Goal: Task Accomplishment & Management: Manage account settings

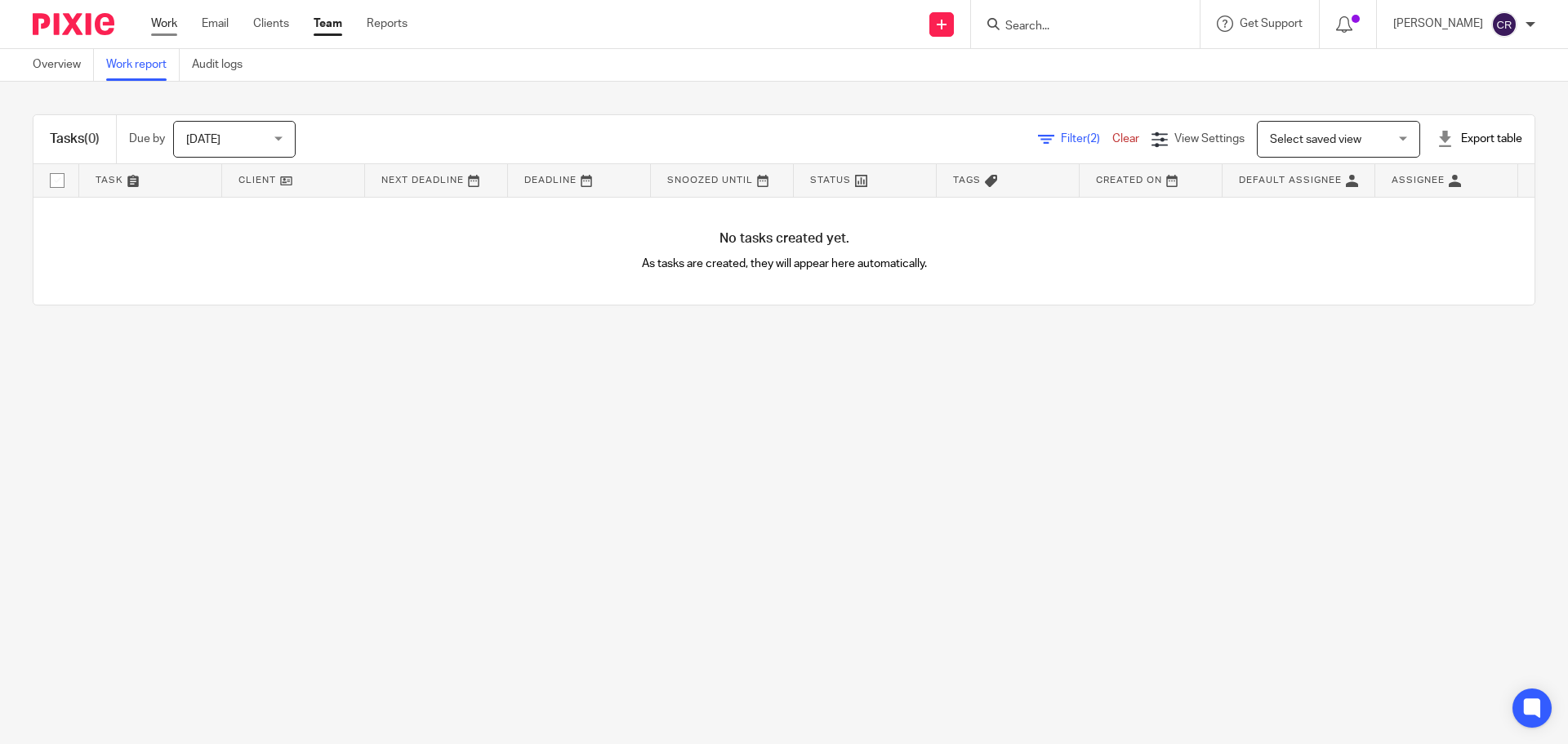
click at [172, 10] on div "Work Email Clients Team Reports Work Email Clients Team Reports Settings" at bounding box center [282, 24] width 297 height 48
click at [161, 20] on link "Work" at bounding box center [164, 23] width 27 height 16
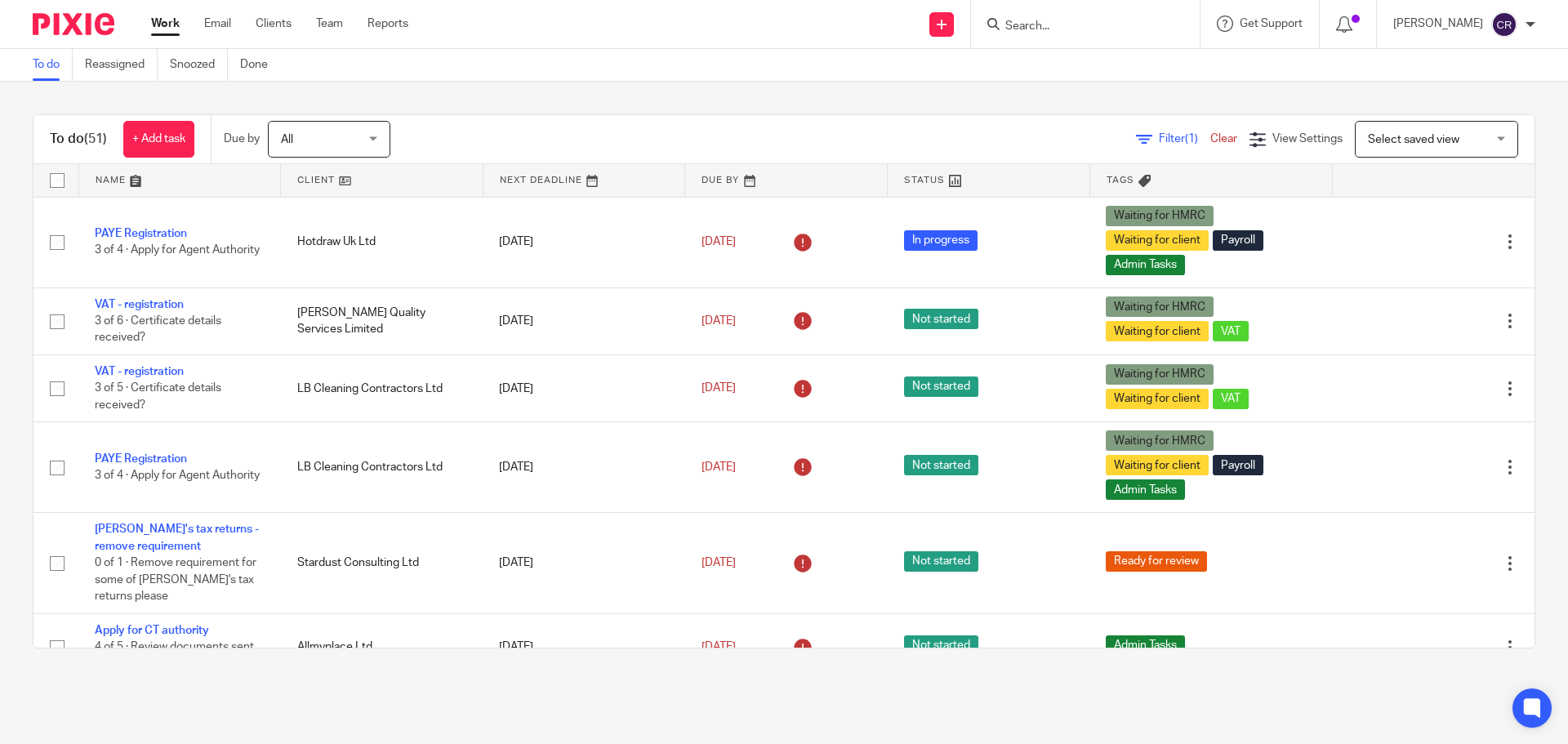
click at [1054, 27] on input "Search" at bounding box center [1078, 27] width 147 height 15
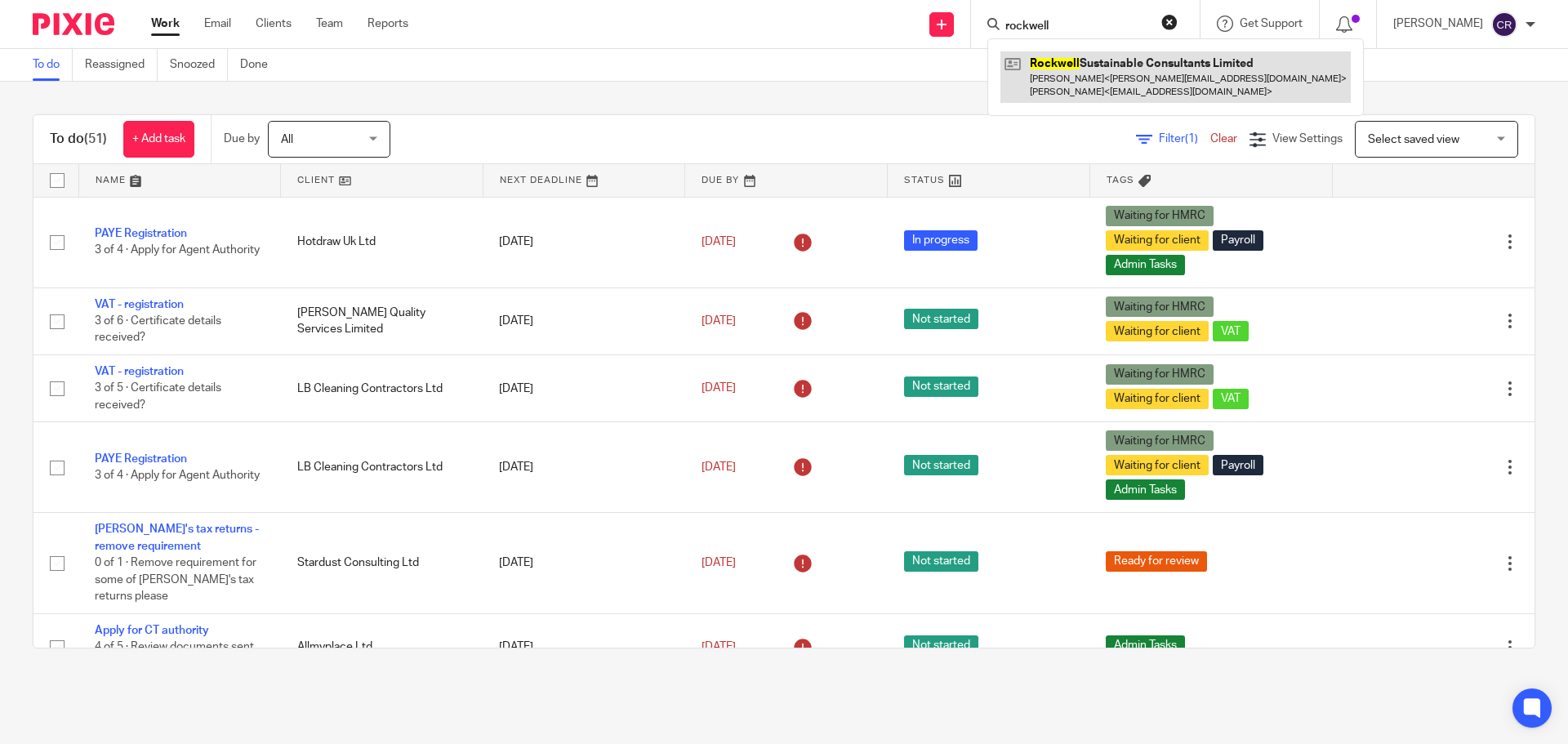
type input "rockwell"
click at [1030, 74] on link at bounding box center [1175, 76] width 350 height 51
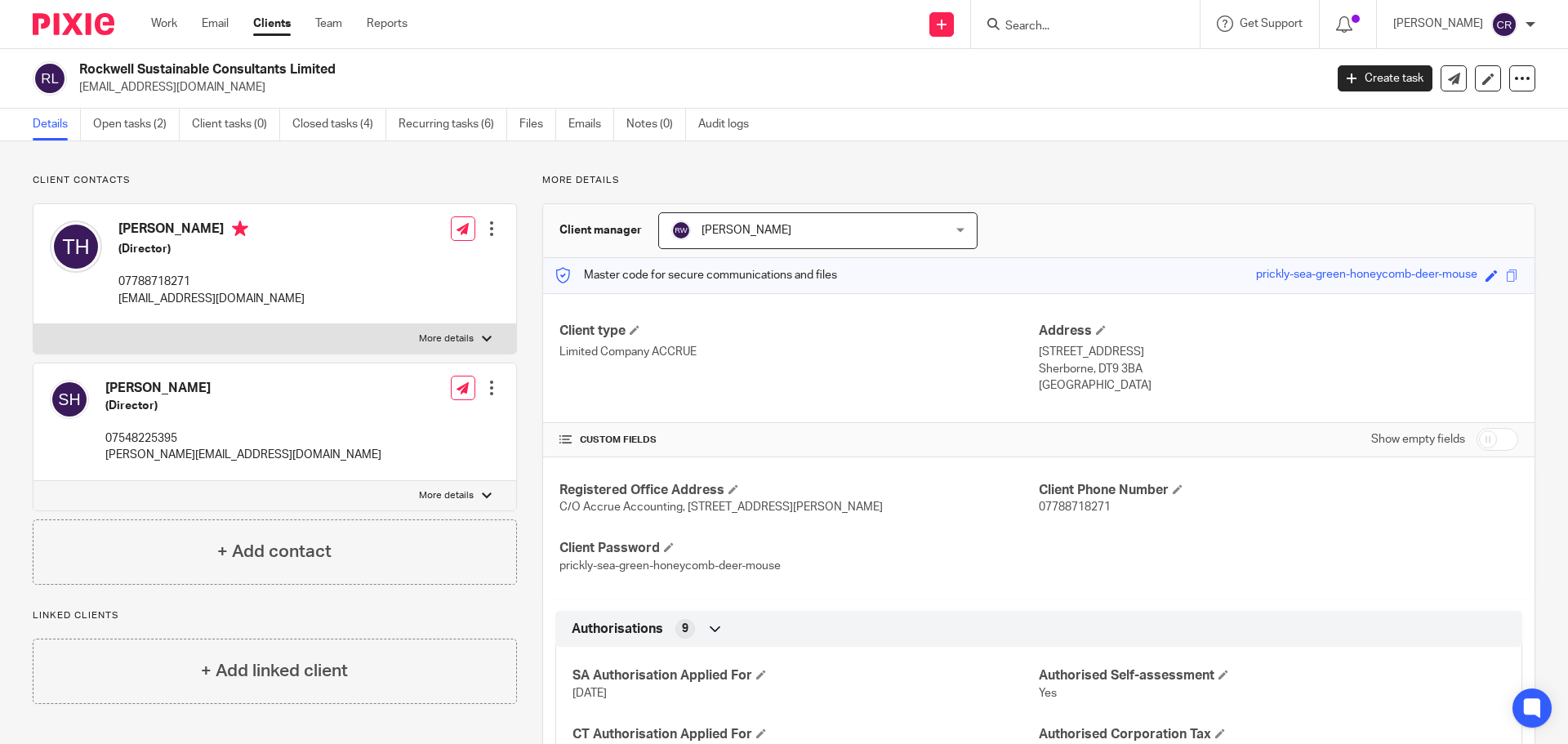
click at [1048, 11] on div at bounding box center [1085, 24] width 229 height 48
click at [1044, 27] on input "Search" at bounding box center [1078, 27] width 147 height 15
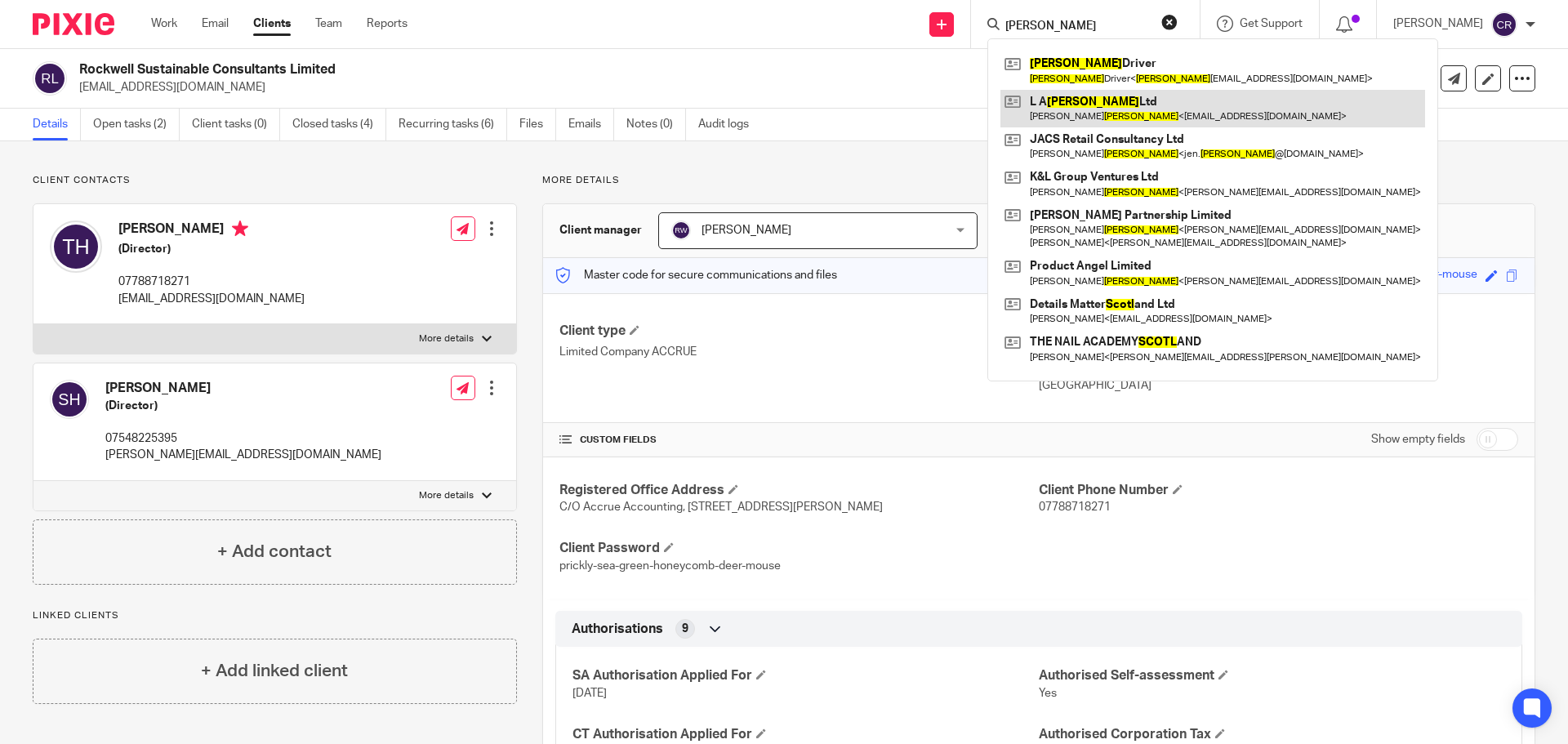
type input "la scott"
click at [1102, 107] on link at bounding box center [1213, 109] width 425 height 38
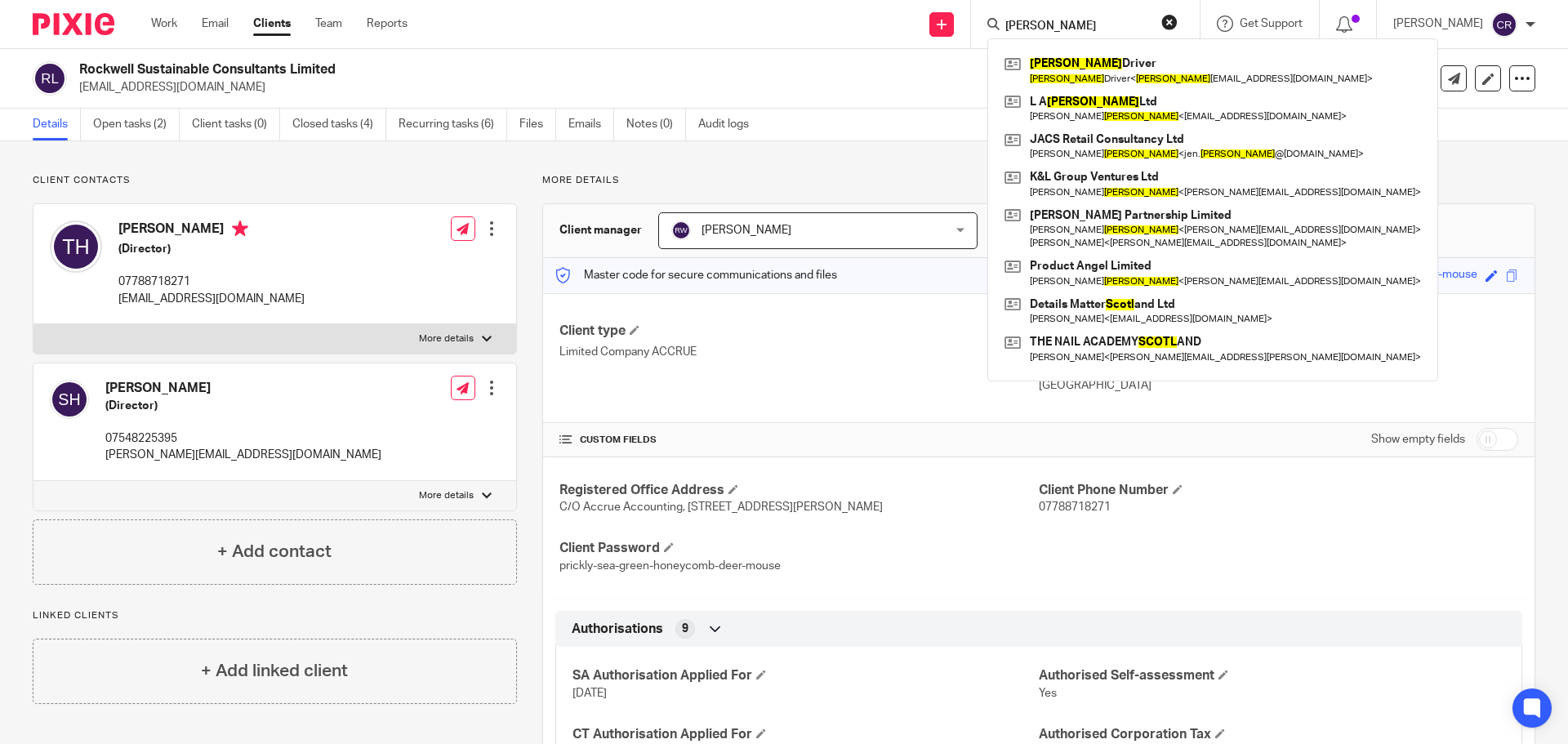
drag, startPoint x: 1159, startPoint y: 15, endPoint x: 1173, endPoint y: 15, distance: 14.0
click at [1162, 15] on form "la scott" at bounding box center [1090, 24] width 174 height 21
click at [1173, 15] on button "reset" at bounding box center [1169, 21] width 16 height 16
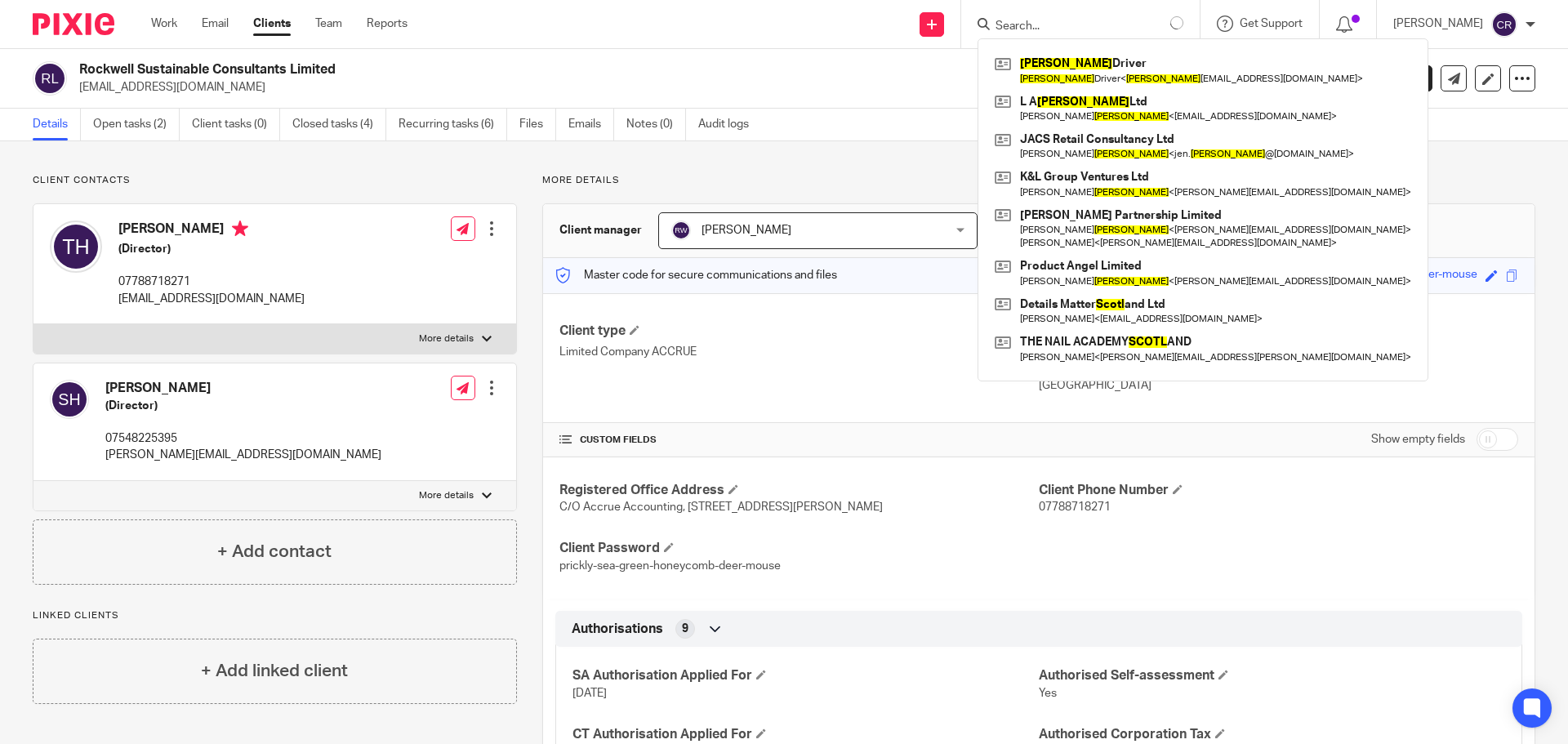
click at [1103, 25] on input "Search" at bounding box center [1067, 27] width 147 height 15
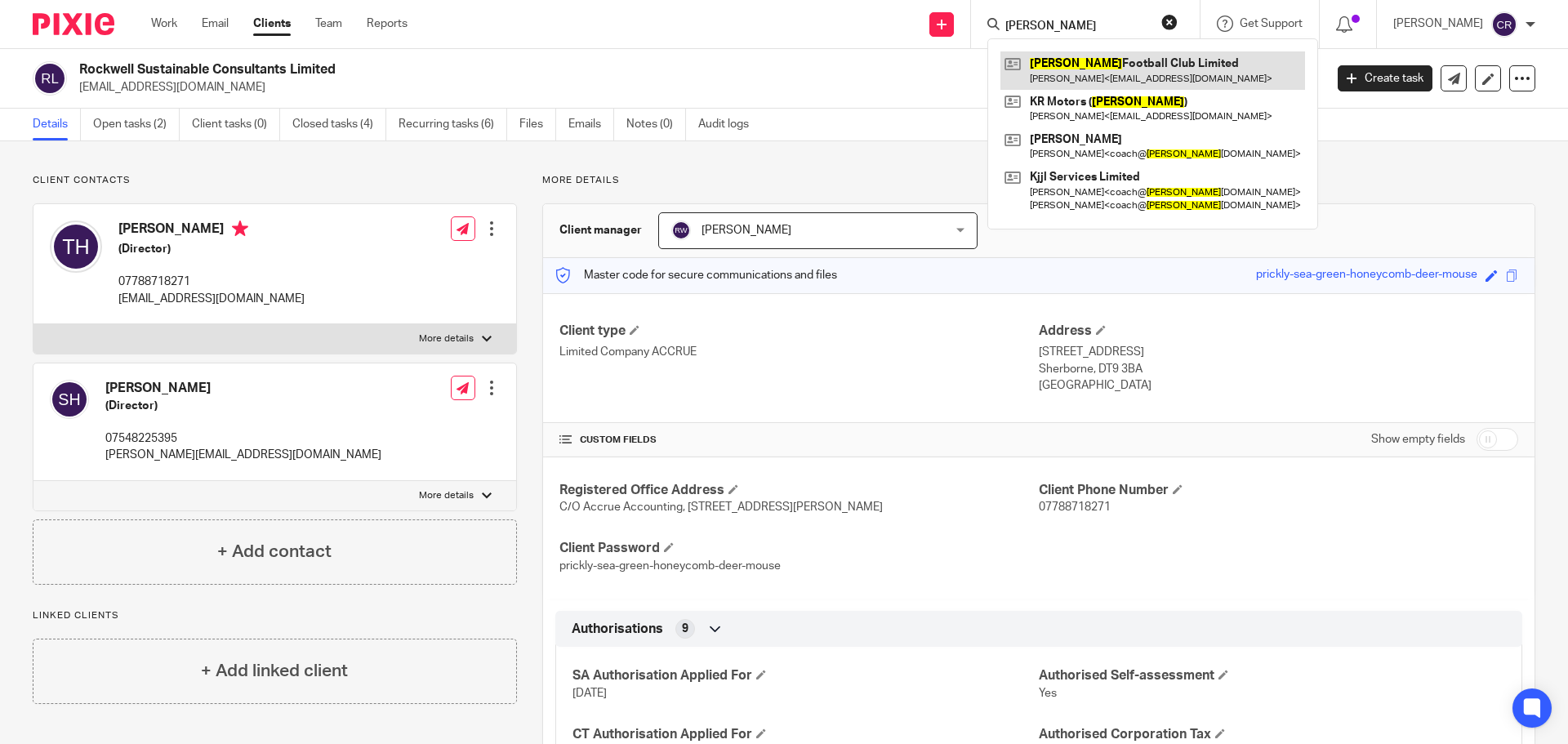
type input "poole"
click at [1104, 64] on link at bounding box center [1153, 70] width 305 height 38
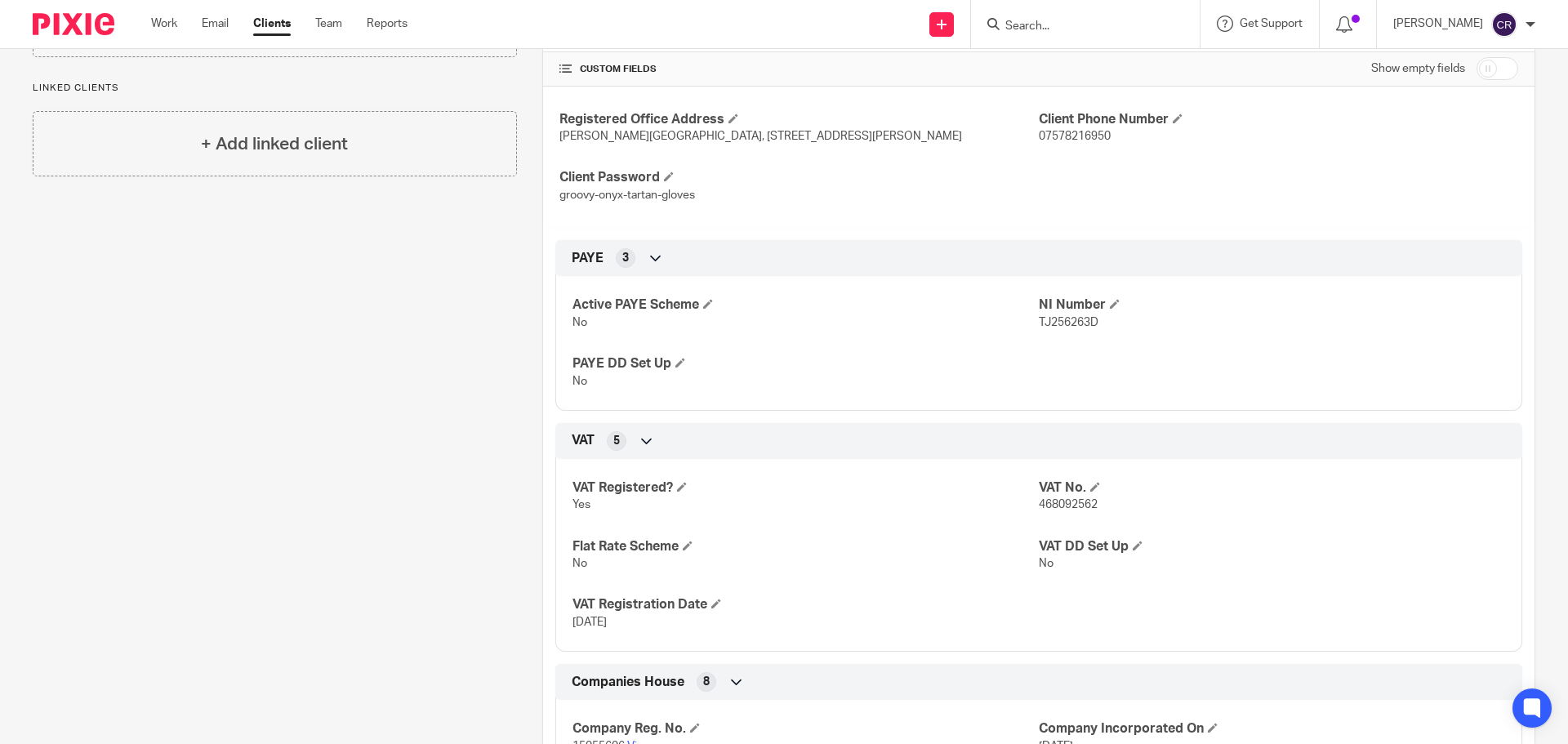
scroll to position [491, 0]
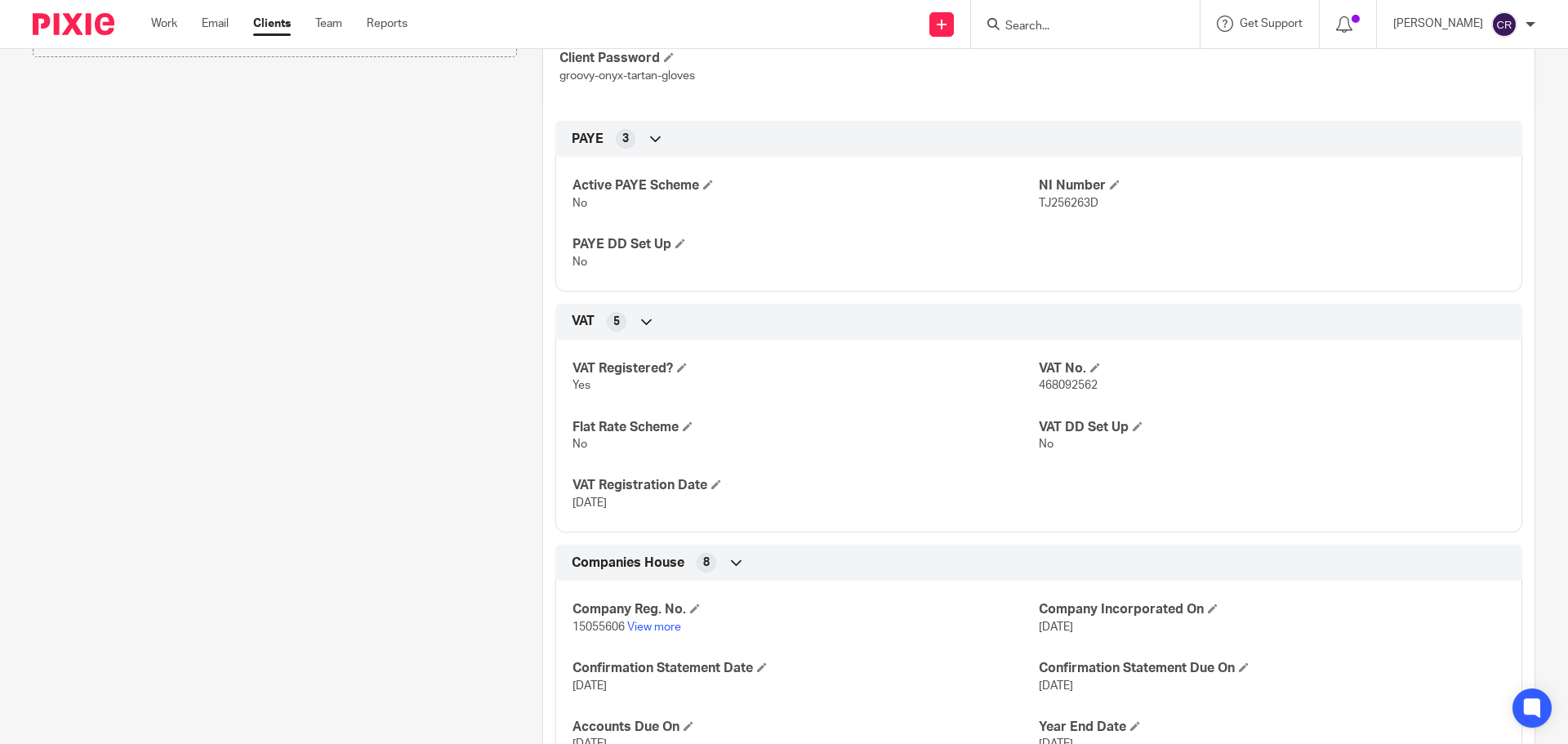
click at [1061, 391] on span "468092562" at bounding box center [1068, 385] width 59 height 11
click at [1060, 390] on span "468092562" at bounding box center [1068, 385] width 59 height 11
copy span "468092562"
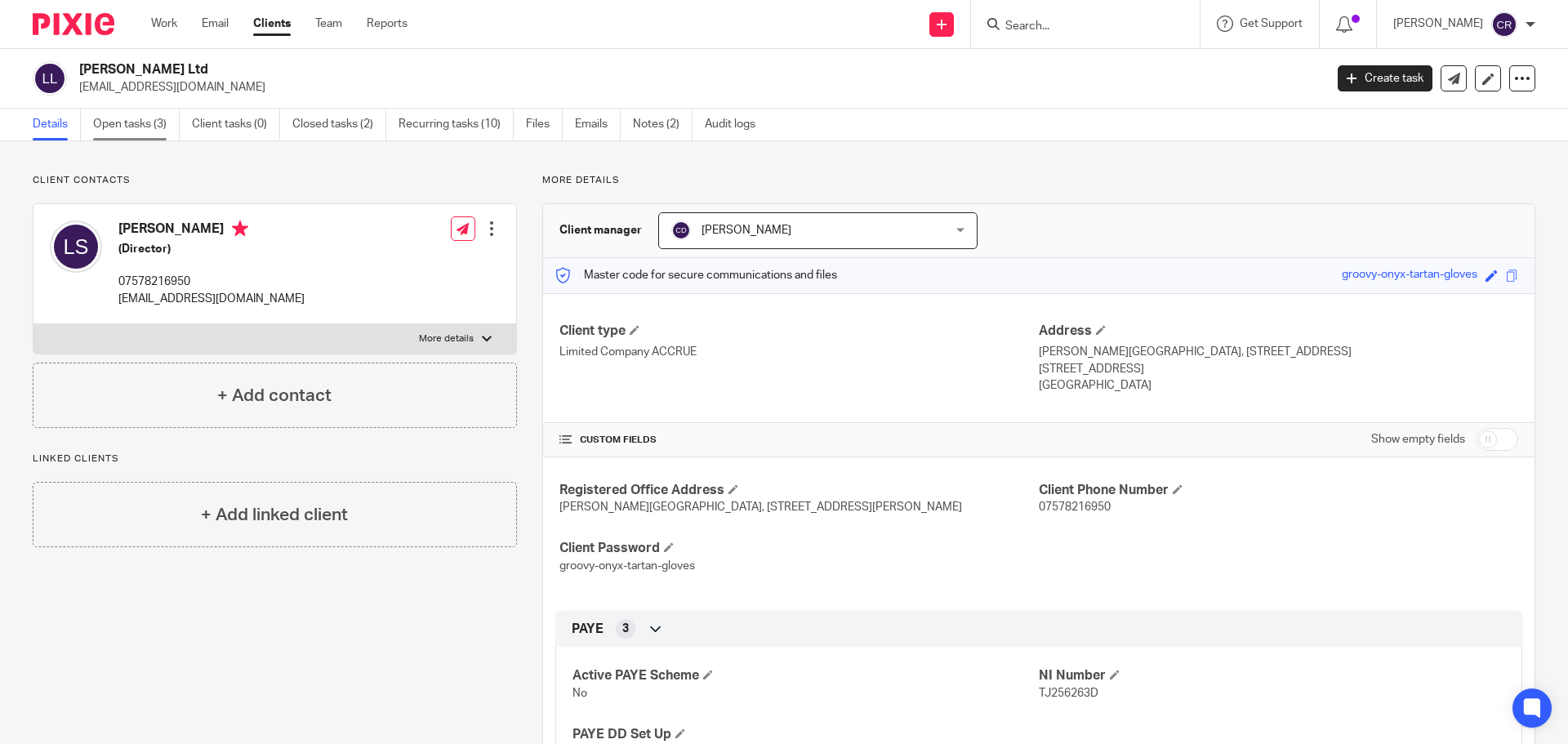
click at [134, 128] on link "Open tasks (3)" at bounding box center [136, 124] width 86 height 32
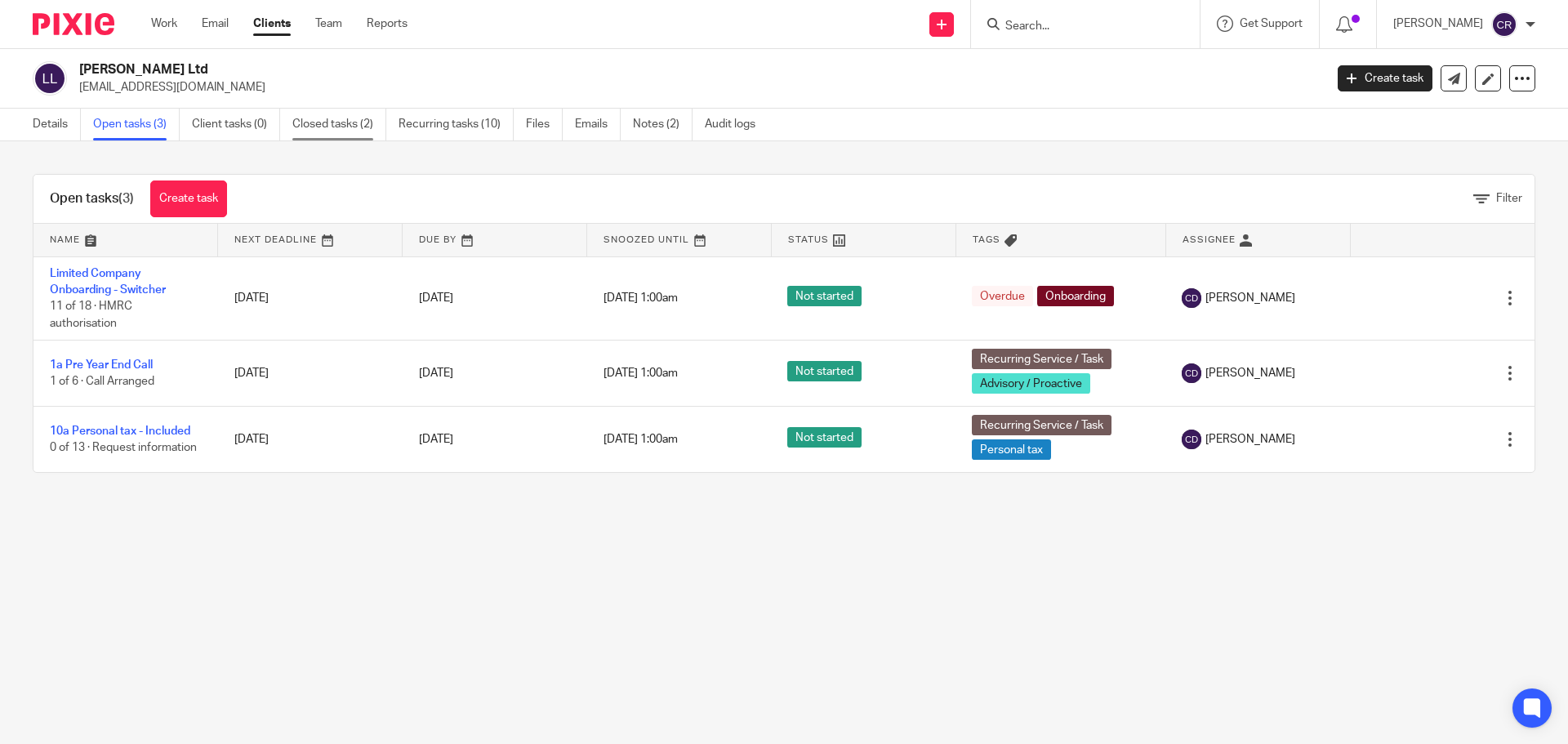
click at [339, 127] on link "Closed tasks (2)" at bounding box center [340, 124] width 94 height 32
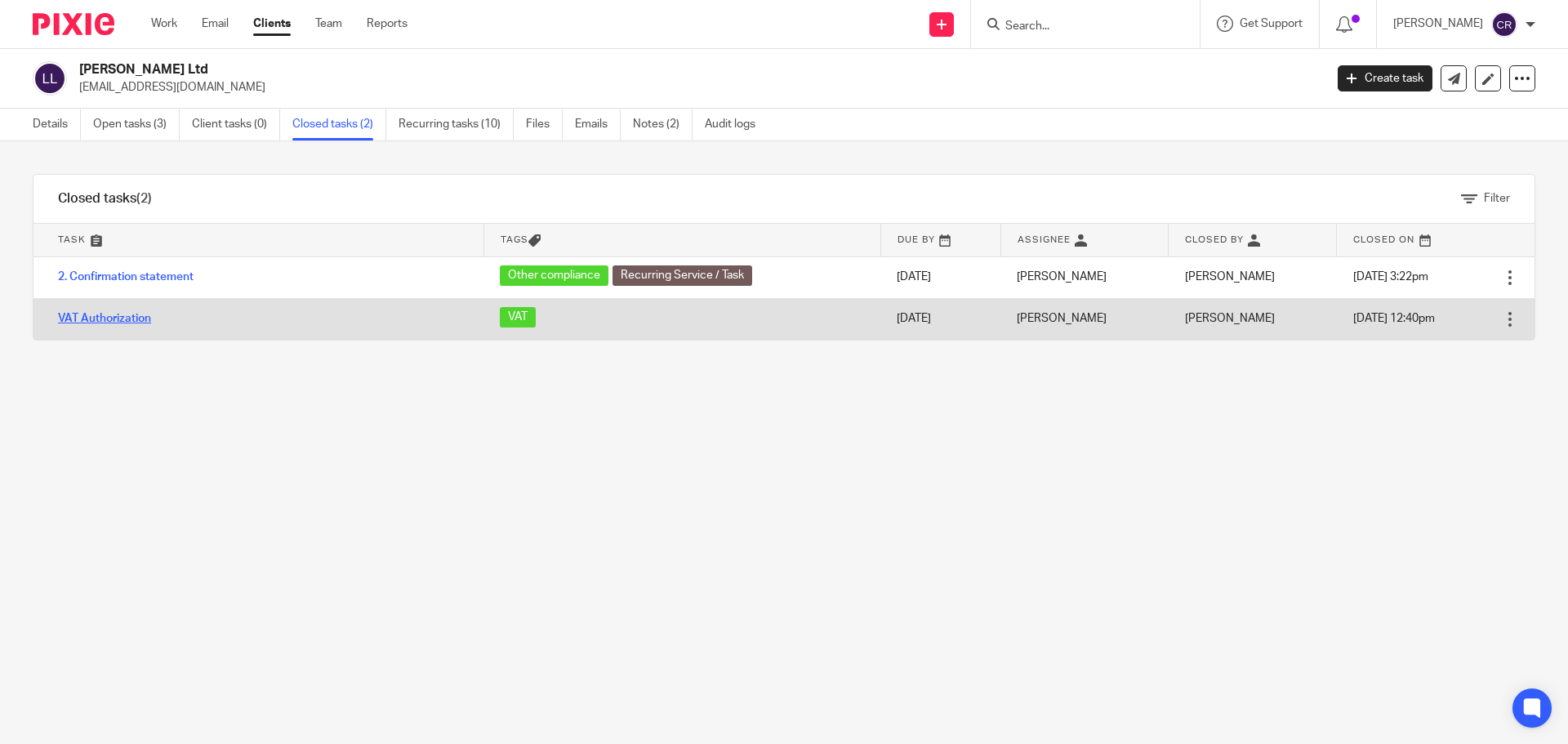
click at [138, 323] on link "VAT Authorization" at bounding box center [104, 318] width 93 height 11
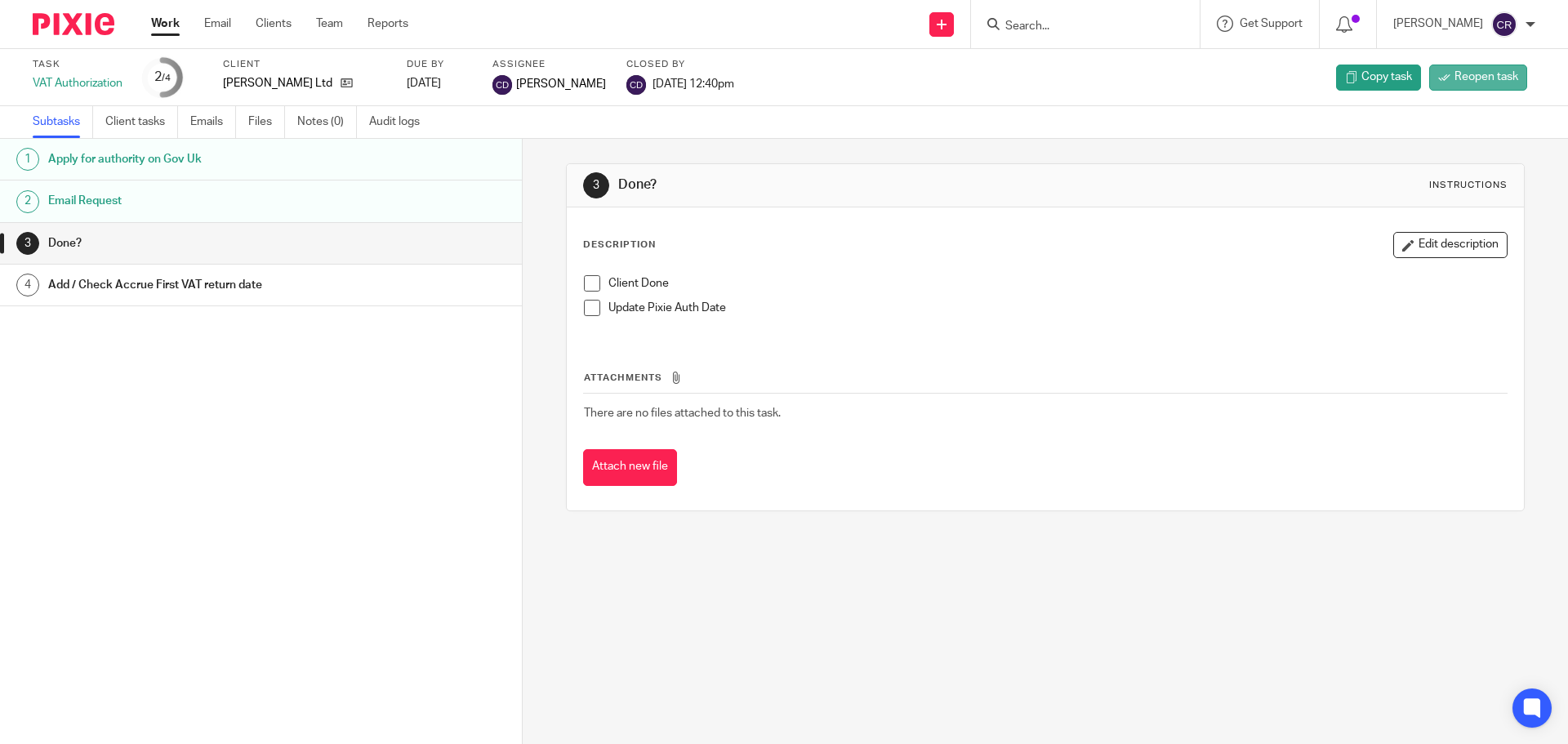
click at [1466, 70] on span "Reopen task" at bounding box center [1487, 76] width 63 height 16
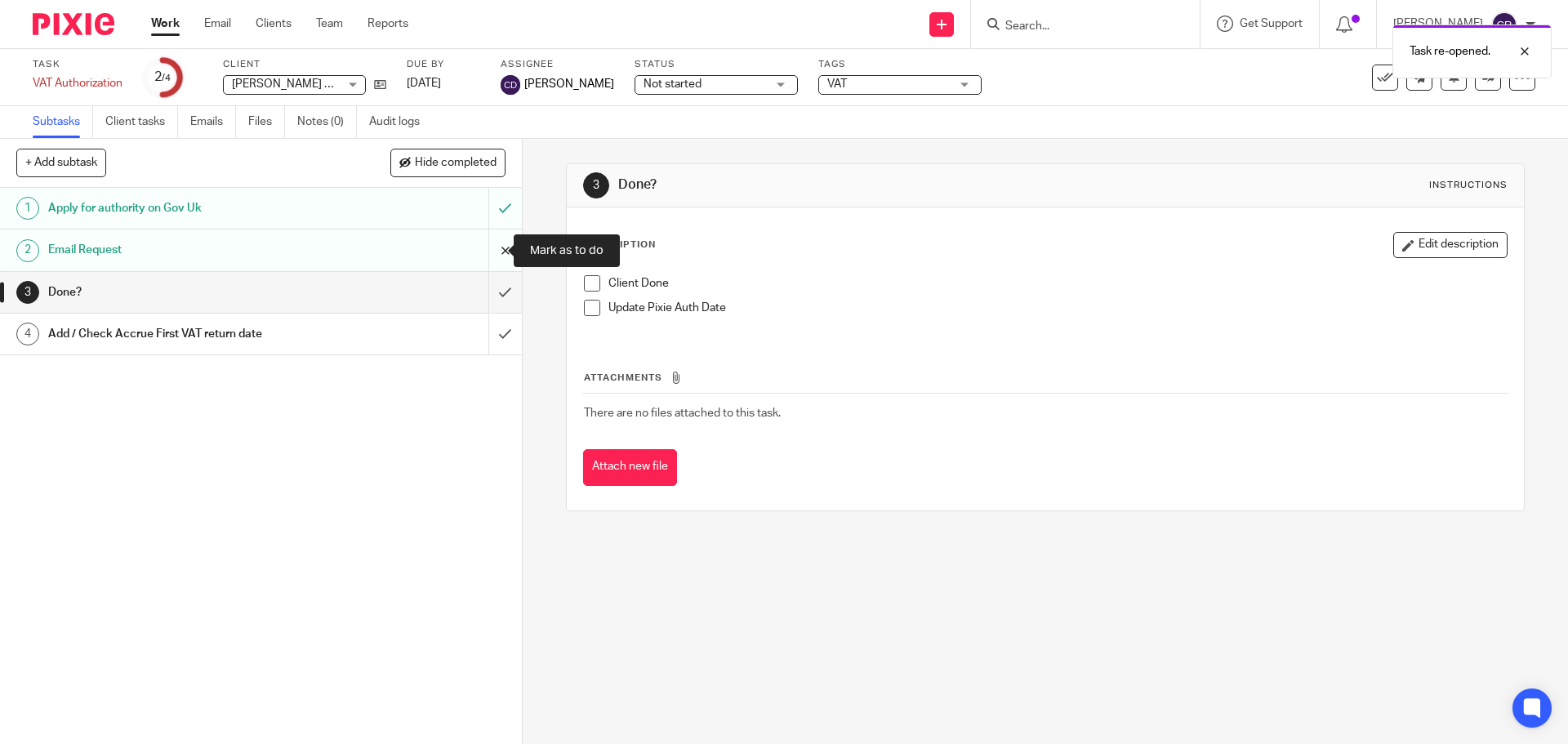
click at [491, 246] on input "submit" at bounding box center [261, 250] width 522 height 41
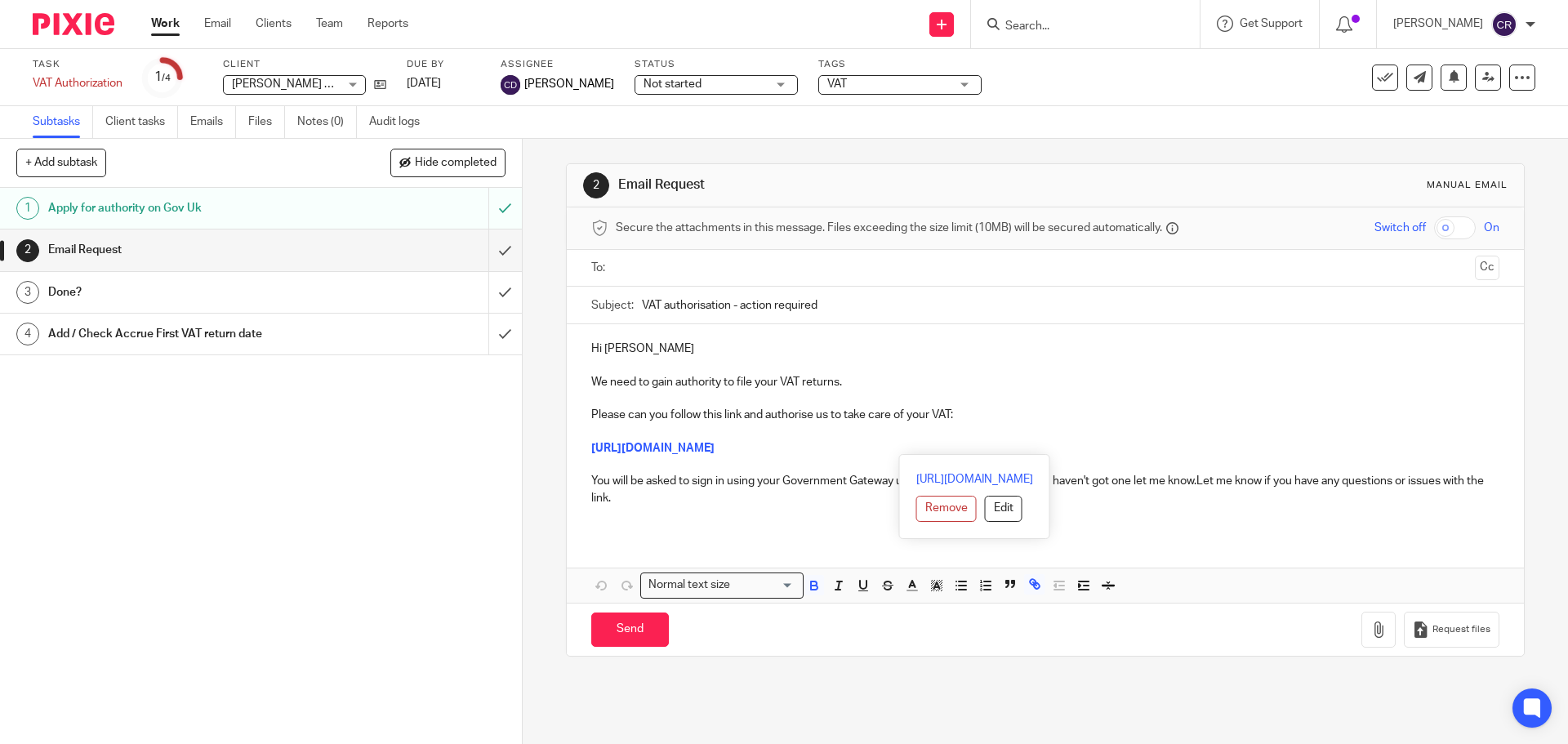
drag, startPoint x: 1257, startPoint y: 443, endPoint x: 579, endPoint y: 448, distance: 678.0
click at [581, 448] on div "Hi Logan We need to gain authority to file your VAT returns. Please can you fol…" at bounding box center [1045, 430] width 957 height 211
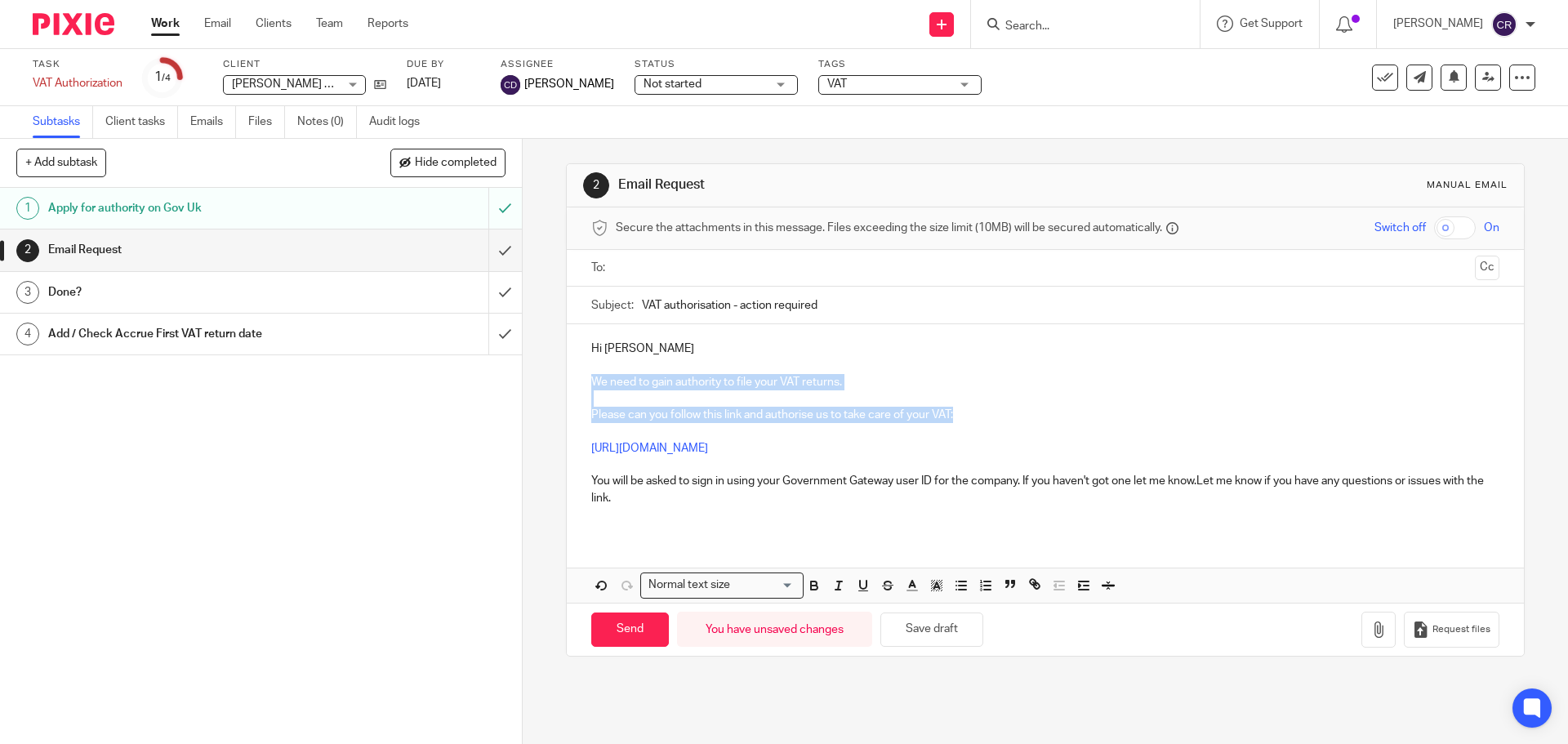
drag, startPoint x: 958, startPoint y: 412, endPoint x: 584, endPoint y: 372, distance: 376.1
click at [587, 374] on div "Hi Logan We need to gain authority to file your VAT returns. Please can you fol…" at bounding box center [1045, 430] width 957 height 211
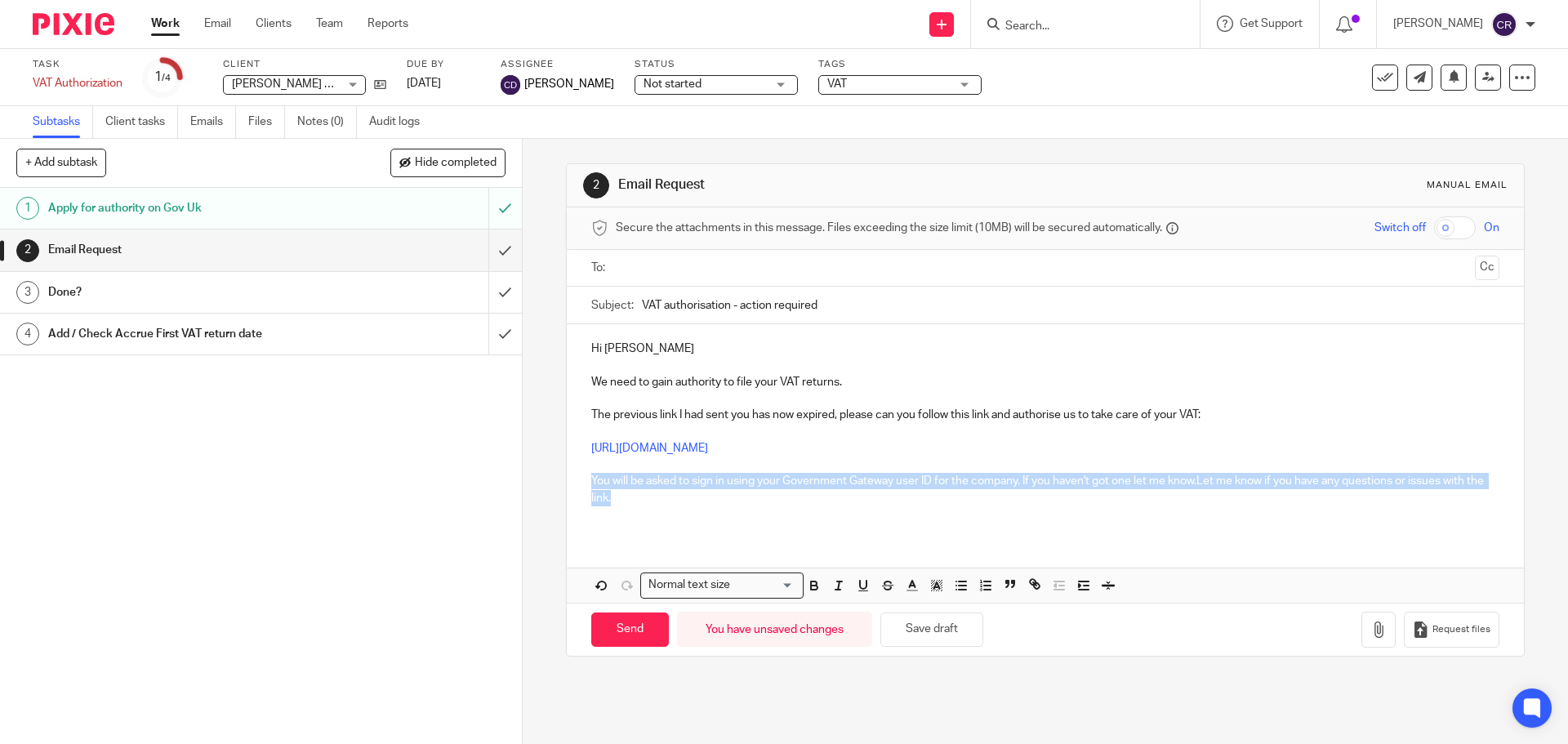
drag, startPoint x: 704, startPoint y: 495, endPoint x: 584, endPoint y: 480, distance: 120.9
click at [584, 480] on div "Hi Logan We need to gain authority to file your VAT returns. The previous link …" at bounding box center [1045, 430] width 957 height 211
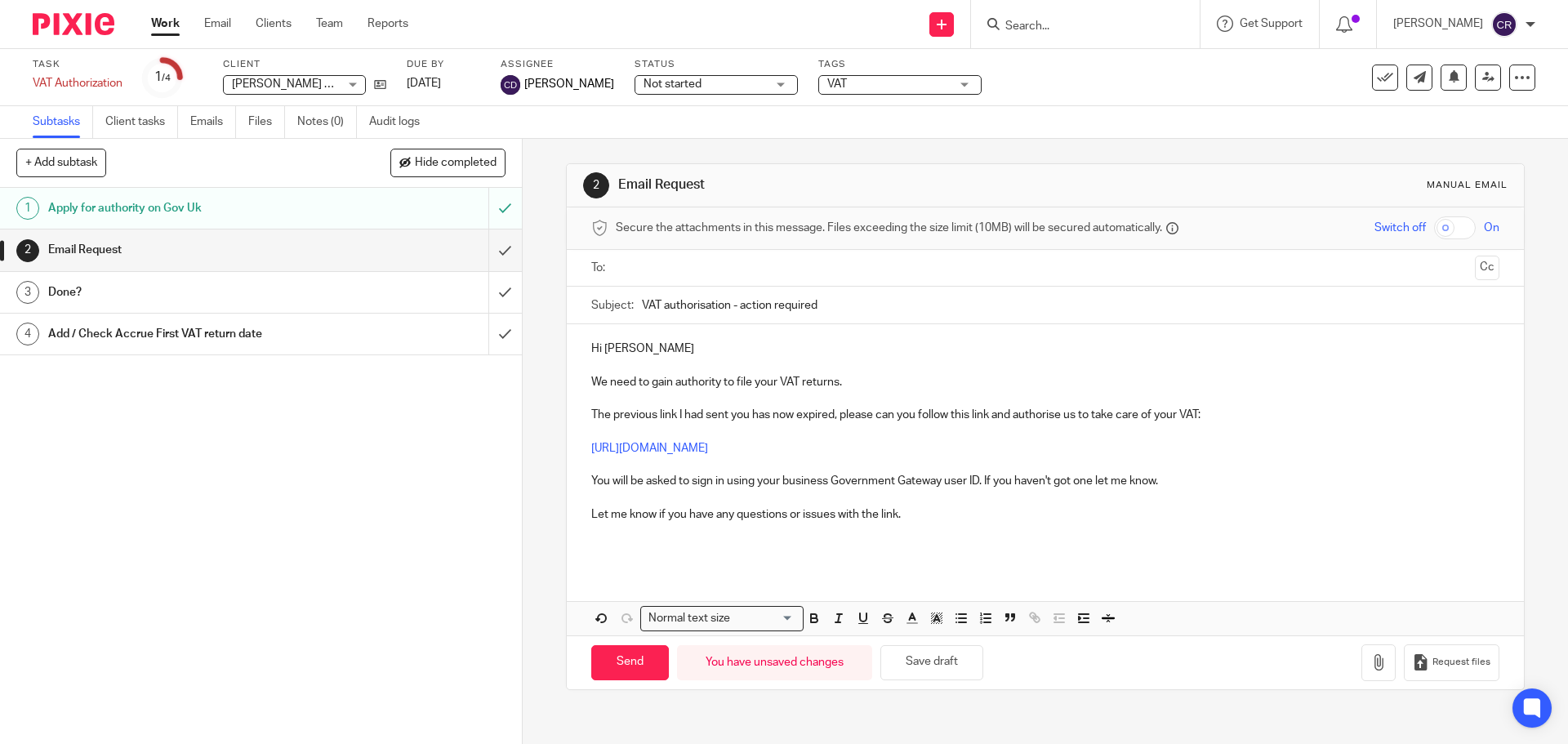
click at [684, 277] on ul at bounding box center [1046, 268] width 857 height 27
click at [708, 269] on input "text" at bounding box center [1044, 269] width 846 height 19
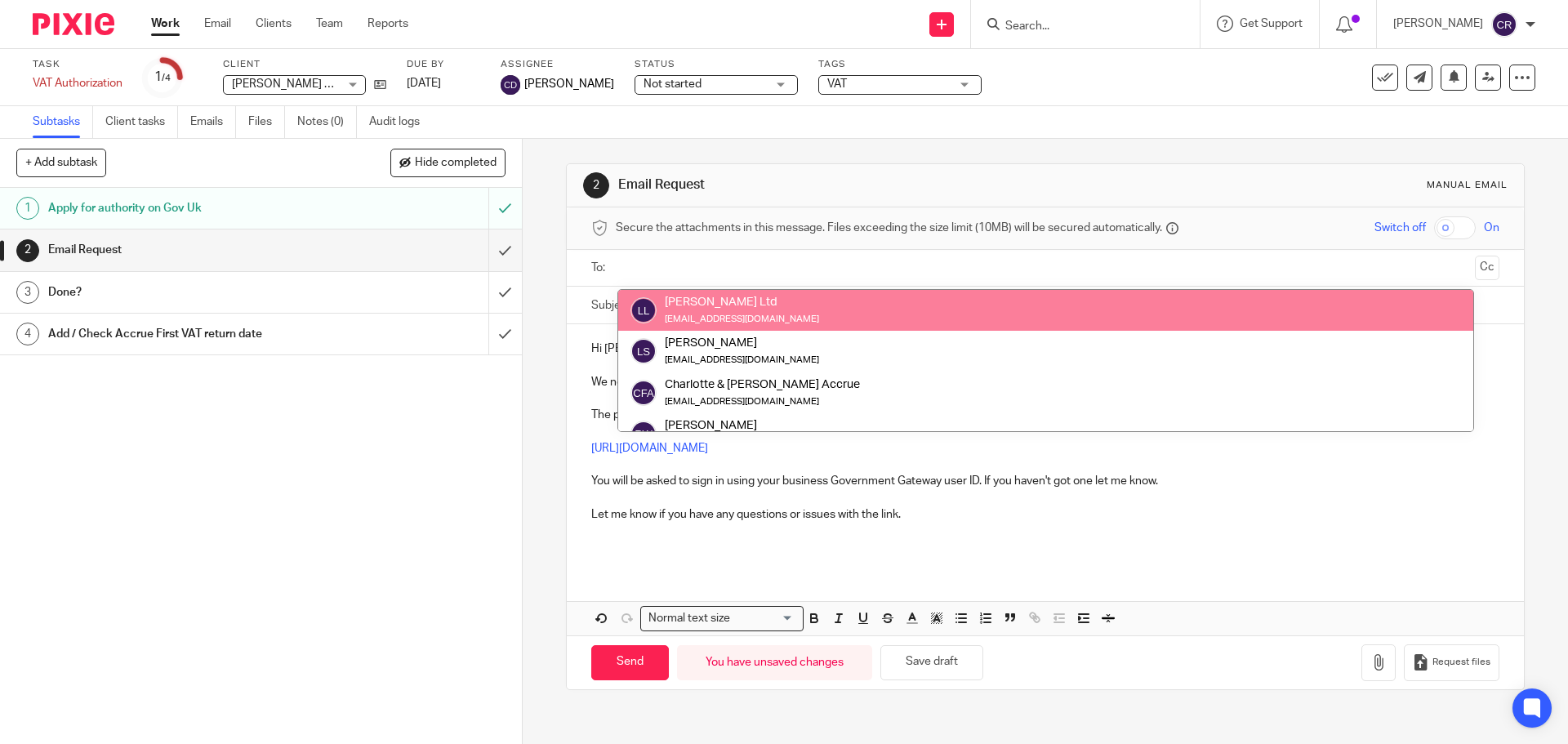
drag, startPoint x: 784, startPoint y: 307, endPoint x: 816, endPoint y: 307, distance: 32.0
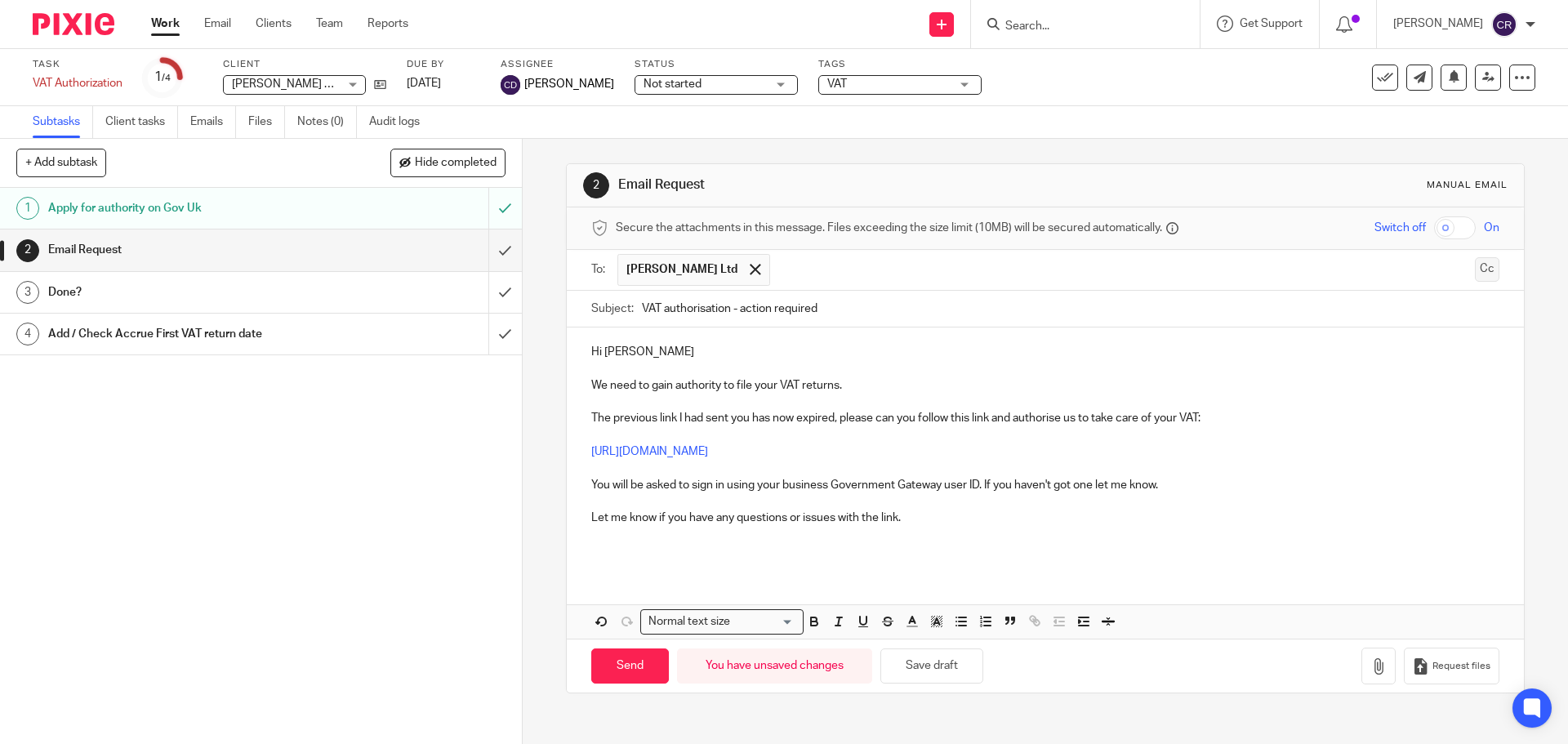
click at [1475, 275] on div "To: L A Scott Ltd L A Scott Ltd Cc" at bounding box center [1045, 271] width 957 height 41
click at [1476, 271] on button "Cc" at bounding box center [1488, 270] width 25 height 25
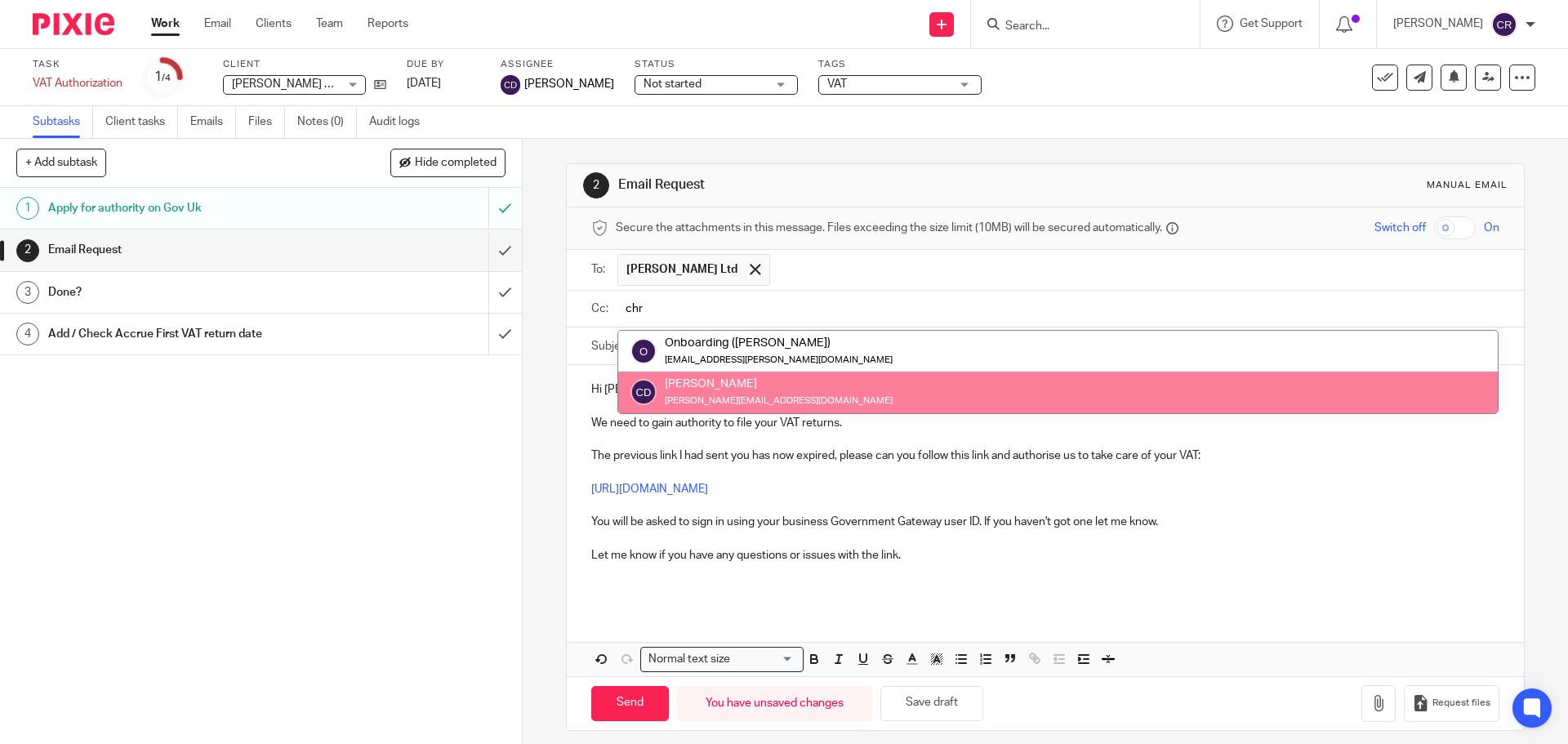
type input "chr"
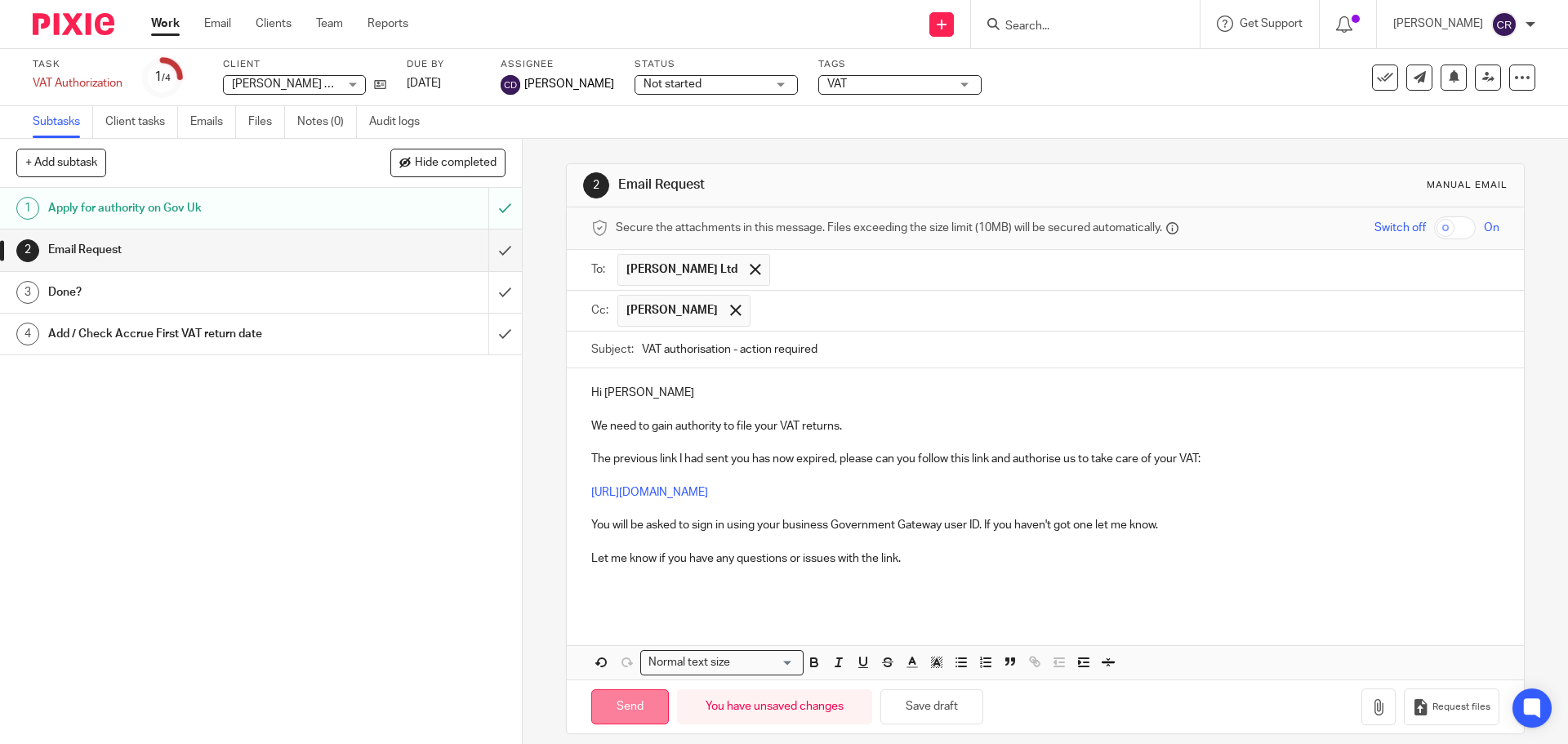
click at [598, 699] on input "Send" at bounding box center [630, 707] width 78 height 35
type input "Sent"
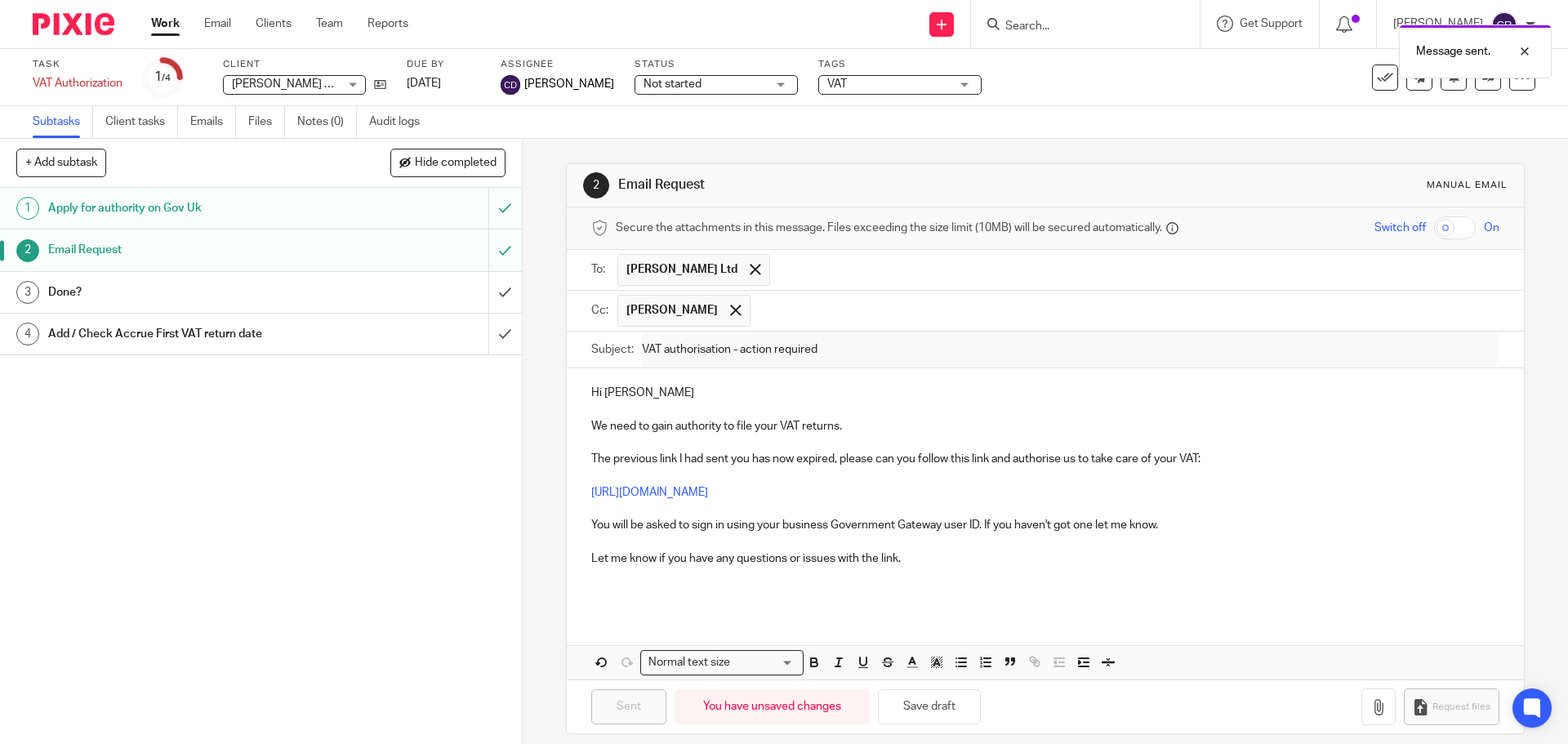
drag, startPoint x: 714, startPoint y: 92, endPoint x: 708, endPoint y: 110, distance: 19.0
click at [714, 92] on span "Not started" at bounding box center [704, 85] width 122 height 17
click at [698, 139] on li "In progress" at bounding box center [693, 144] width 162 height 33
drag, startPoint x: 877, startPoint y: 74, endPoint x: 880, endPoint y: 89, distance: 15.3
click at [878, 75] on div "Message sent." at bounding box center [1167, 47] width 768 height 62
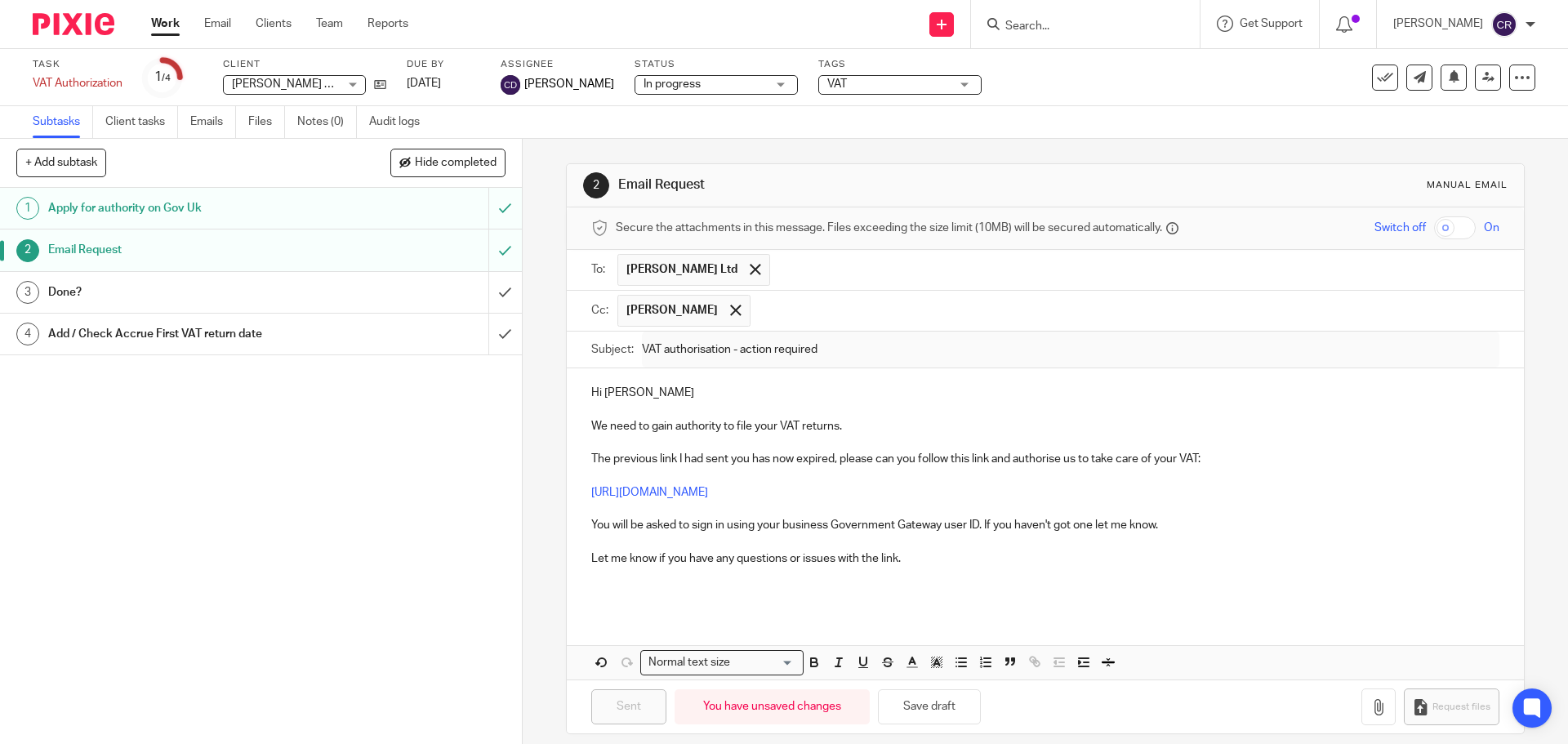
click at [880, 89] on span "VAT" at bounding box center [888, 85] width 122 height 17
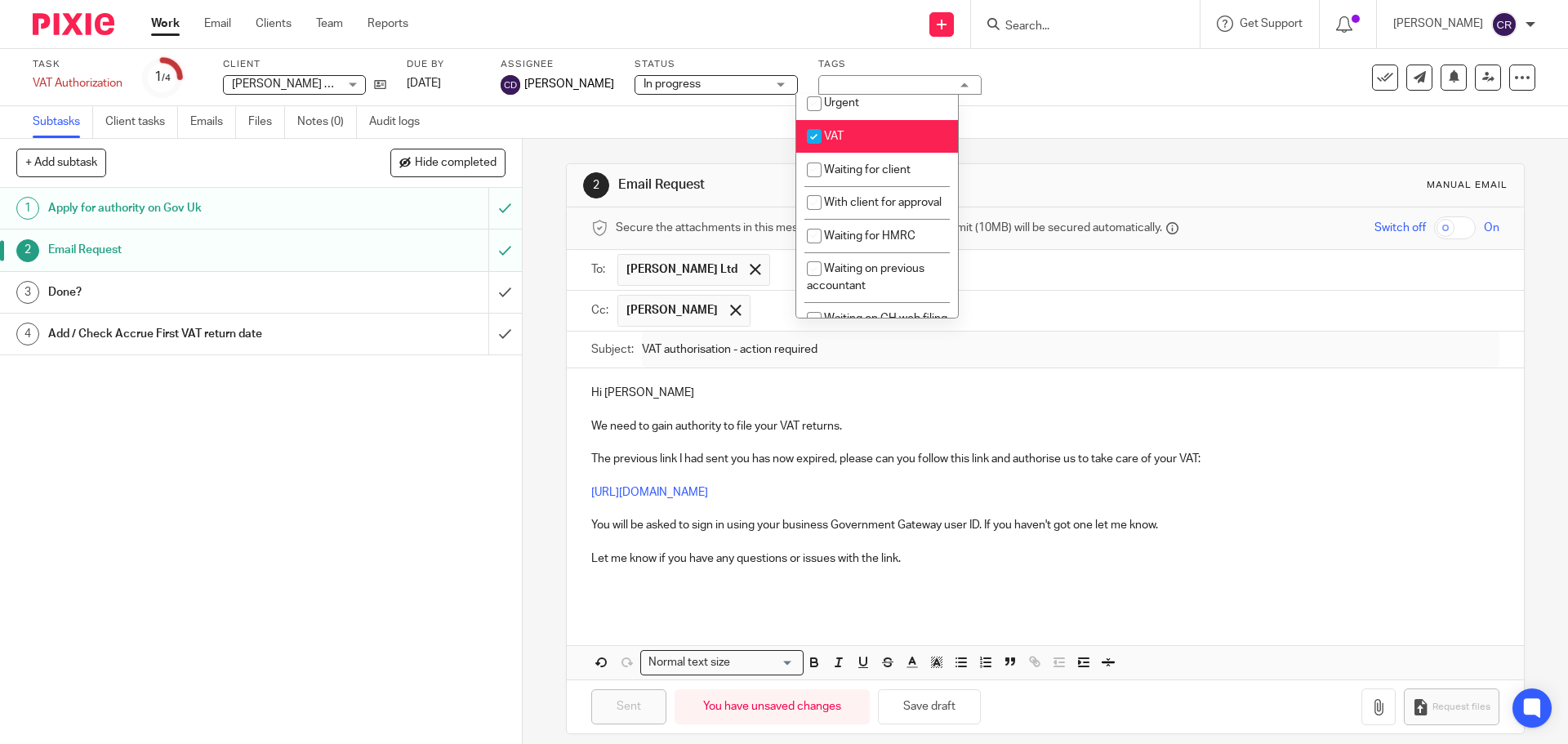
scroll to position [899, 0]
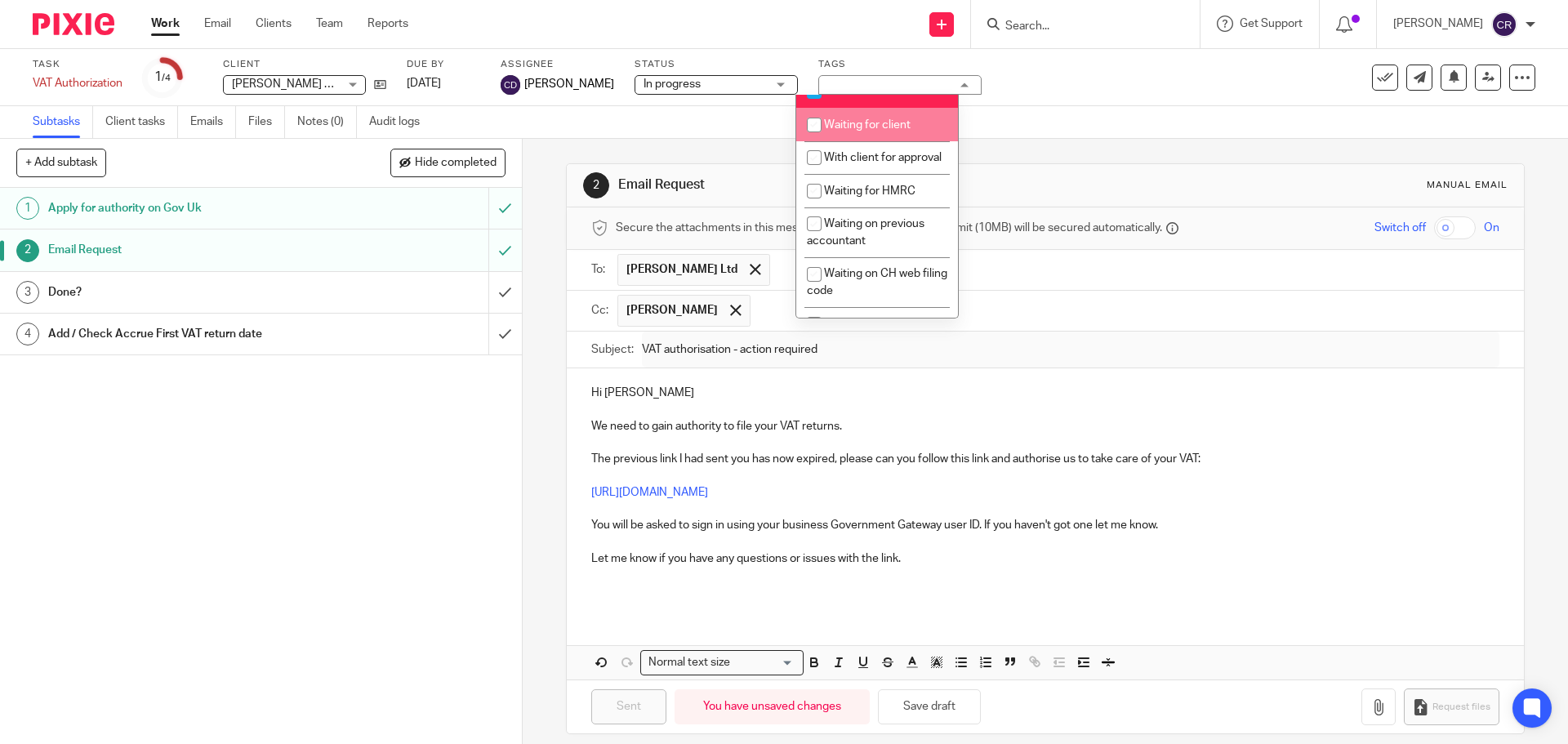
click at [872, 141] on li "Waiting for client" at bounding box center [877, 124] width 162 height 33
checkbox input "true"
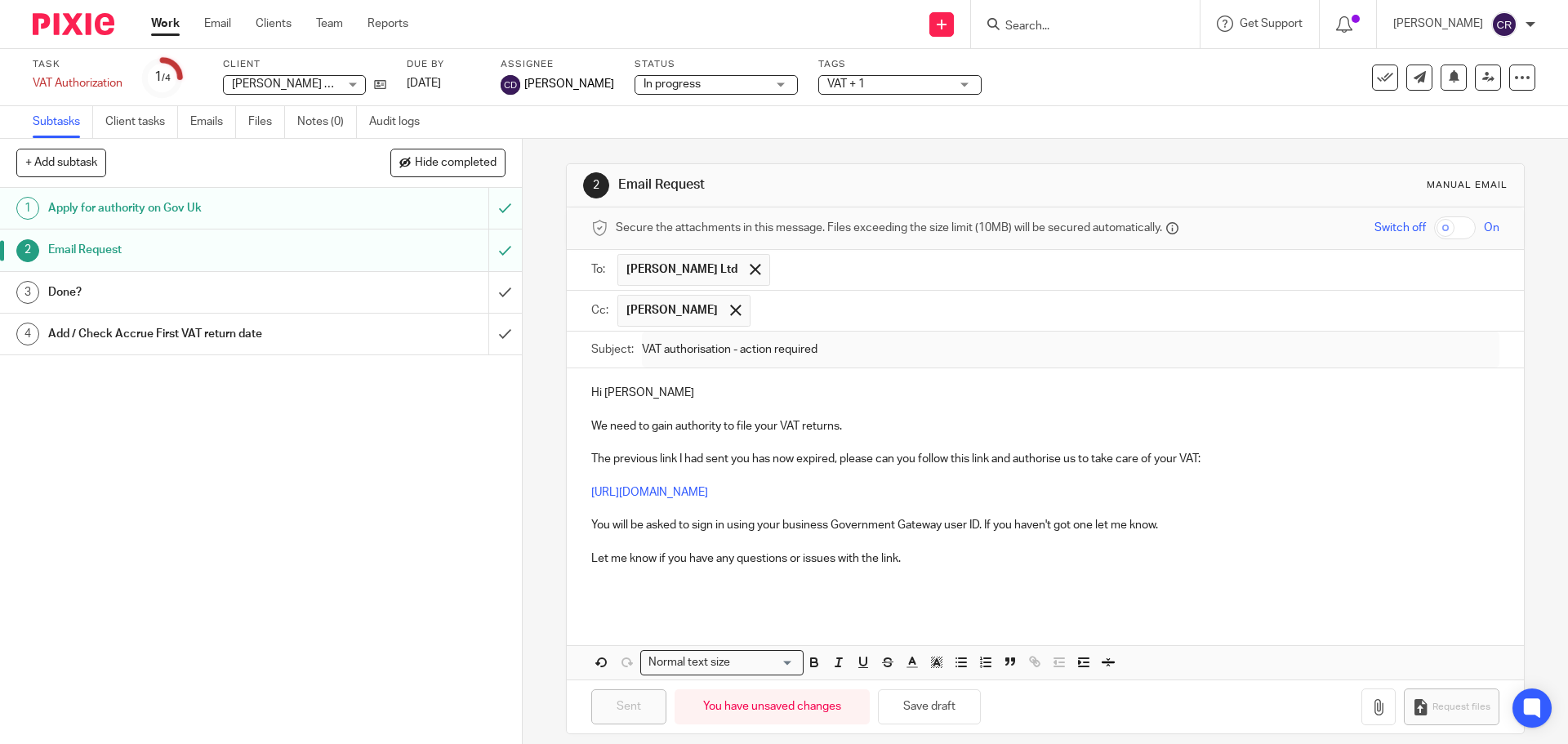
click at [1029, 117] on div "Subtasks Client tasks Emails Files Notes (0) Audit logs" at bounding box center [784, 122] width 1568 height 33
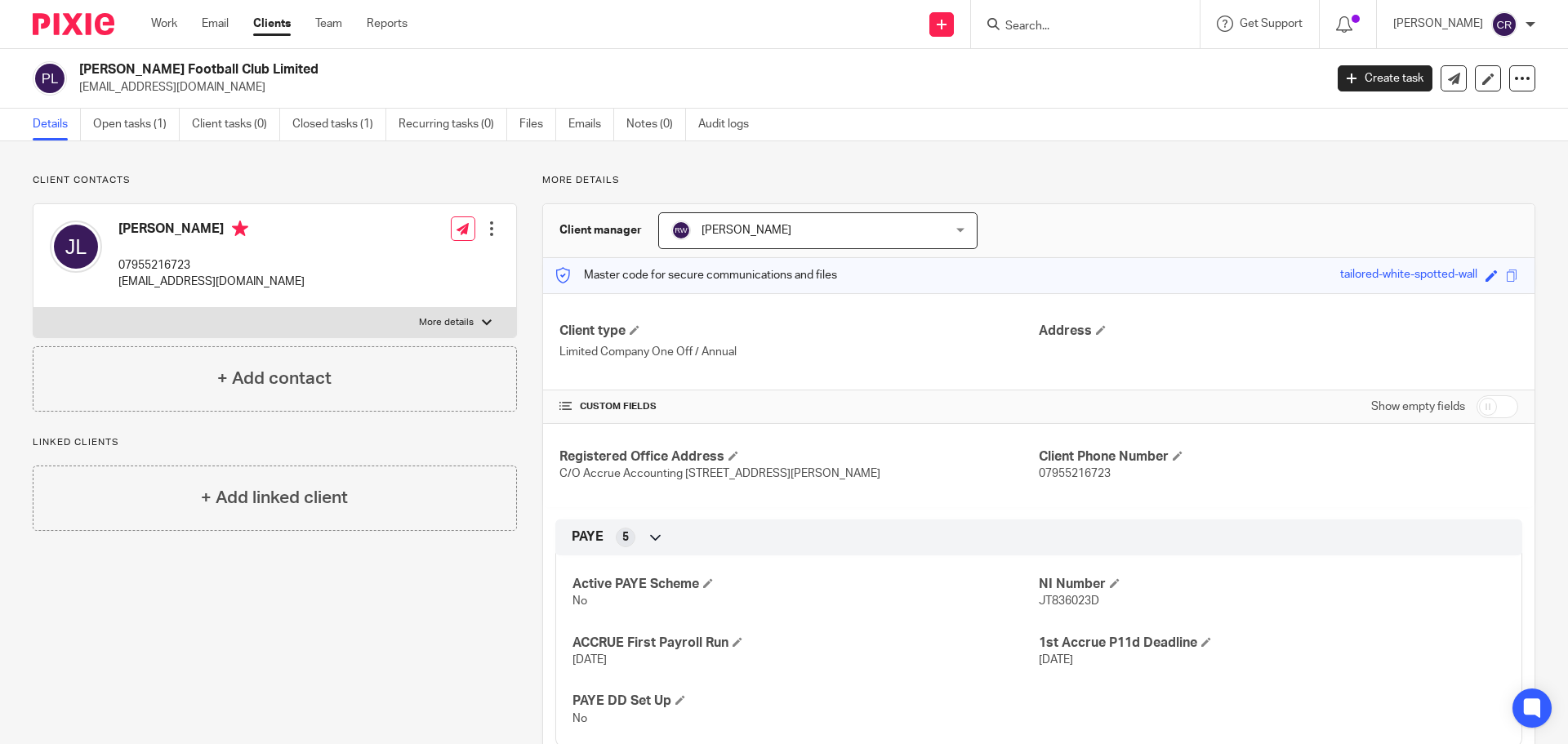
click at [1479, 402] on input "checkbox" at bounding box center [1498, 407] width 42 height 23
checkbox input "true"
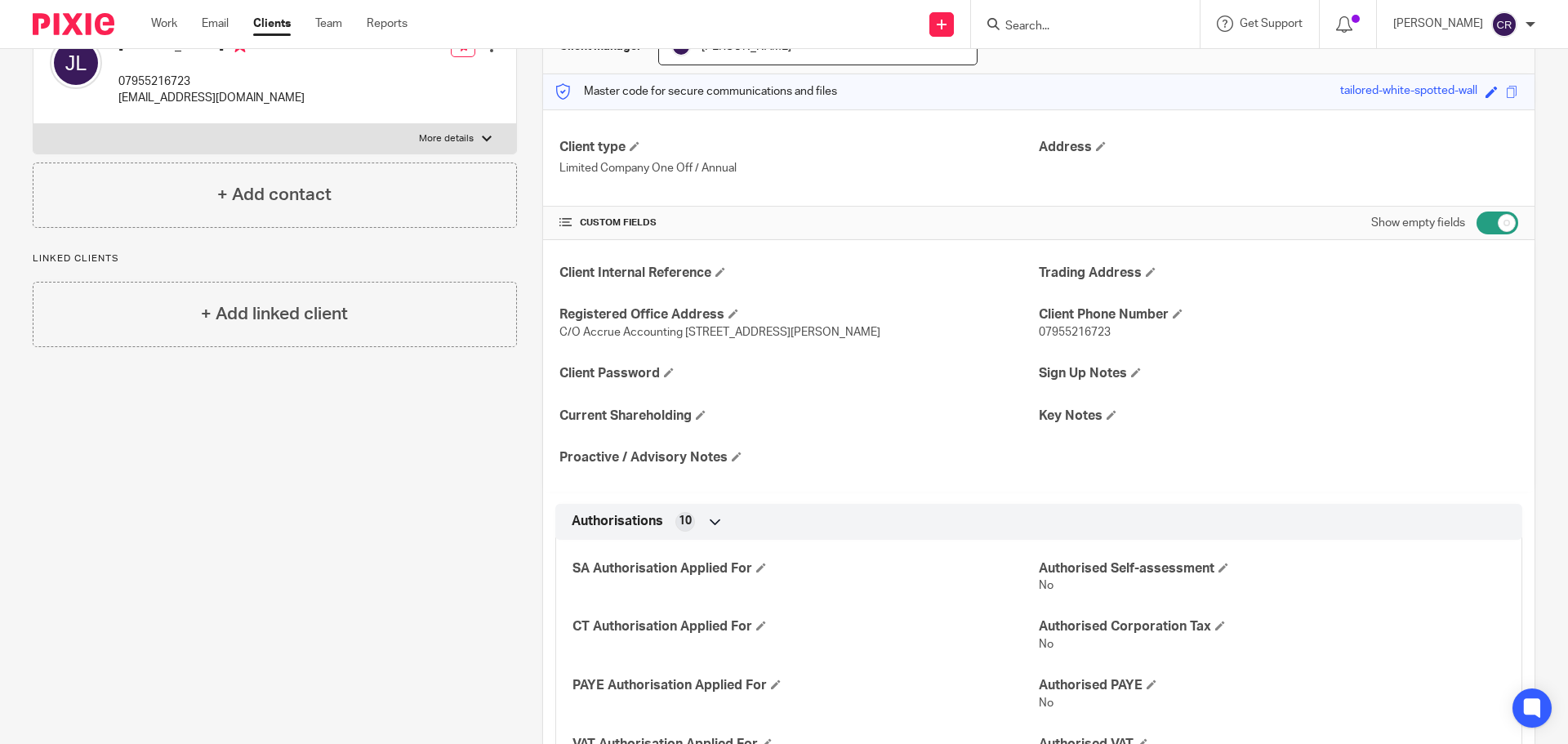
scroll to position [164, 0]
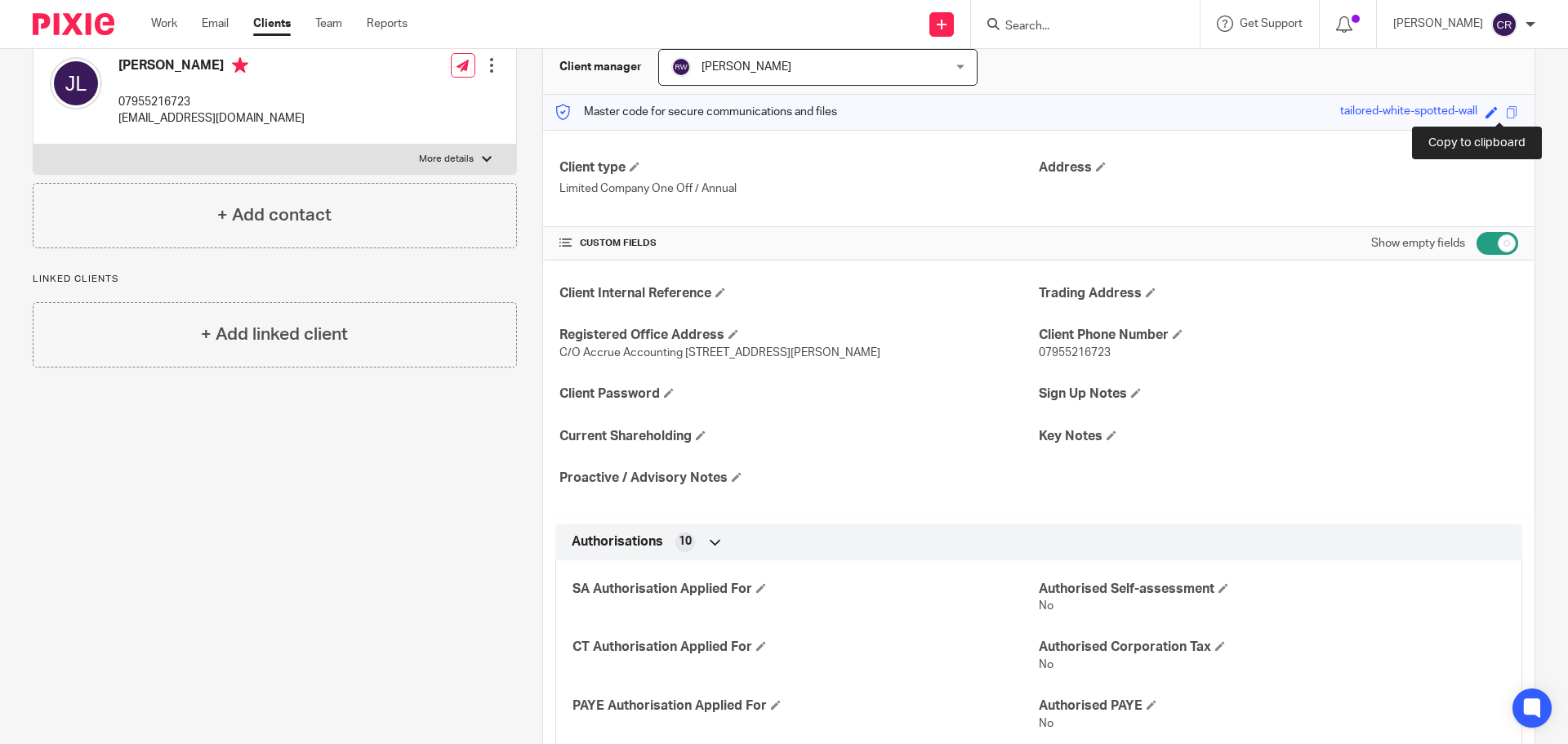
click at [1497, 104] on div "Save tailored-white-spotted-wall" at bounding box center [1431, 112] width 182 height 19
click at [1506, 108] on span at bounding box center [1512, 112] width 12 height 12
click at [664, 398] on span at bounding box center [668, 392] width 9 height 9
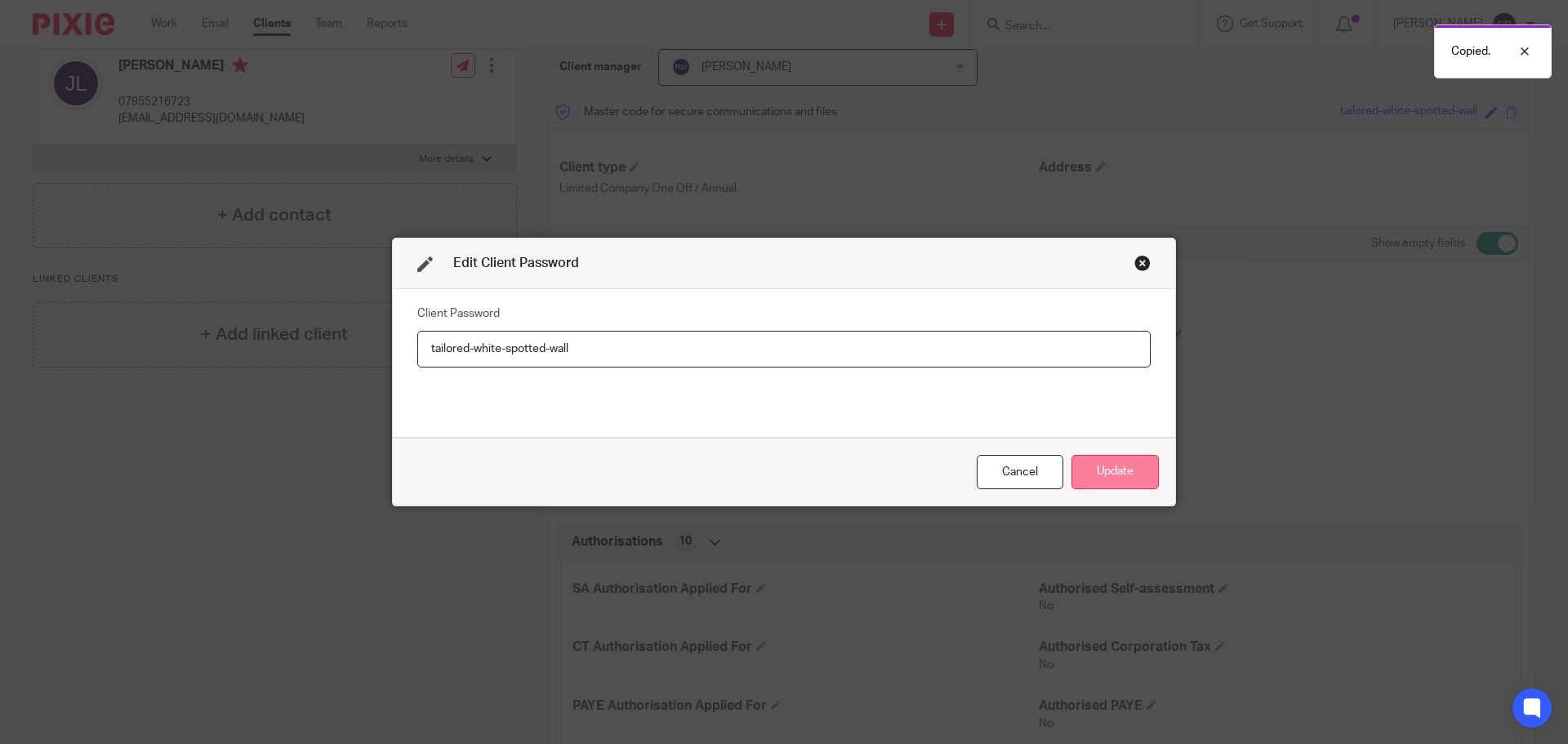
type input "tailored-white-spotted-wall"
click at [1091, 473] on button "Update" at bounding box center [1115, 473] width 87 height 35
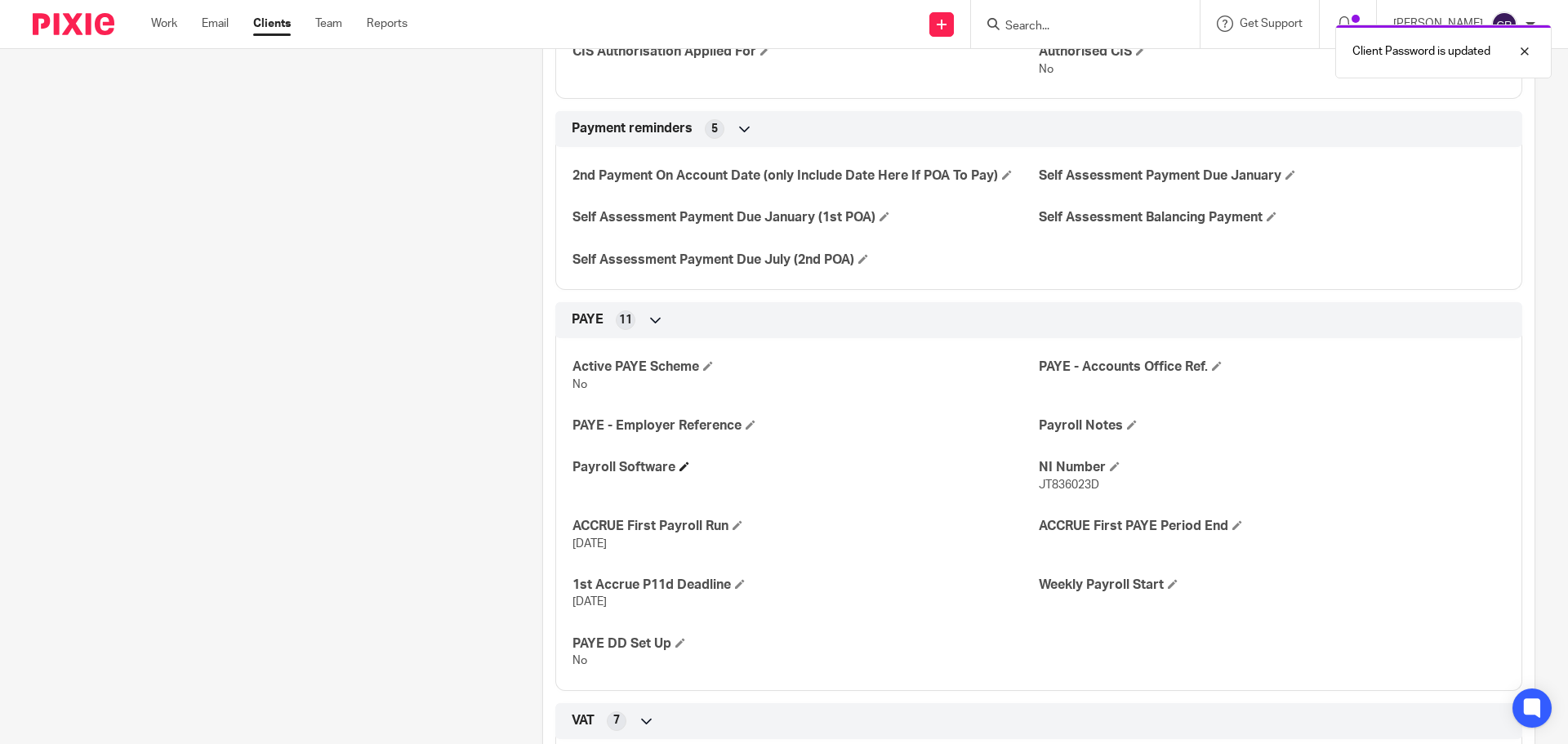
scroll to position [980, 0]
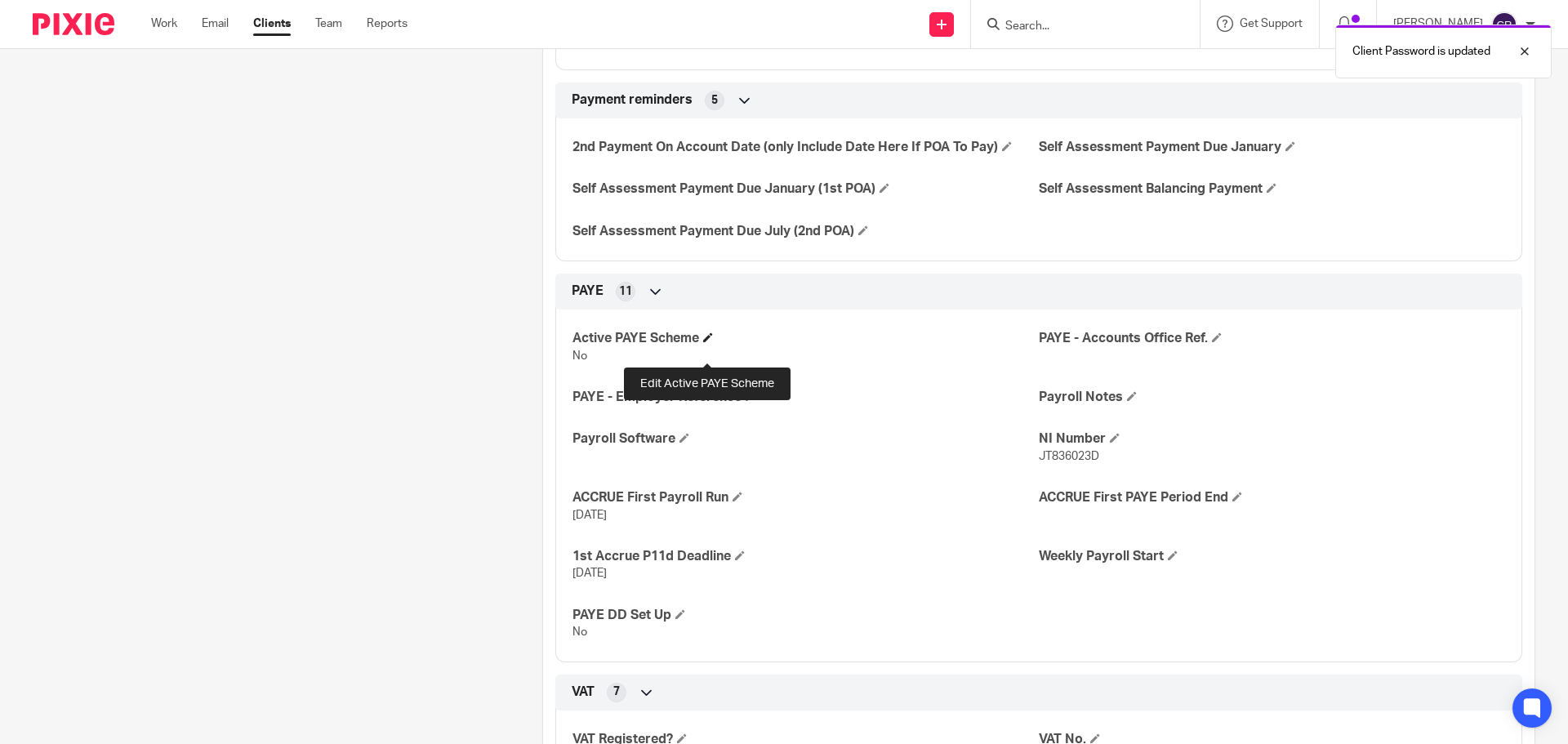
click at [709, 342] on span at bounding box center [708, 336] width 9 height 9
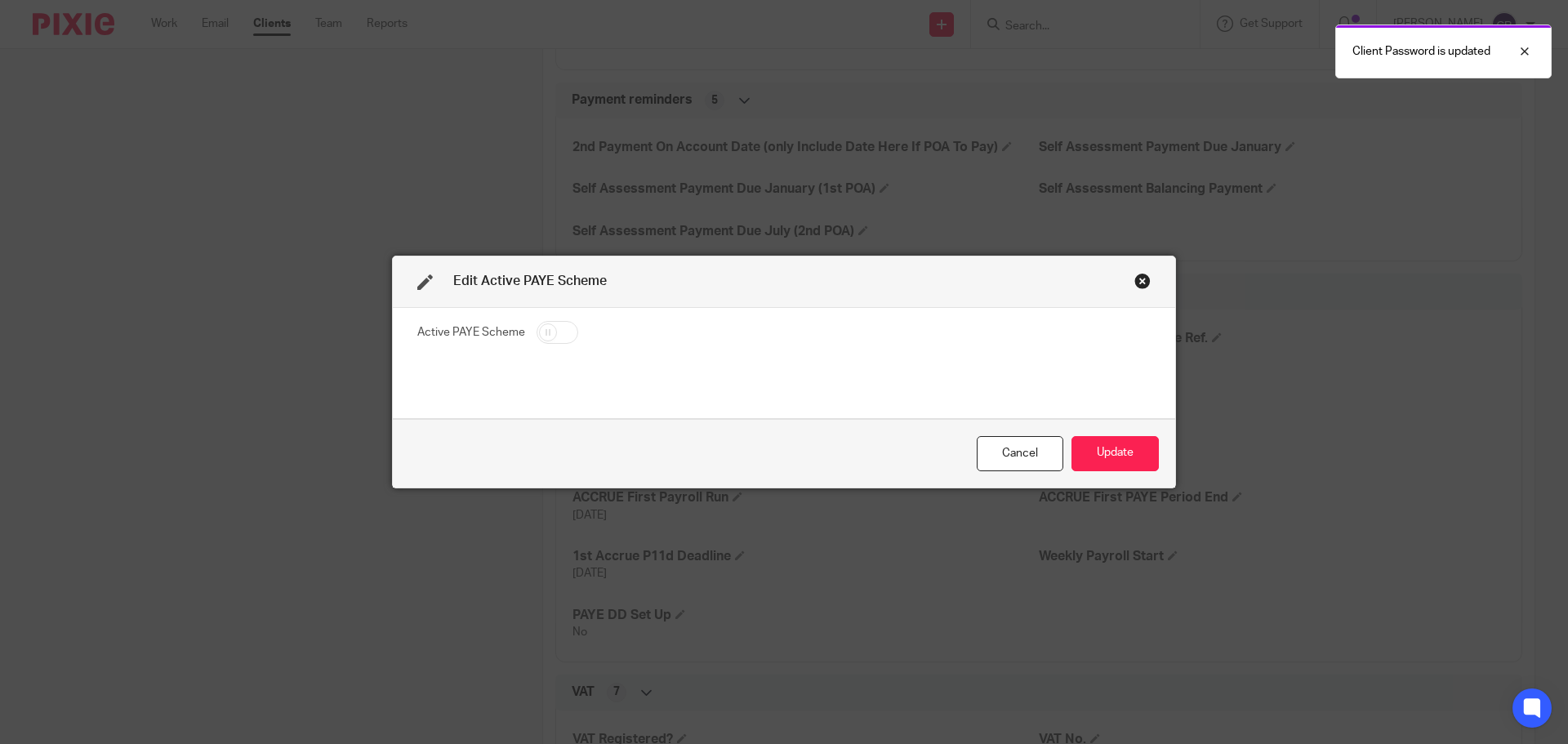
drag, startPoint x: 550, startPoint y: 329, endPoint x: 561, endPoint y: 330, distance: 11.0
click at [555, 330] on input "checkbox" at bounding box center [557, 332] width 42 height 23
checkbox input "true"
click at [1139, 450] on button "Update" at bounding box center [1115, 454] width 87 height 35
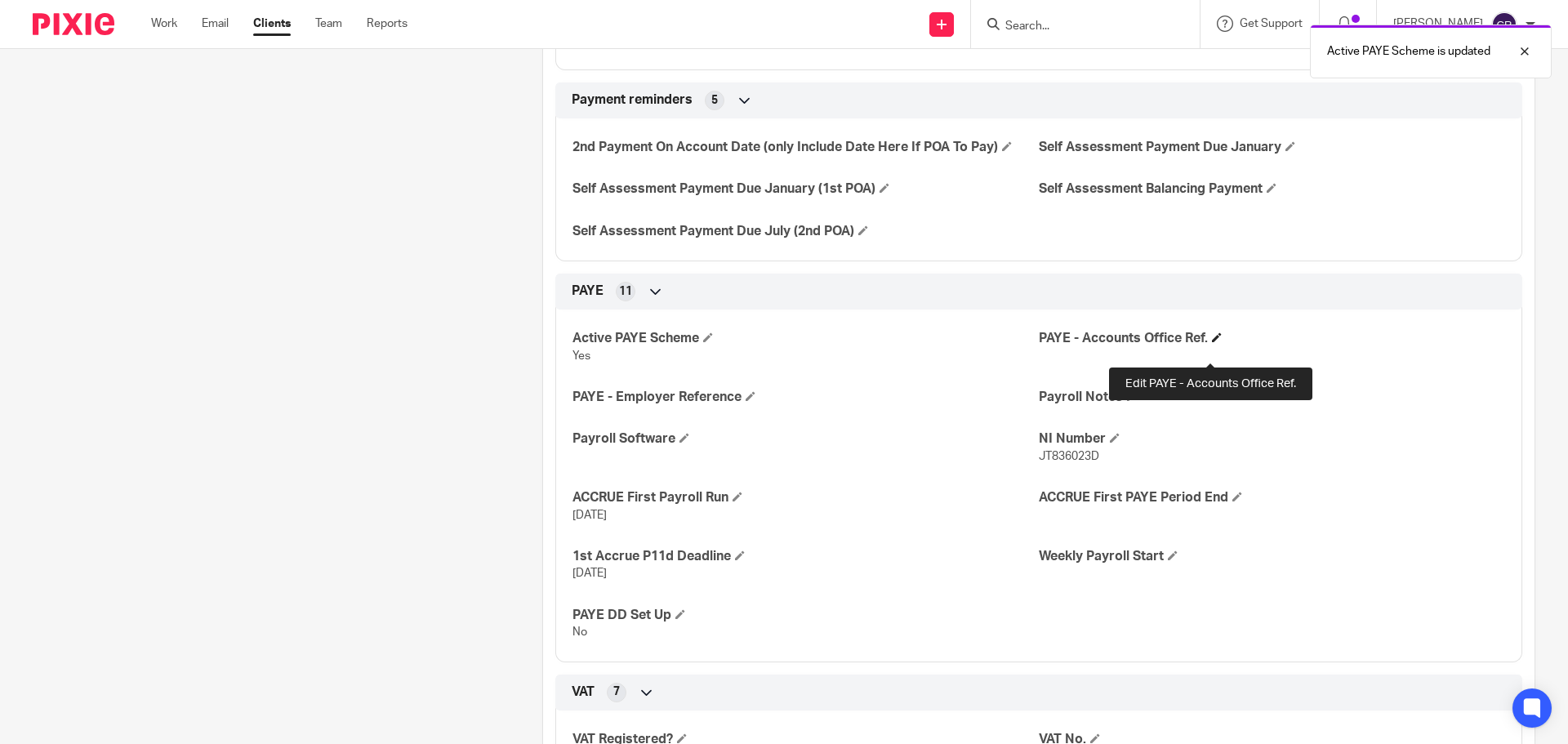
click at [1212, 342] on span at bounding box center [1216, 336] width 9 height 9
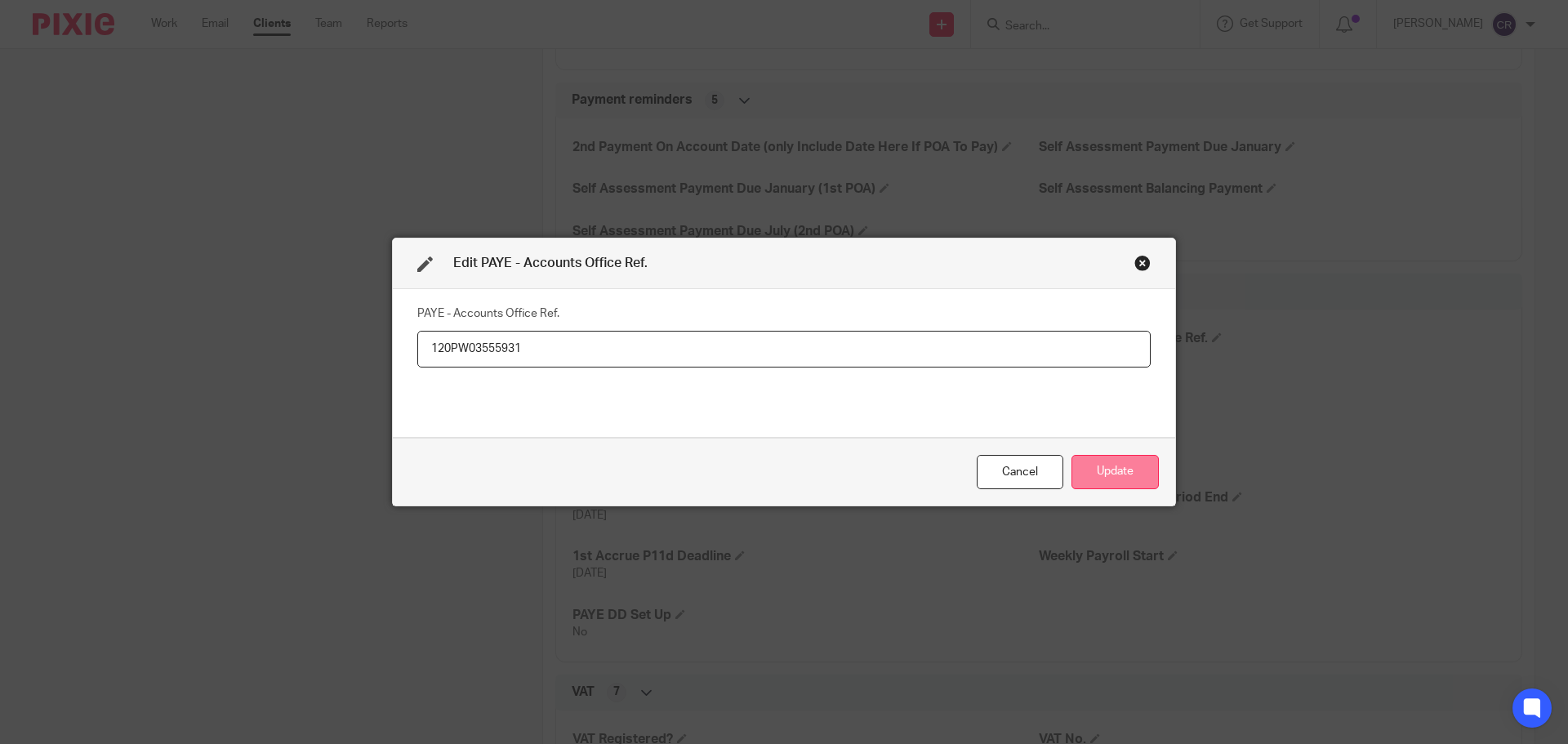
type input "120PW03555931"
click at [1120, 475] on button "Update" at bounding box center [1115, 473] width 87 height 35
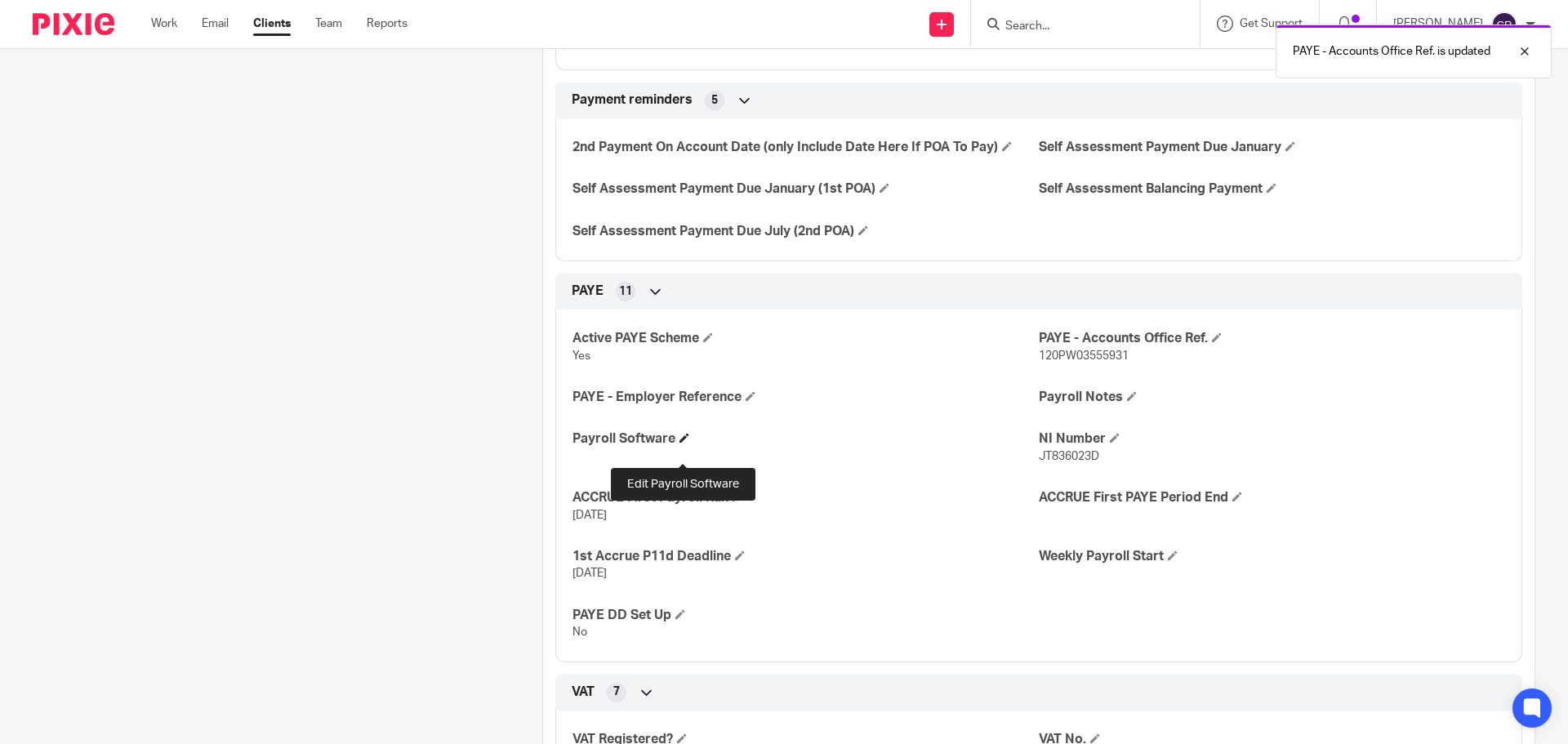
click at [680, 443] on span at bounding box center [684, 437] width 9 height 9
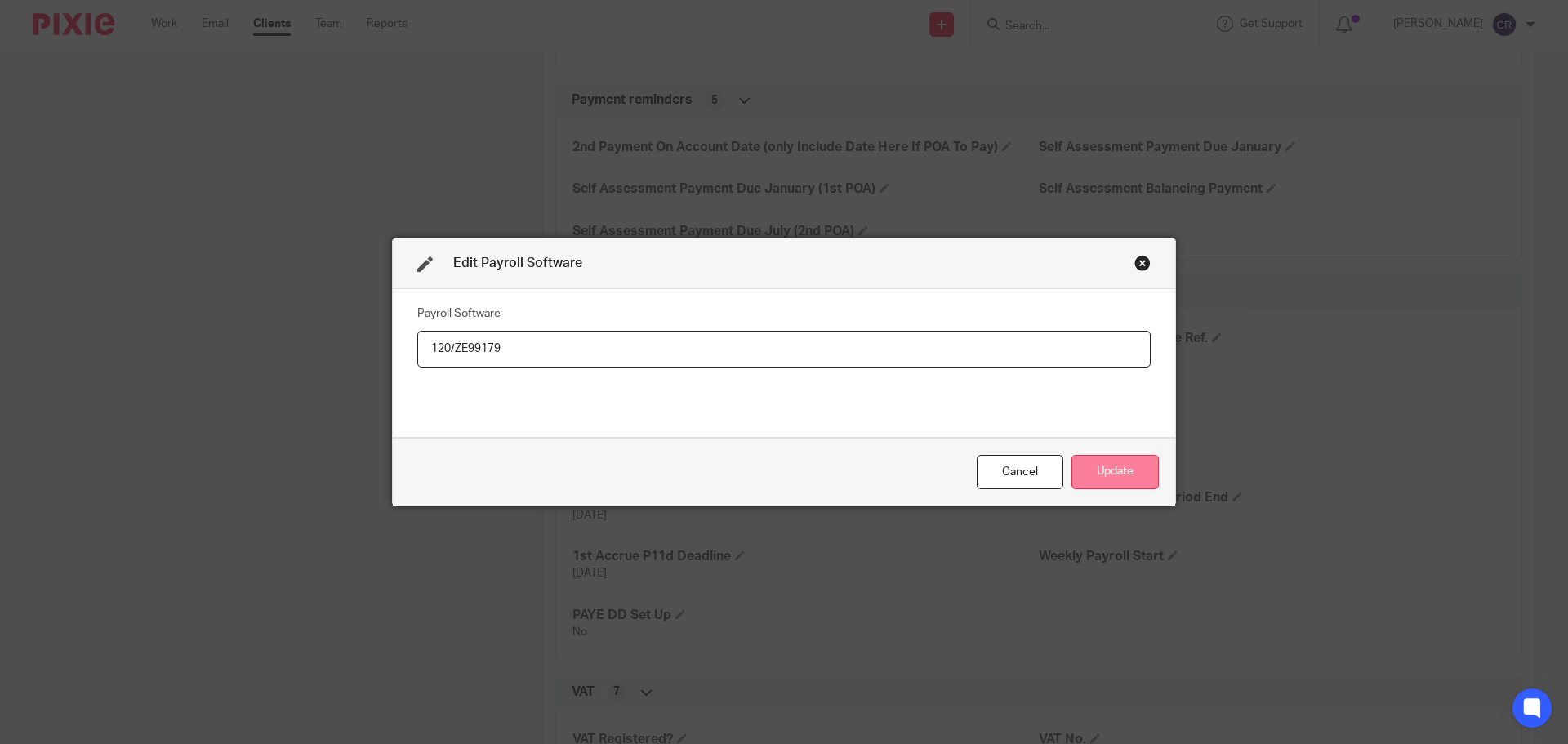
type input "120/ZE99179"
click at [1093, 468] on button "Update" at bounding box center [1115, 473] width 87 height 35
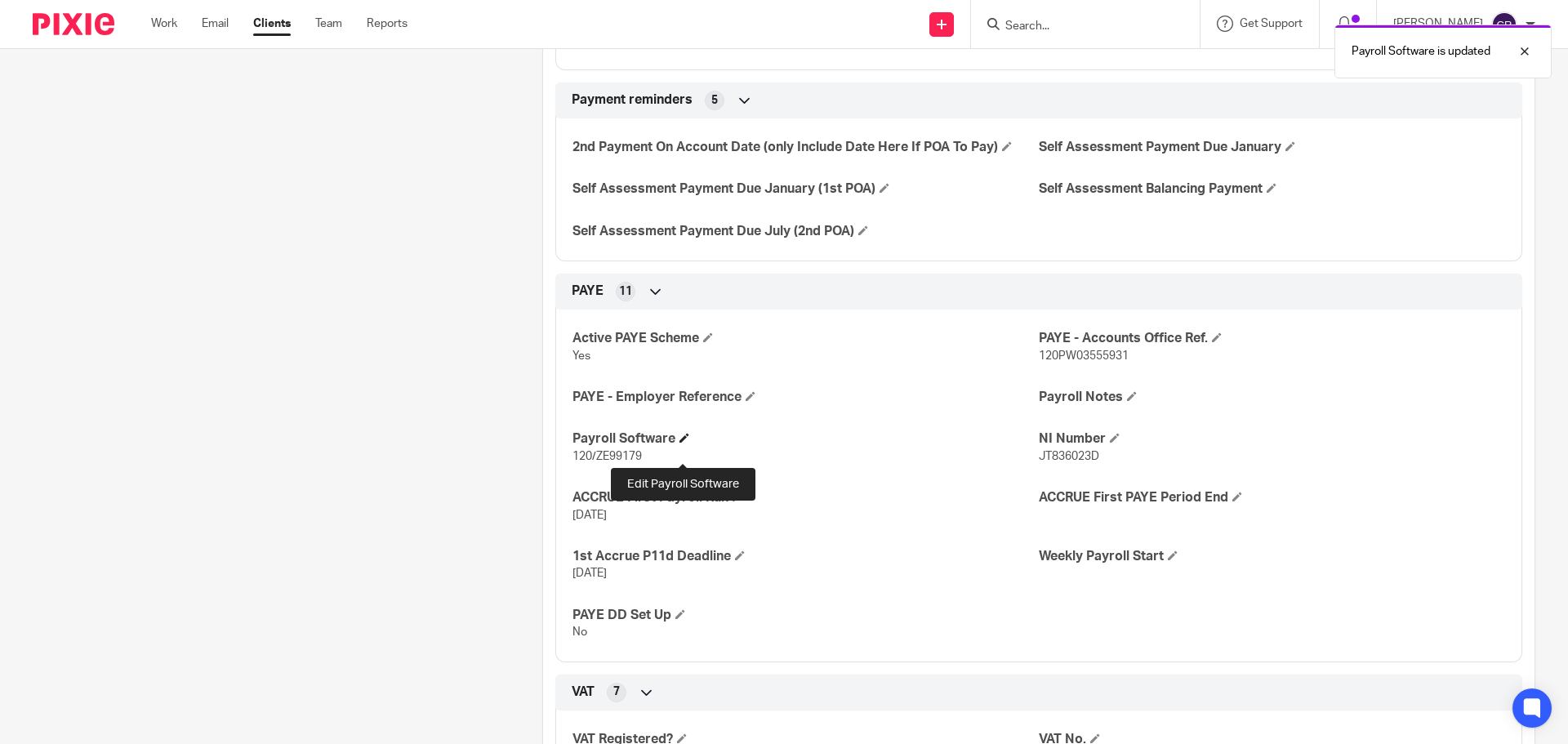
click at [683, 443] on span at bounding box center [684, 437] width 9 height 9
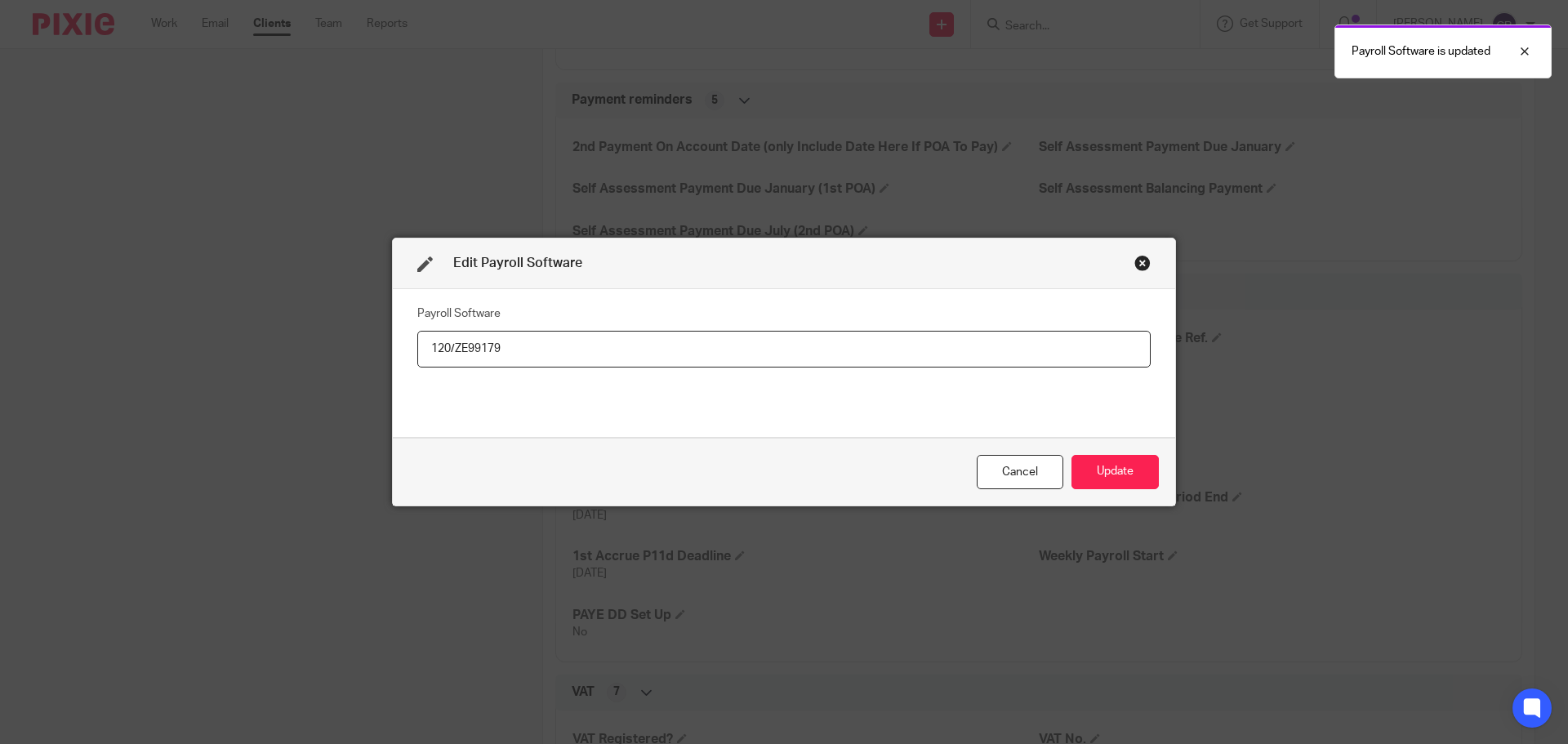
drag, startPoint x: 586, startPoint y: 343, endPoint x: 295, endPoint y: 360, distance: 291.5
click at [295, 360] on div "Edit Payroll Software Payroll Software 120/ZE99179 Cancel Update" at bounding box center [784, 372] width 1568 height 744
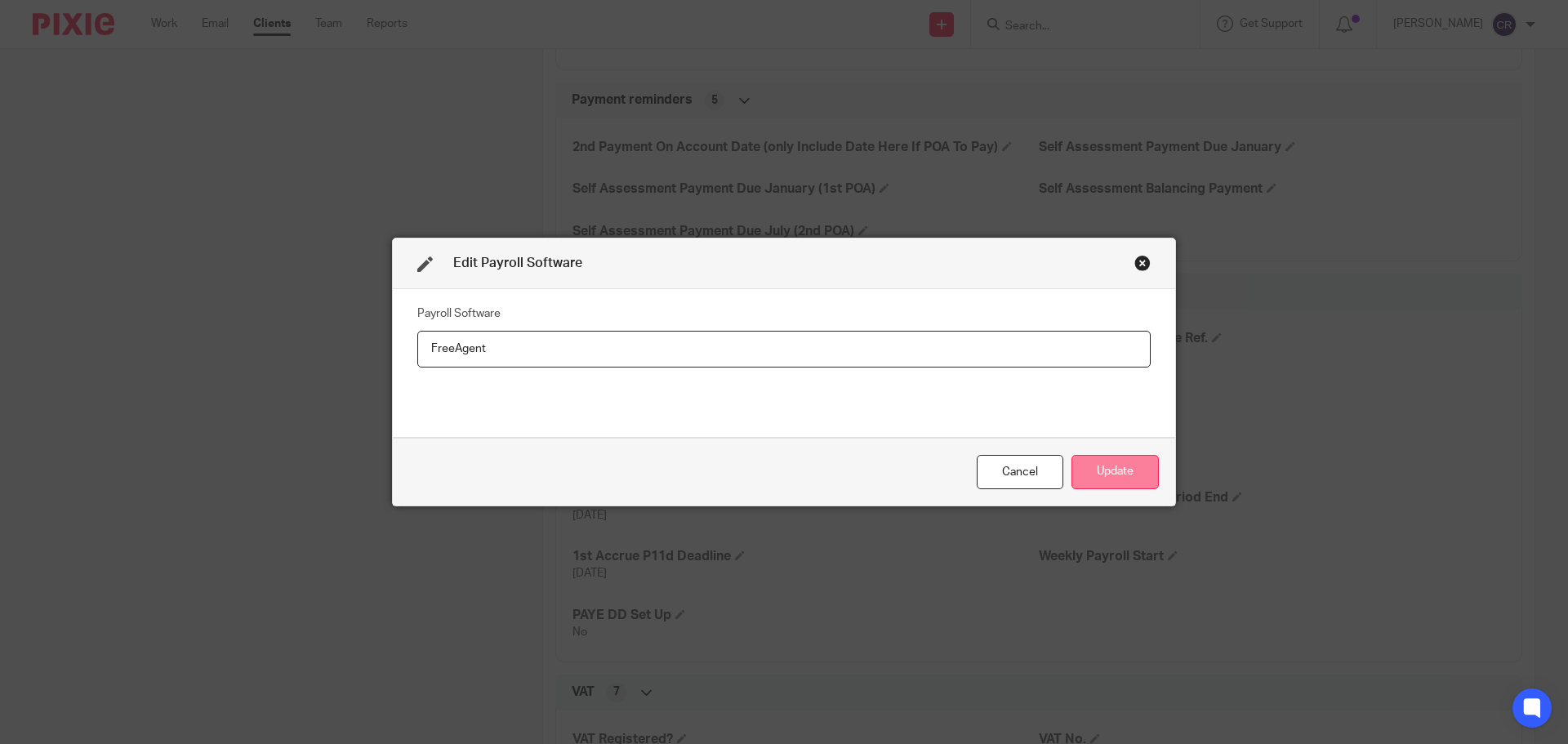
type input "FreeAgent"
click at [1130, 460] on button "Update" at bounding box center [1115, 473] width 87 height 35
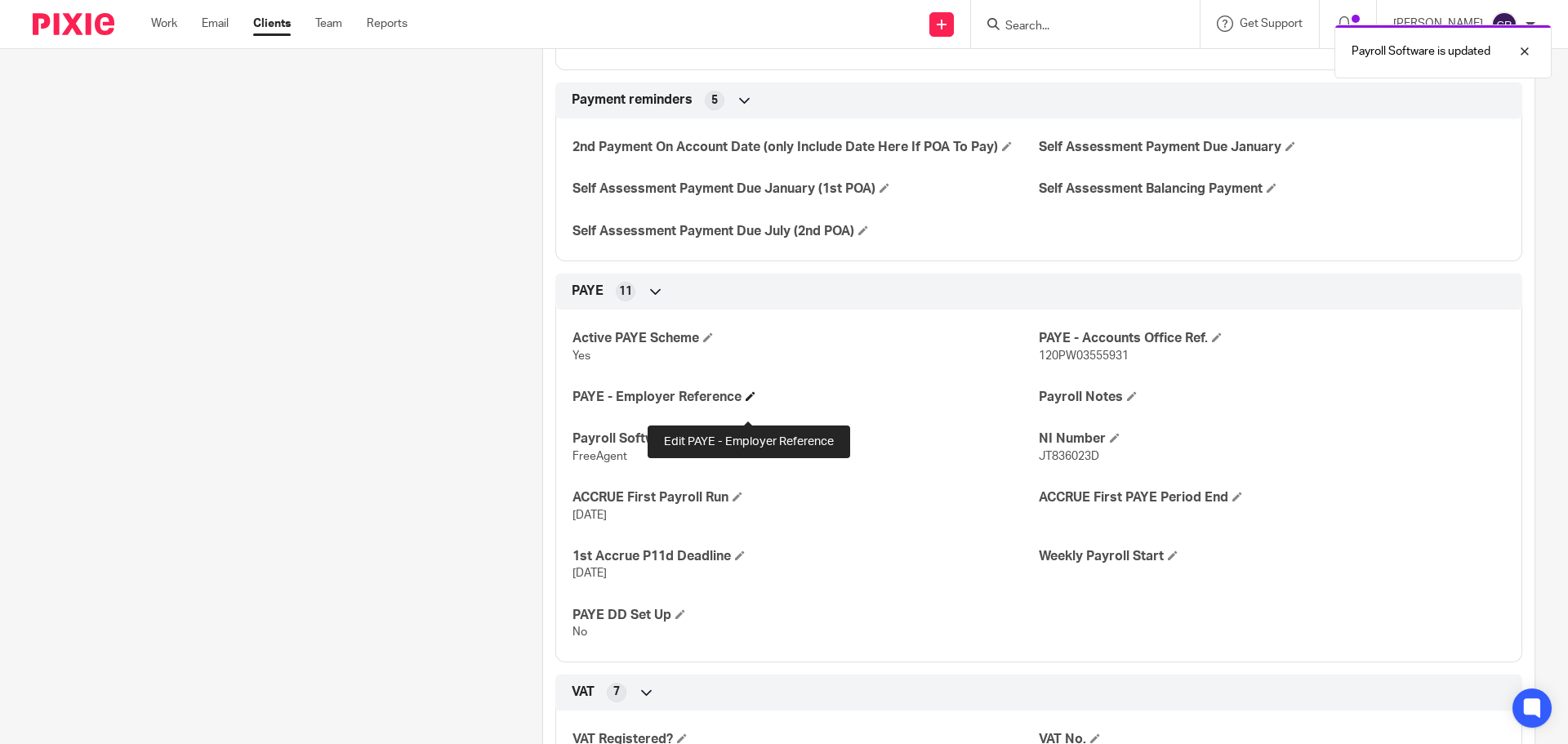
click at [746, 402] on span at bounding box center [750, 396] width 9 height 9
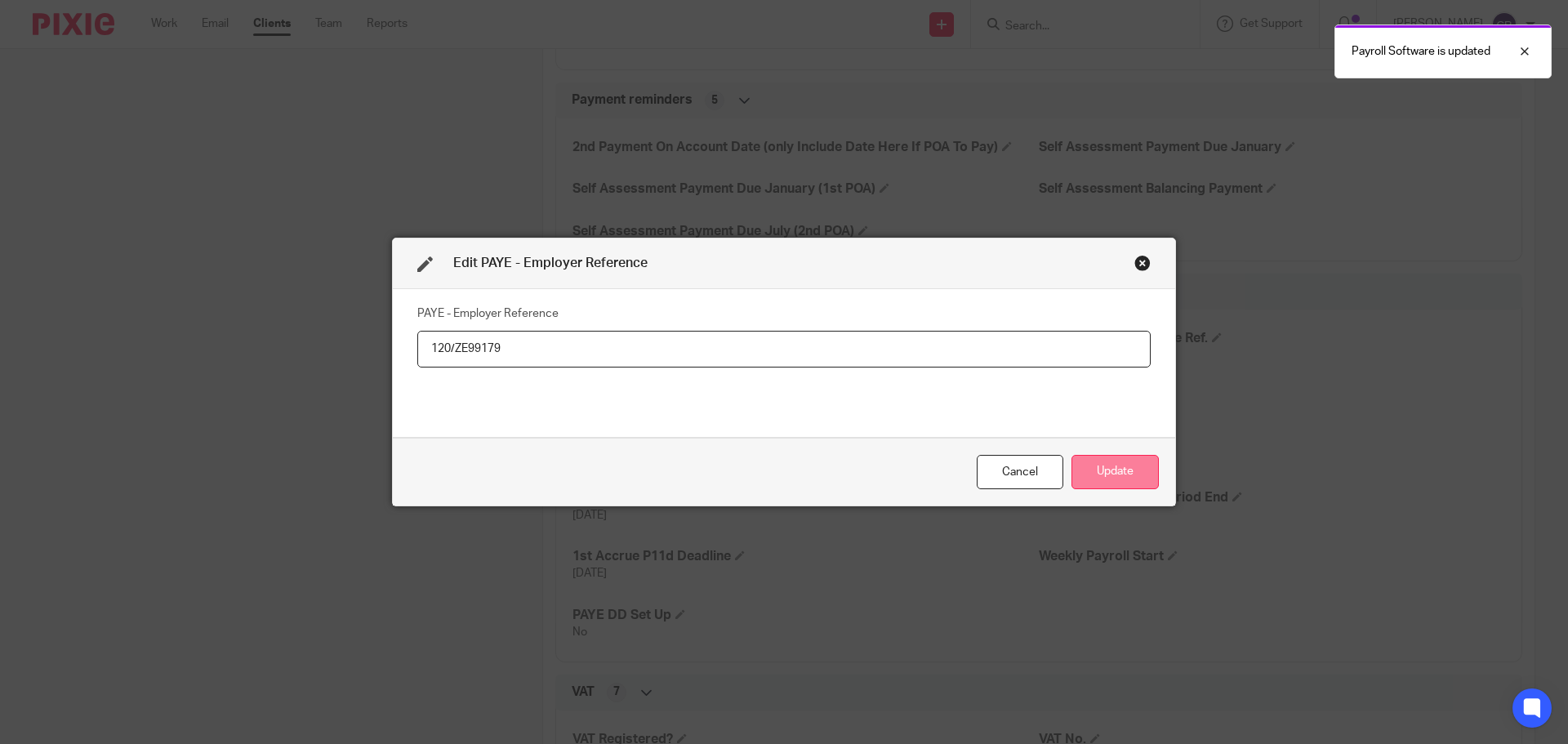
type input "120/ZE99179"
click at [1107, 464] on button "Update" at bounding box center [1115, 473] width 87 height 35
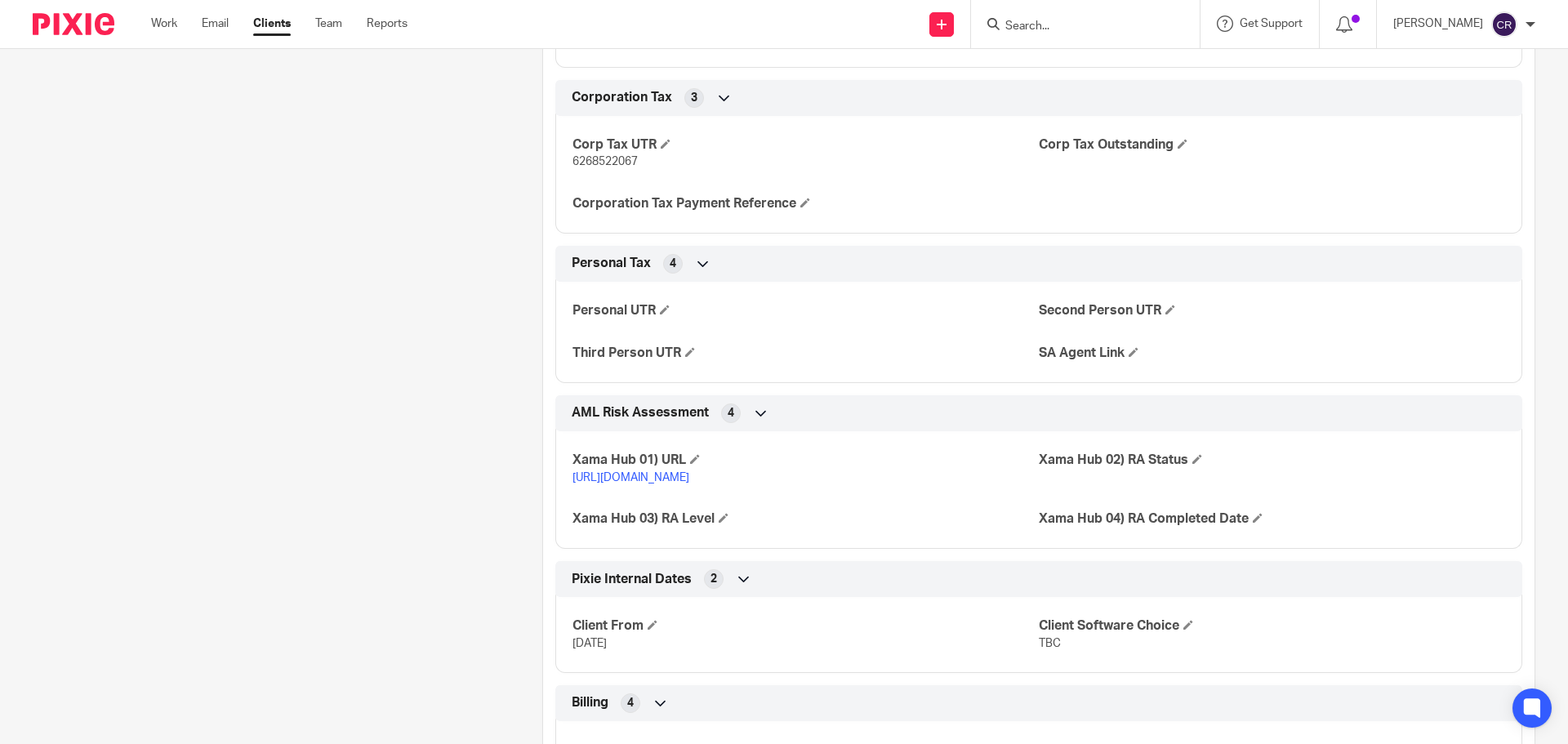
scroll to position [2288, 0]
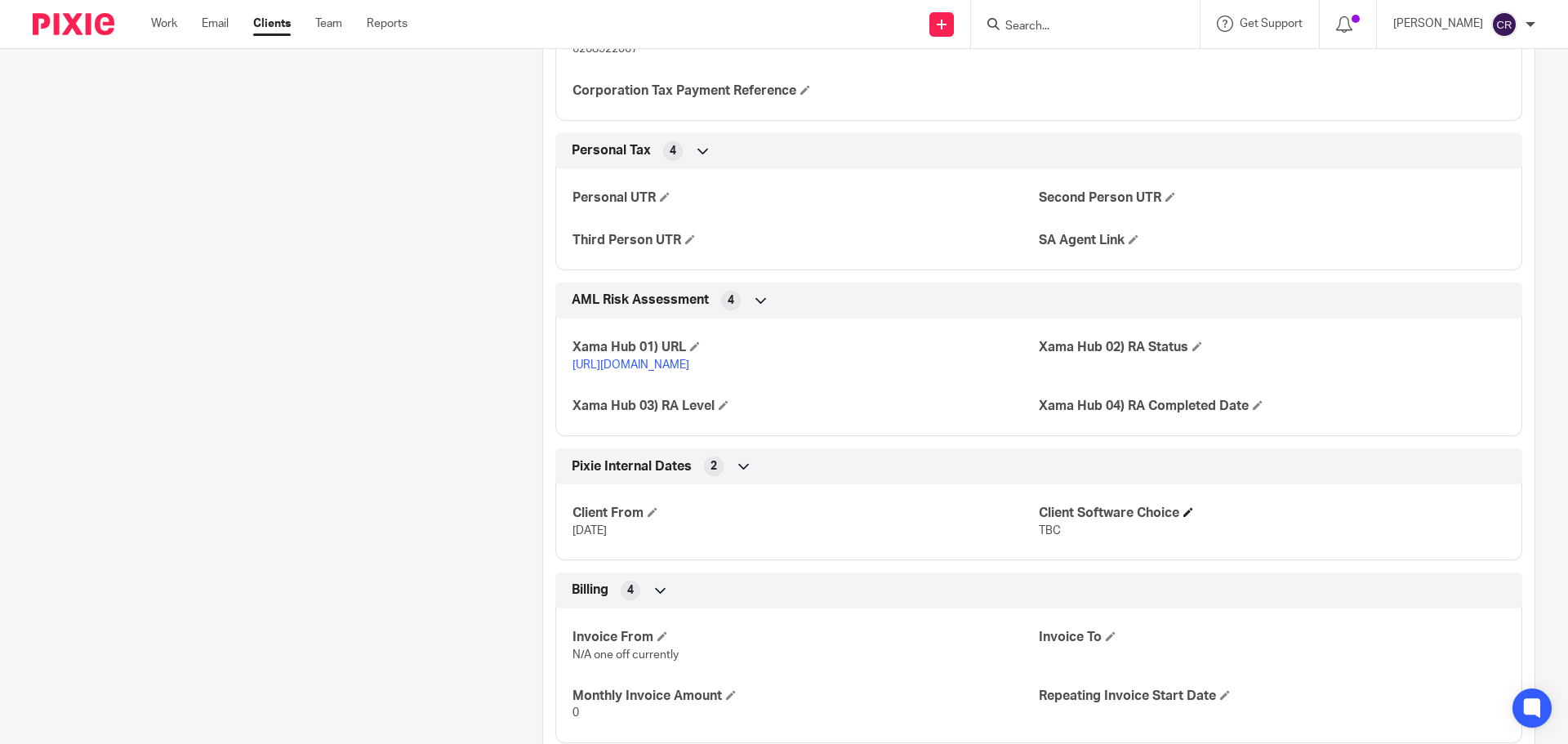
click at [1184, 517] on span at bounding box center [1188, 512] width 9 height 9
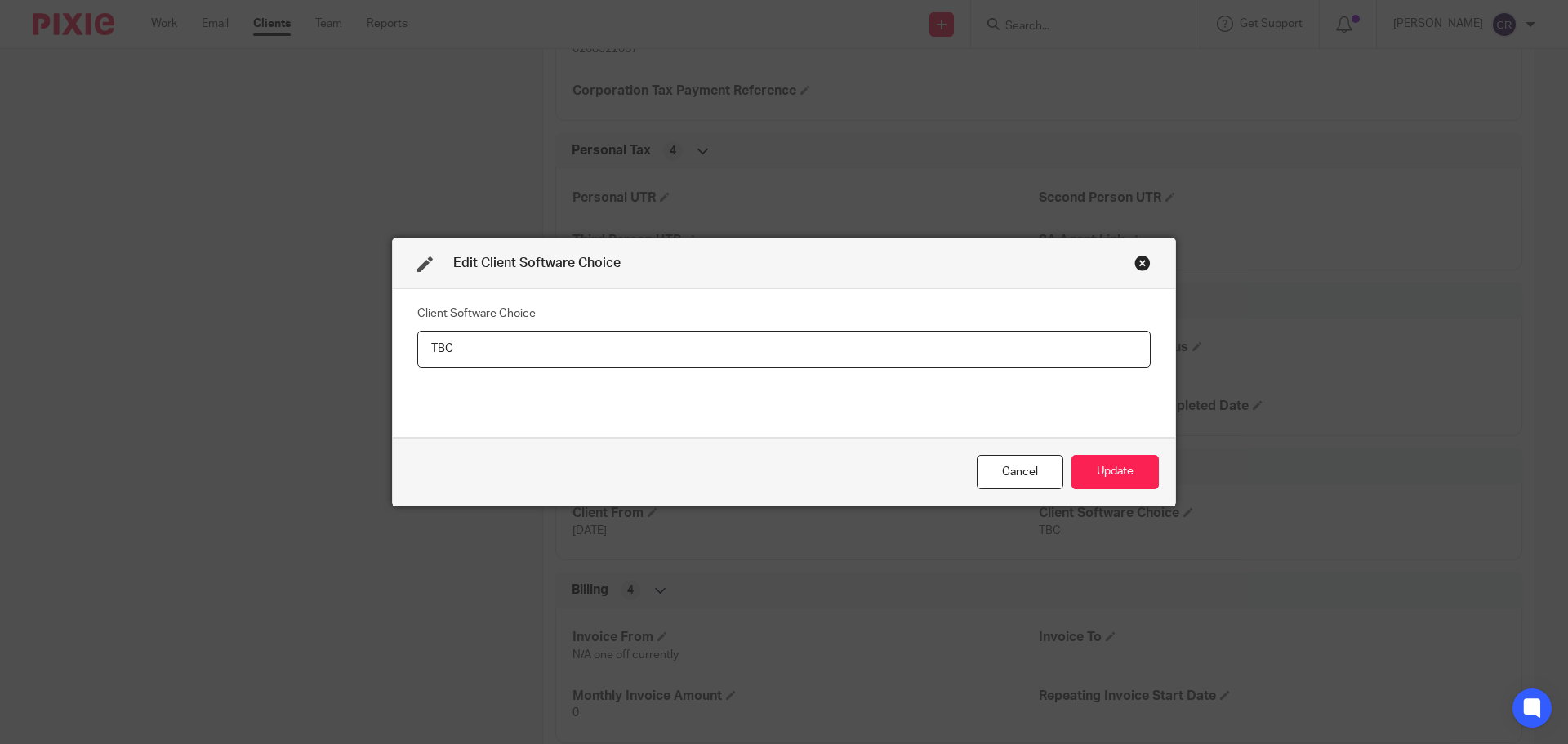
drag, startPoint x: 502, startPoint y: 360, endPoint x: 93, endPoint y: 470, distance: 423.5
click at [194, 367] on div "Edit Client Software Choice Client Software Choice TBC Cancel Update" at bounding box center [784, 372] width 1568 height 744
type input "FreeAgent"
click at [1090, 477] on button "Update" at bounding box center [1115, 473] width 87 height 35
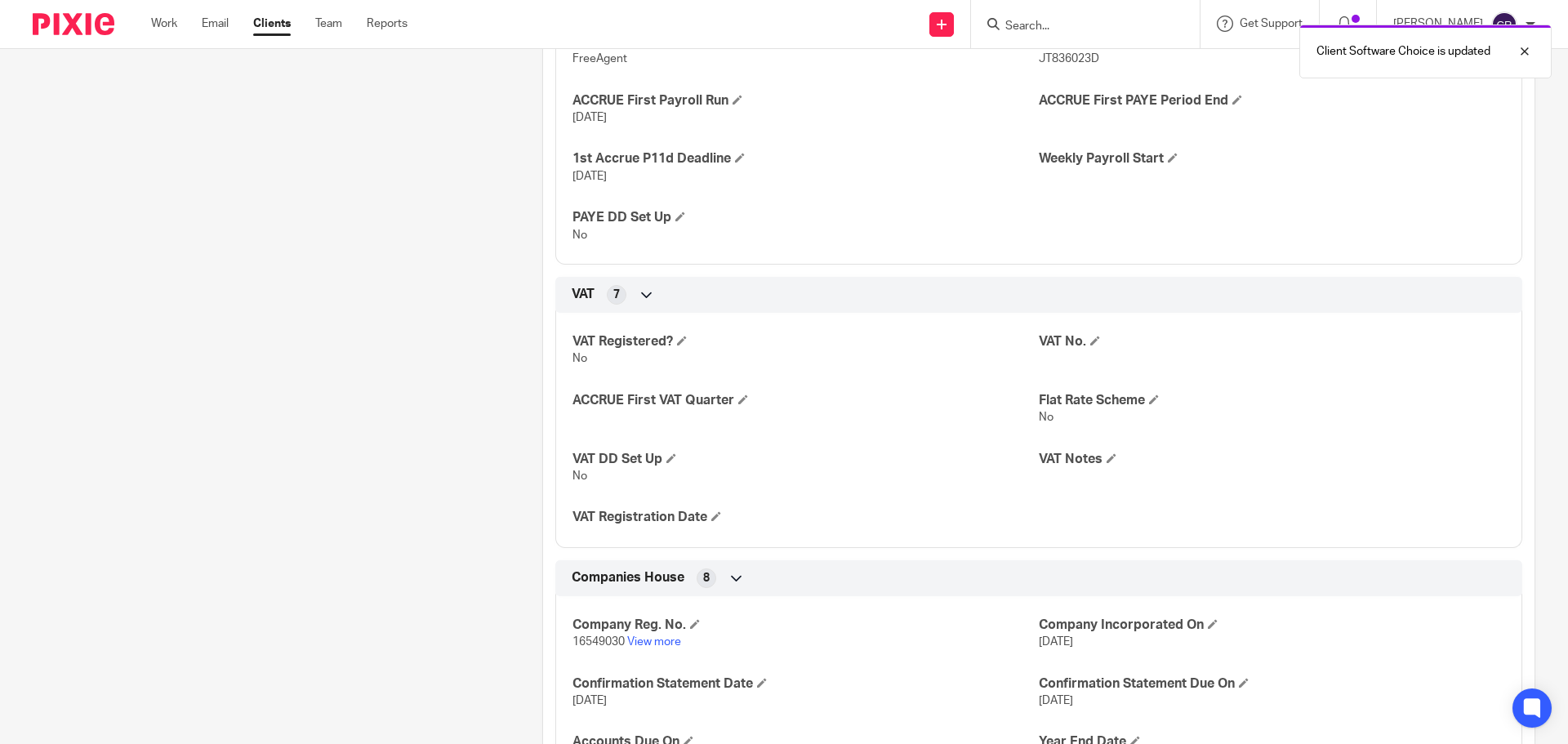
scroll to position [1062, 0]
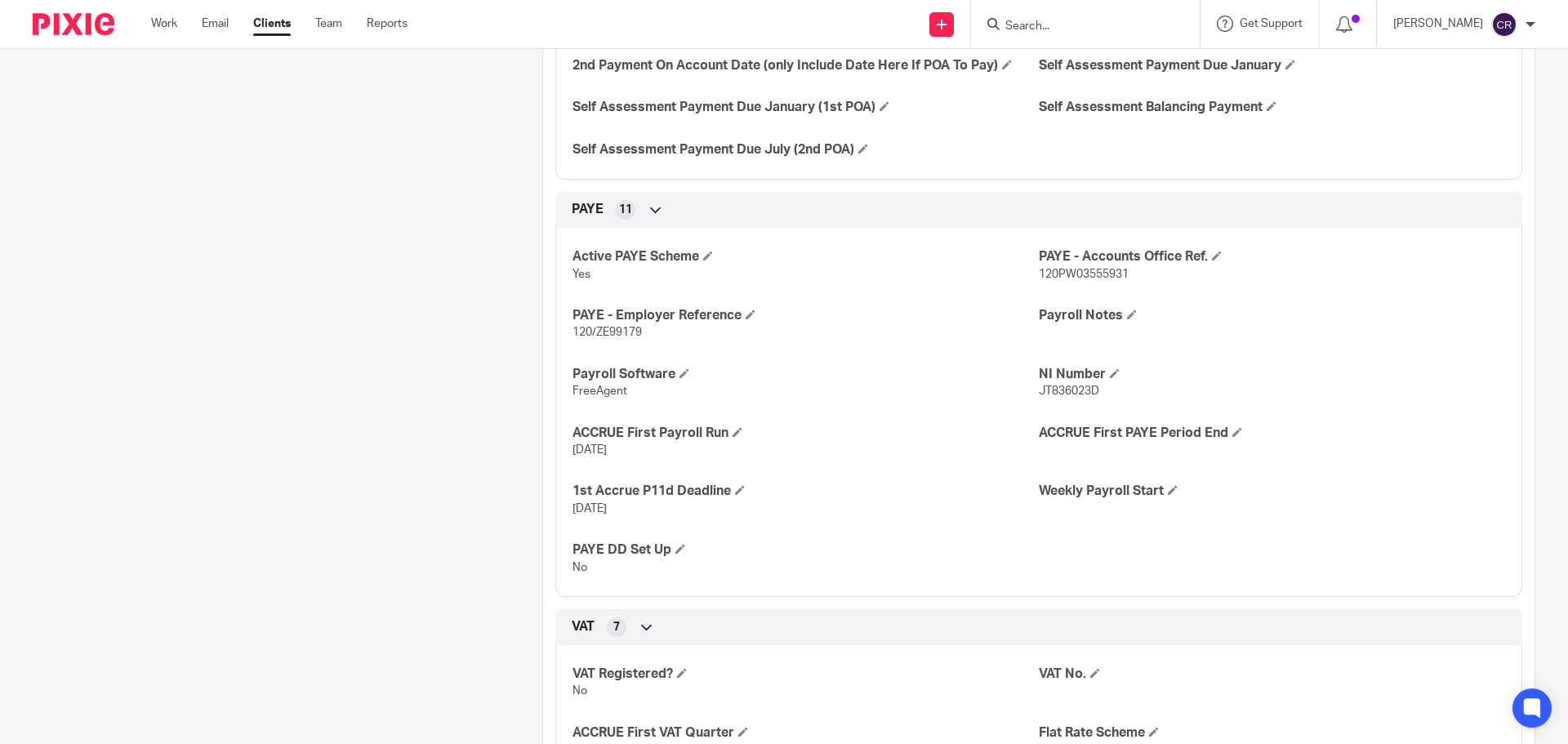
click at [608, 338] on span "120/ZE99179" at bounding box center [607, 332] width 69 height 11
copy p "120/ZE99179"
click at [1080, 280] on span "120PW03555931" at bounding box center [1084, 274] width 90 height 11
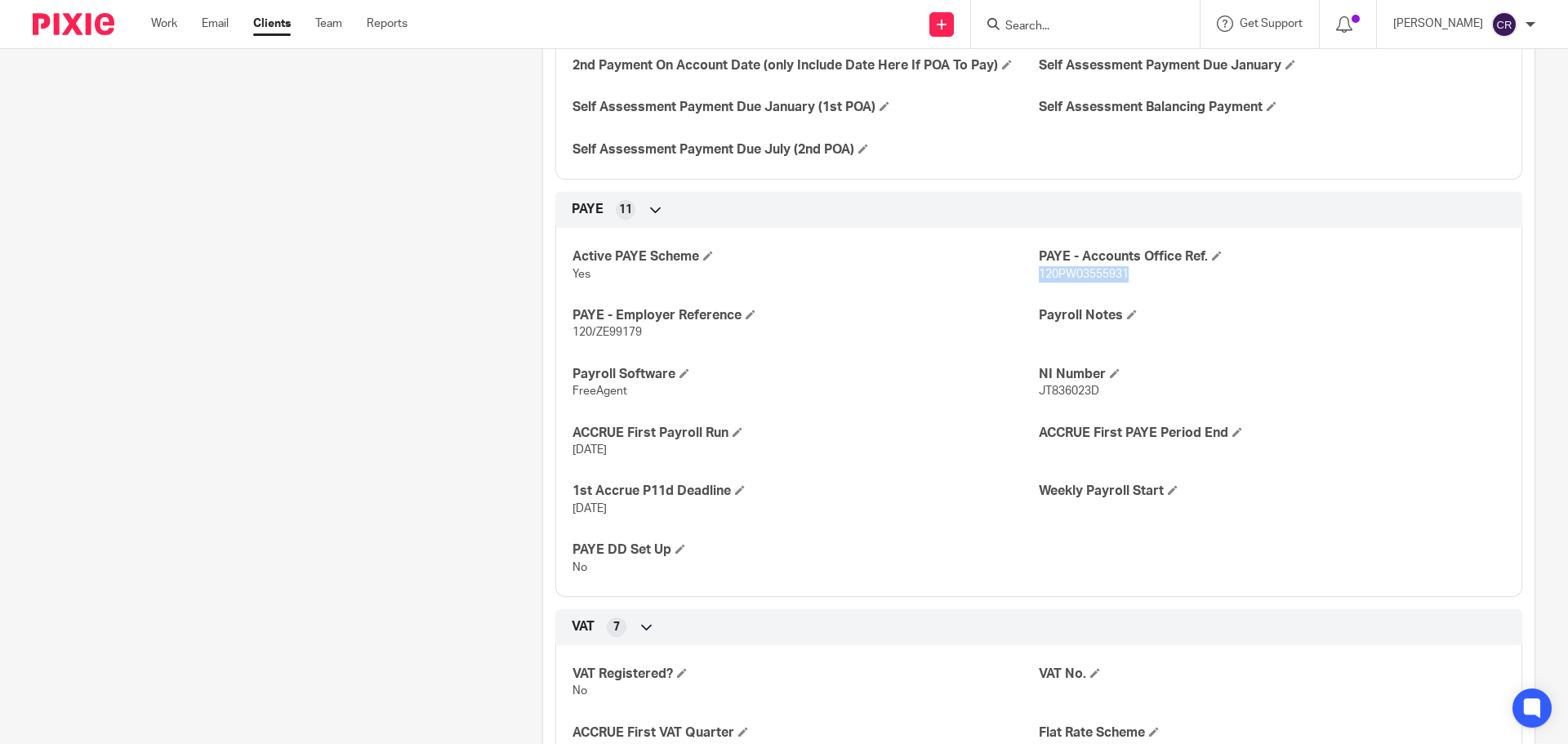
click at [1080, 280] on span "120PW03555931" at bounding box center [1084, 274] width 90 height 11
copy span "120PW03555931"
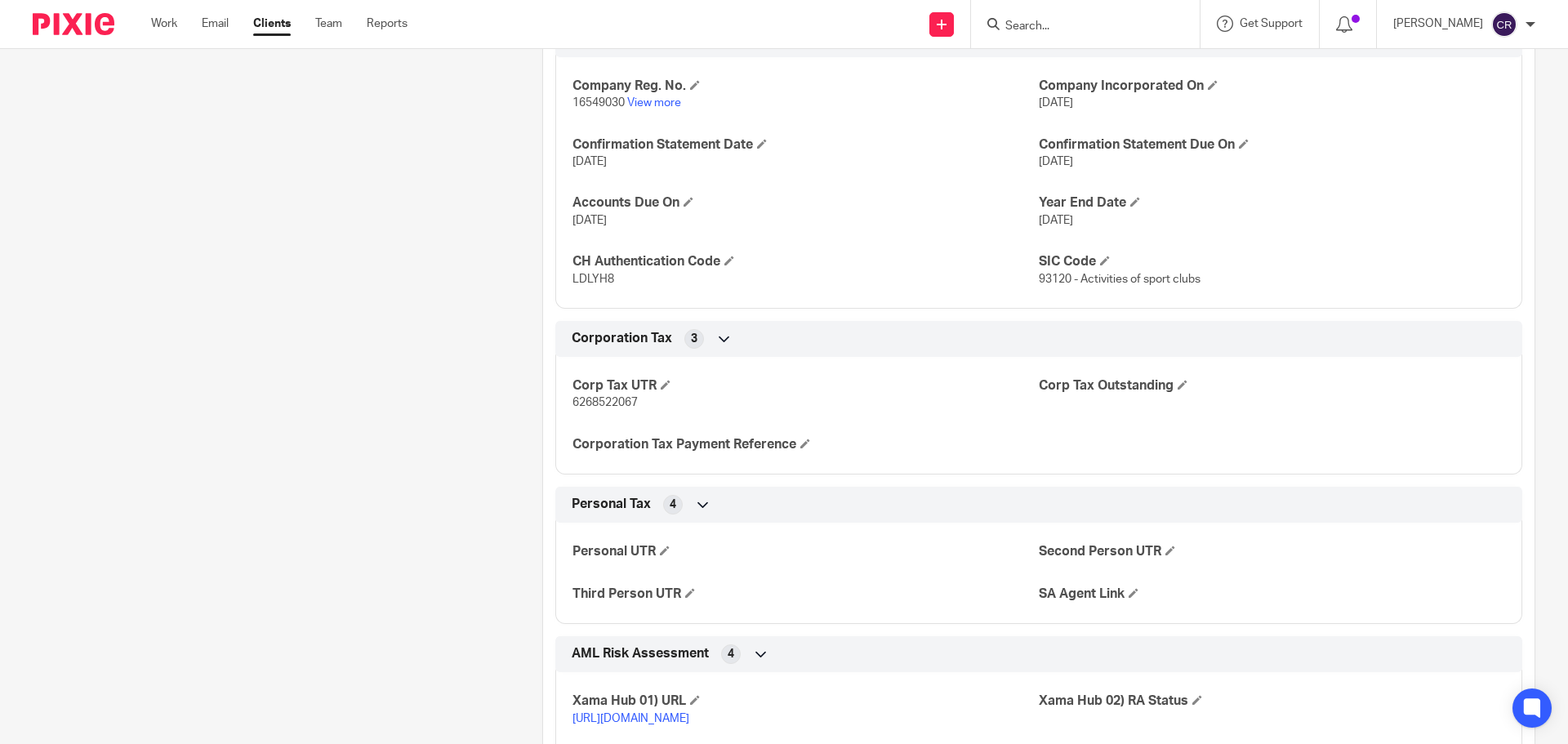
scroll to position [1961, 0]
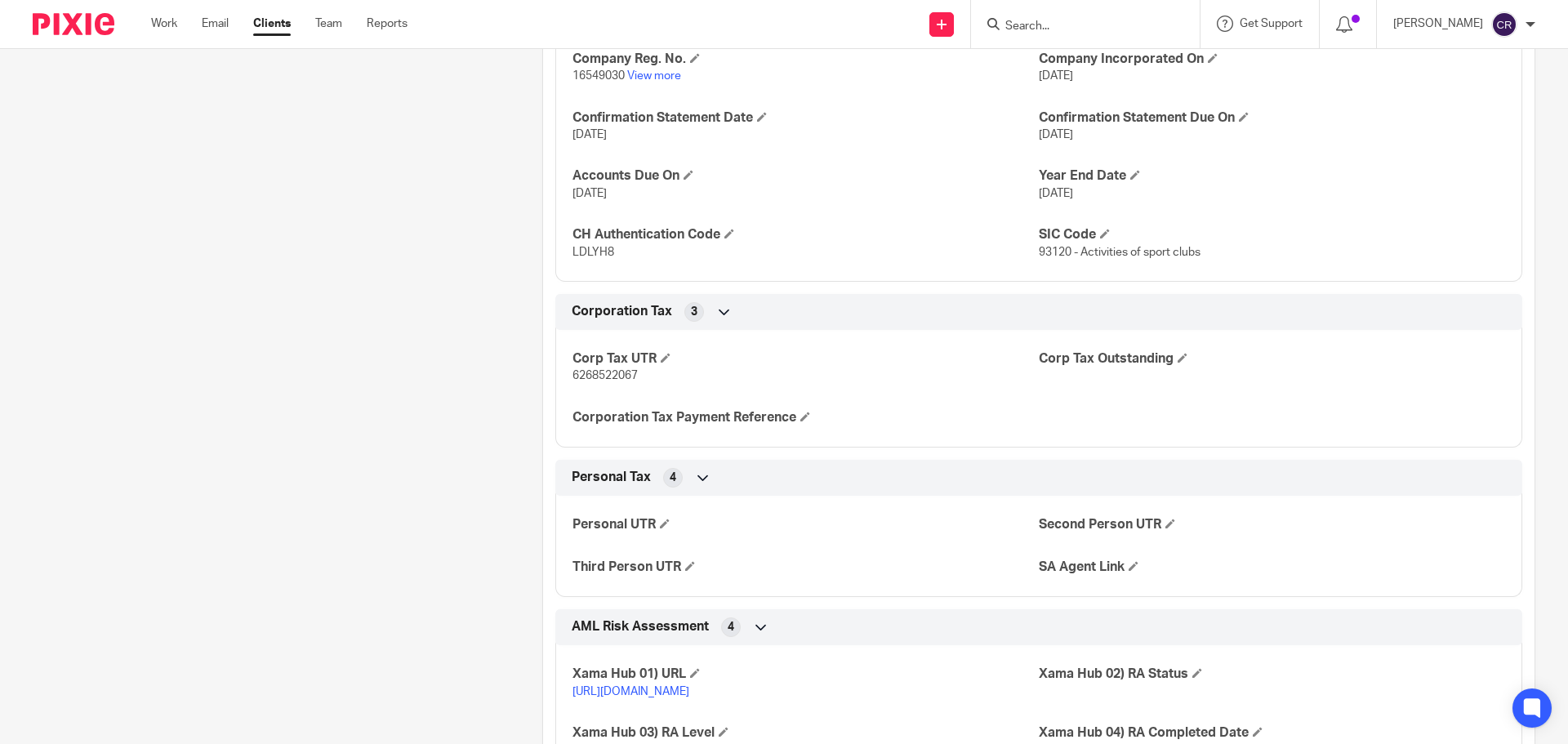
click at [634, 382] on span "6268522067" at bounding box center [605, 375] width 65 height 11
click at [633, 382] on span "6268522067" at bounding box center [605, 375] width 65 height 11
click at [580, 403] on div "Corp Tax UTR 6268522067 Corp Tax Outstanding Corporation Tax Payment Reference" at bounding box center [1039, 383] width 967 height 130
click at [600, 382] on span "6268522067" at bounding box center [605, 375] width 65 height 11
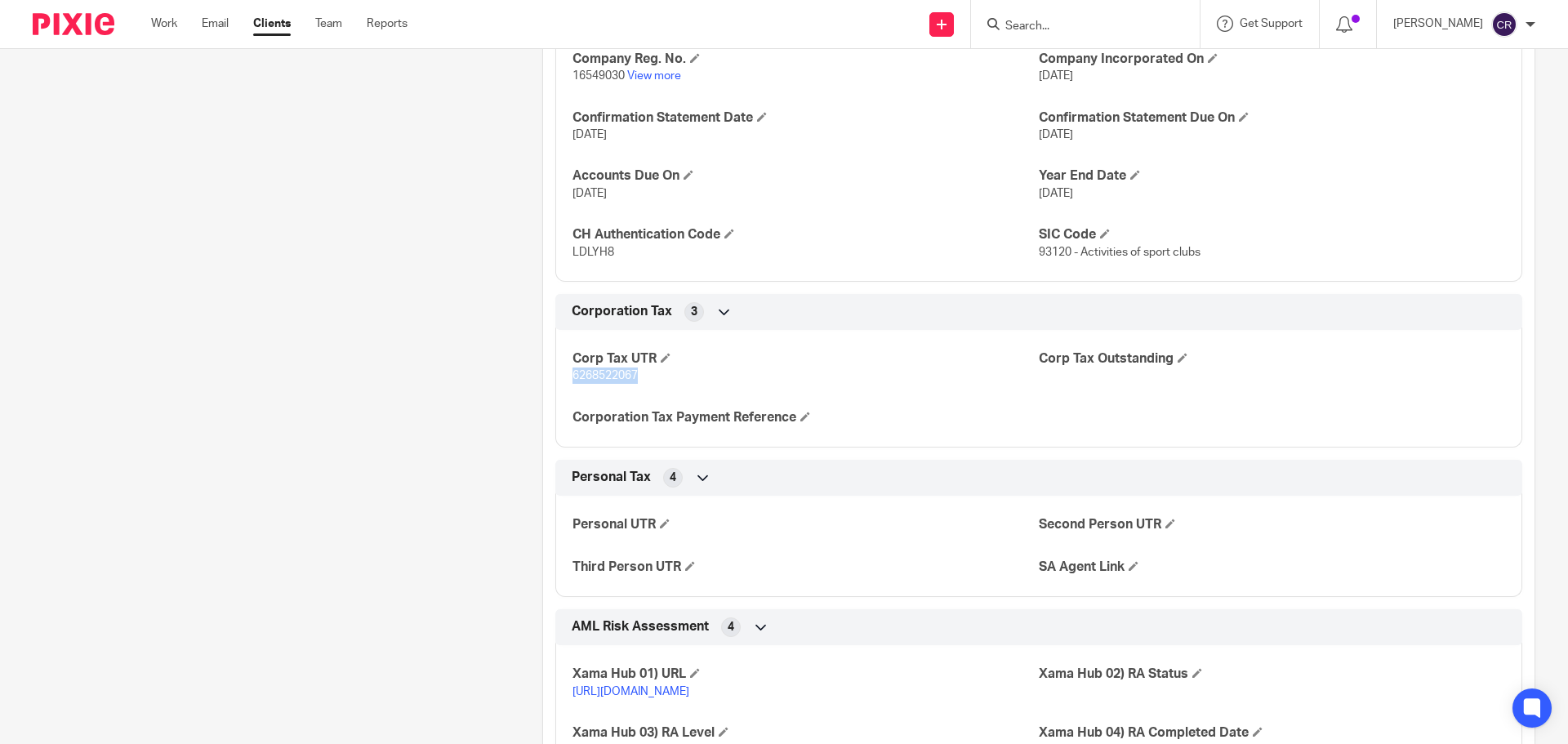
copy span "6268522067"
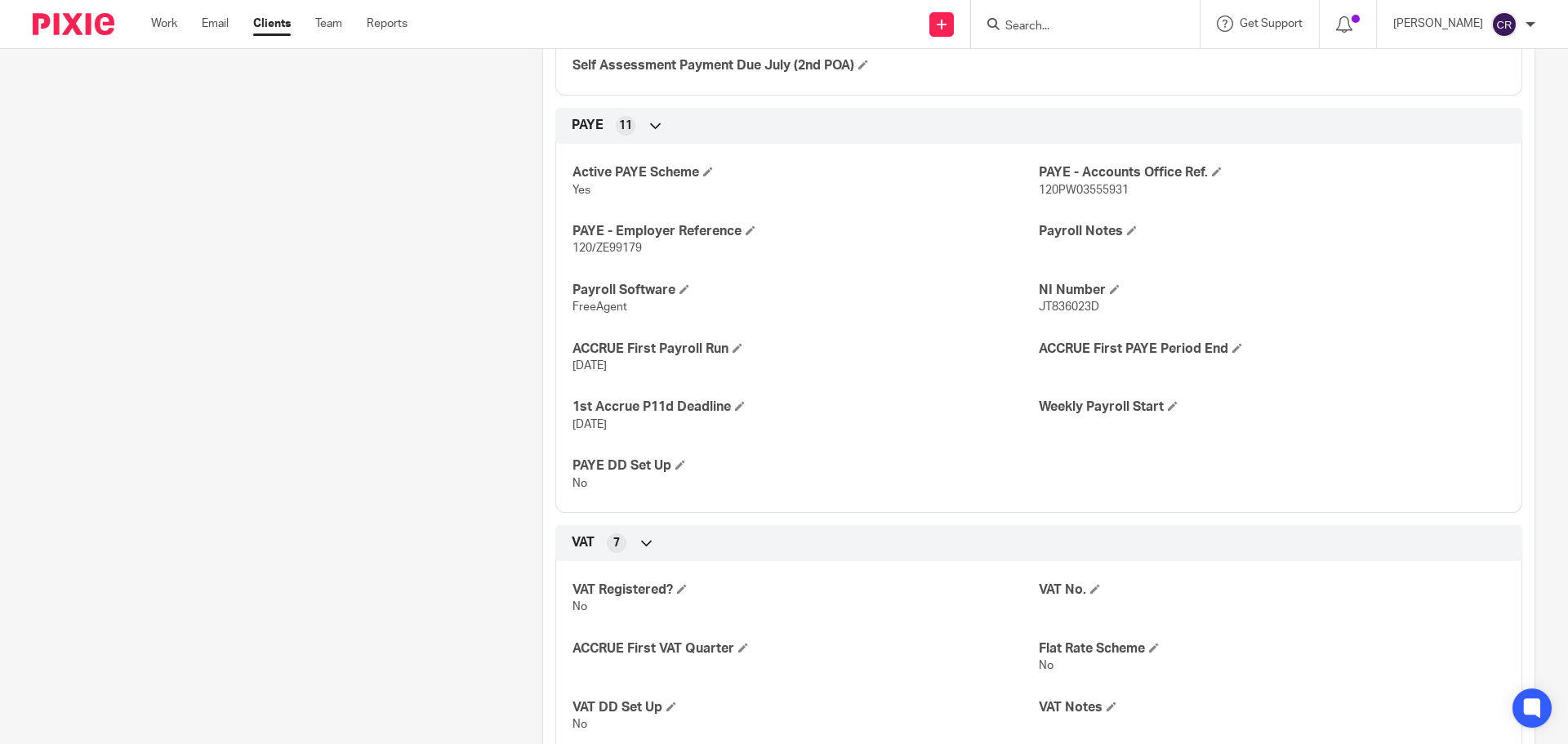
scroll to position [1144, 0]
click at [1059, 201] on p "120PW03555931" at bounding box center [1272, 193] width 466 height 16
copy span "120PW03555931"
click at [609, 259] on p "120/ZE99179" at bounding box center [805, 250] width 466 height 16
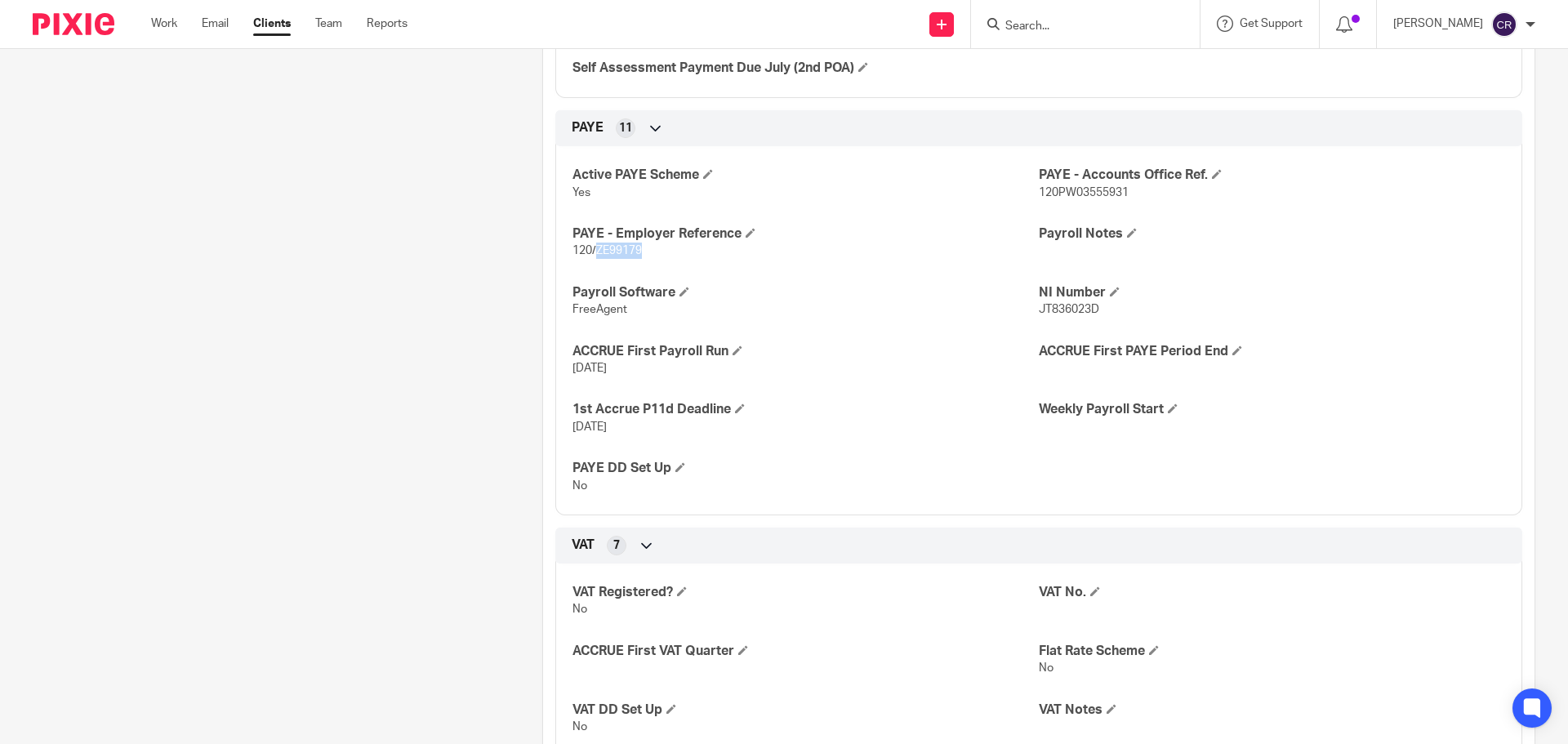
click at [609, 259] on p "120/ZE99179" at bounding box center [805, 250] width 466 height 16
copy span "ZE99179"
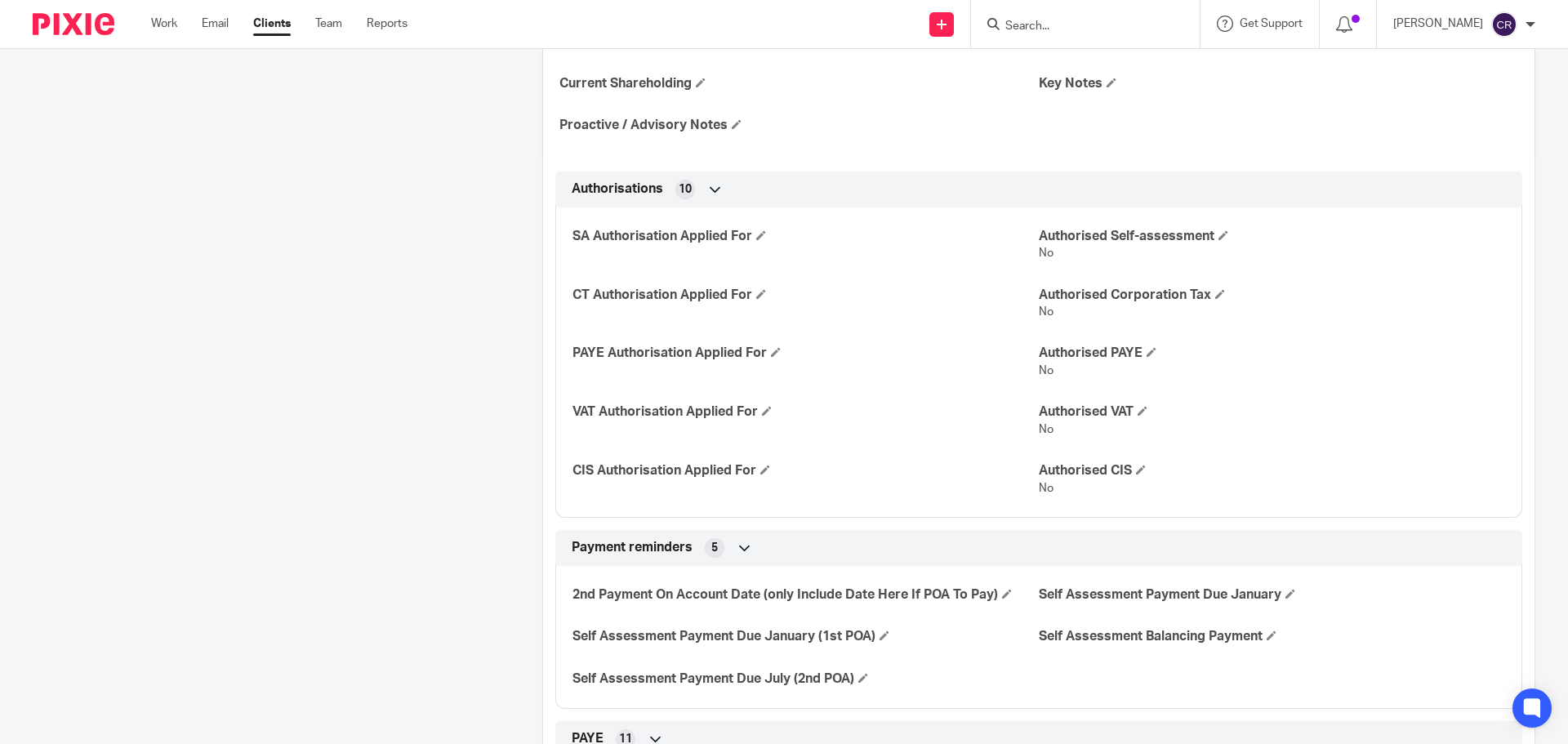
scroll to position [0, 0]
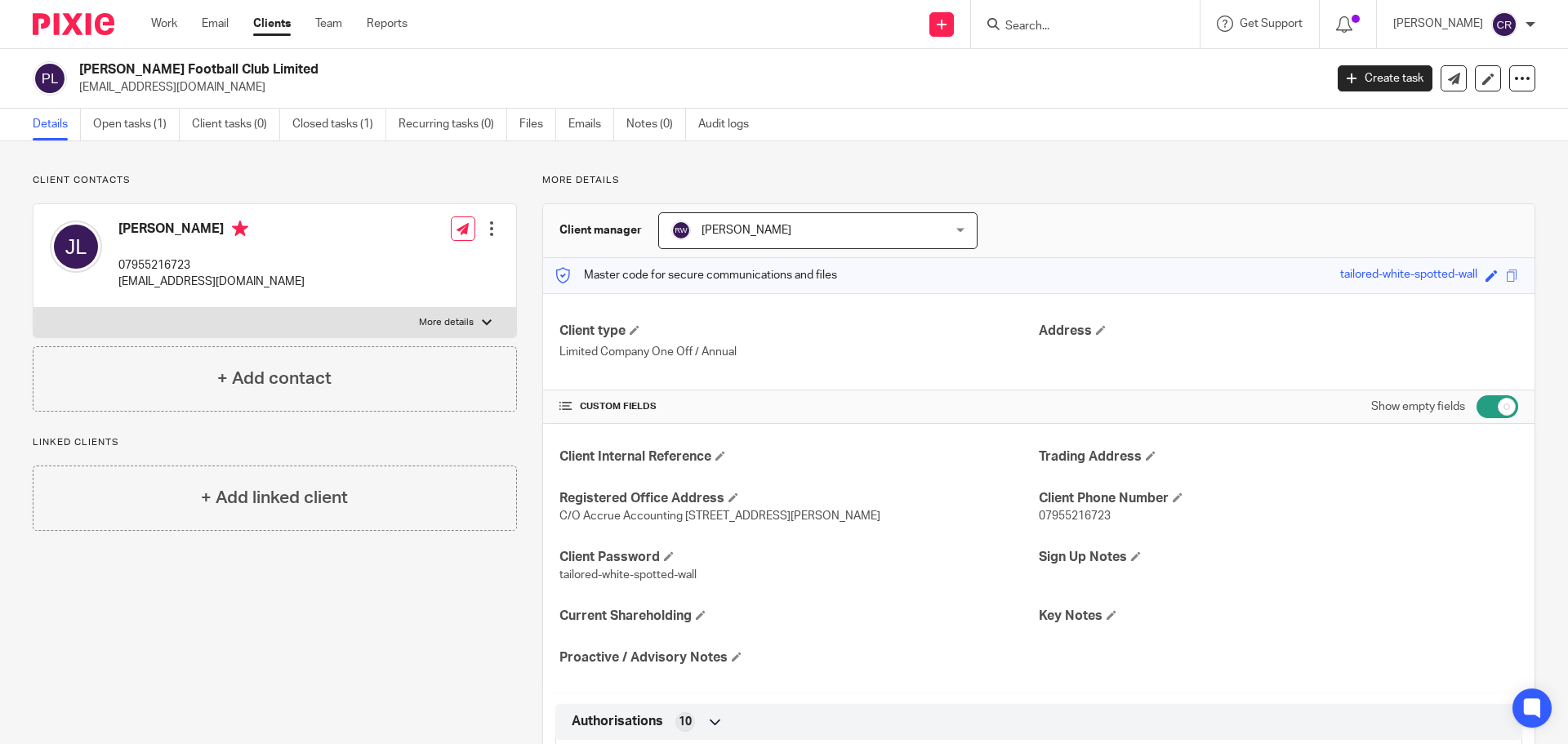
click at [131, 66] on h2 "[PERSON_NAME] Football Club Limited" at bounding box center [573, 70] width 988 height 17
copy div "[PERSON_NAME] Football Club Limited"
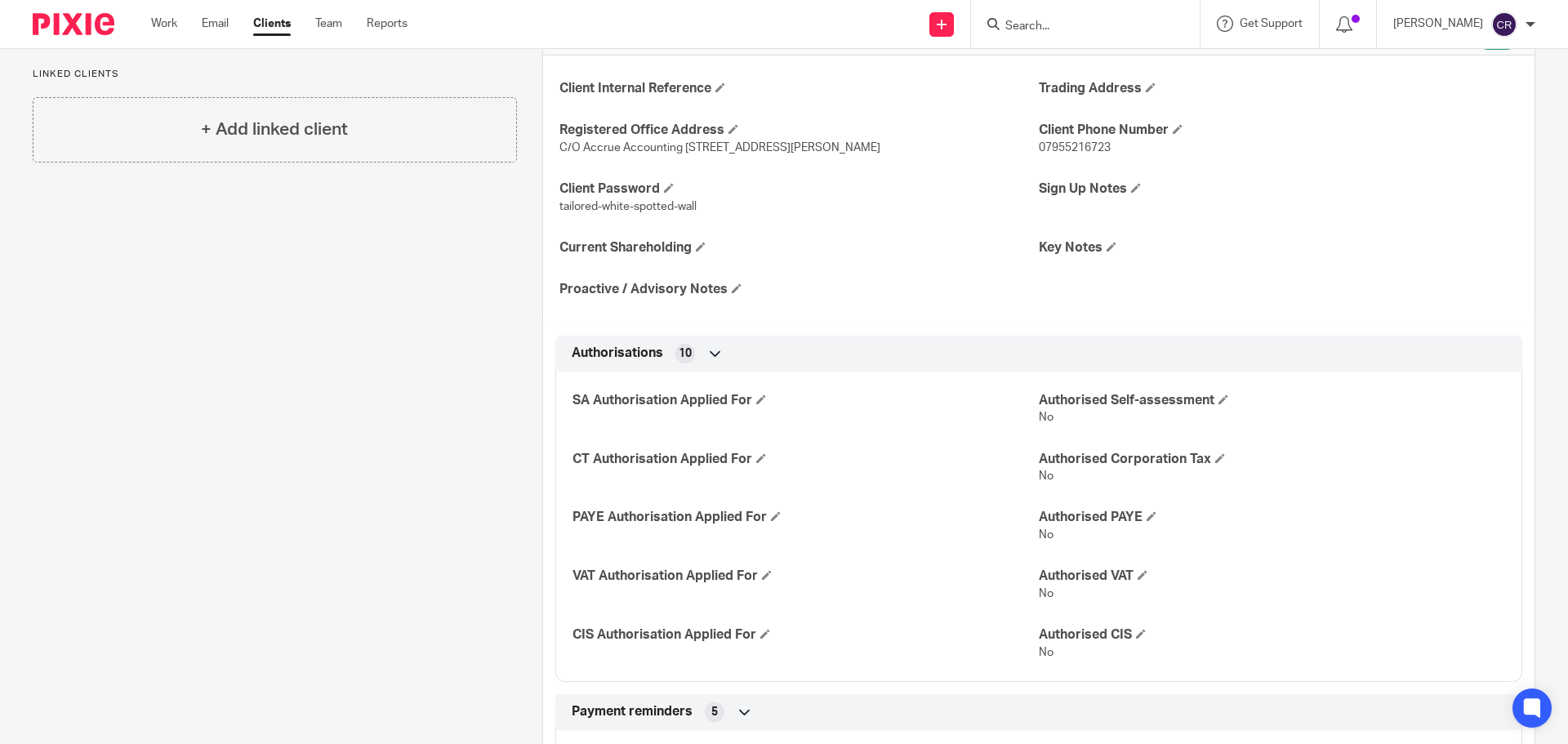
scroll to position [408, 0]
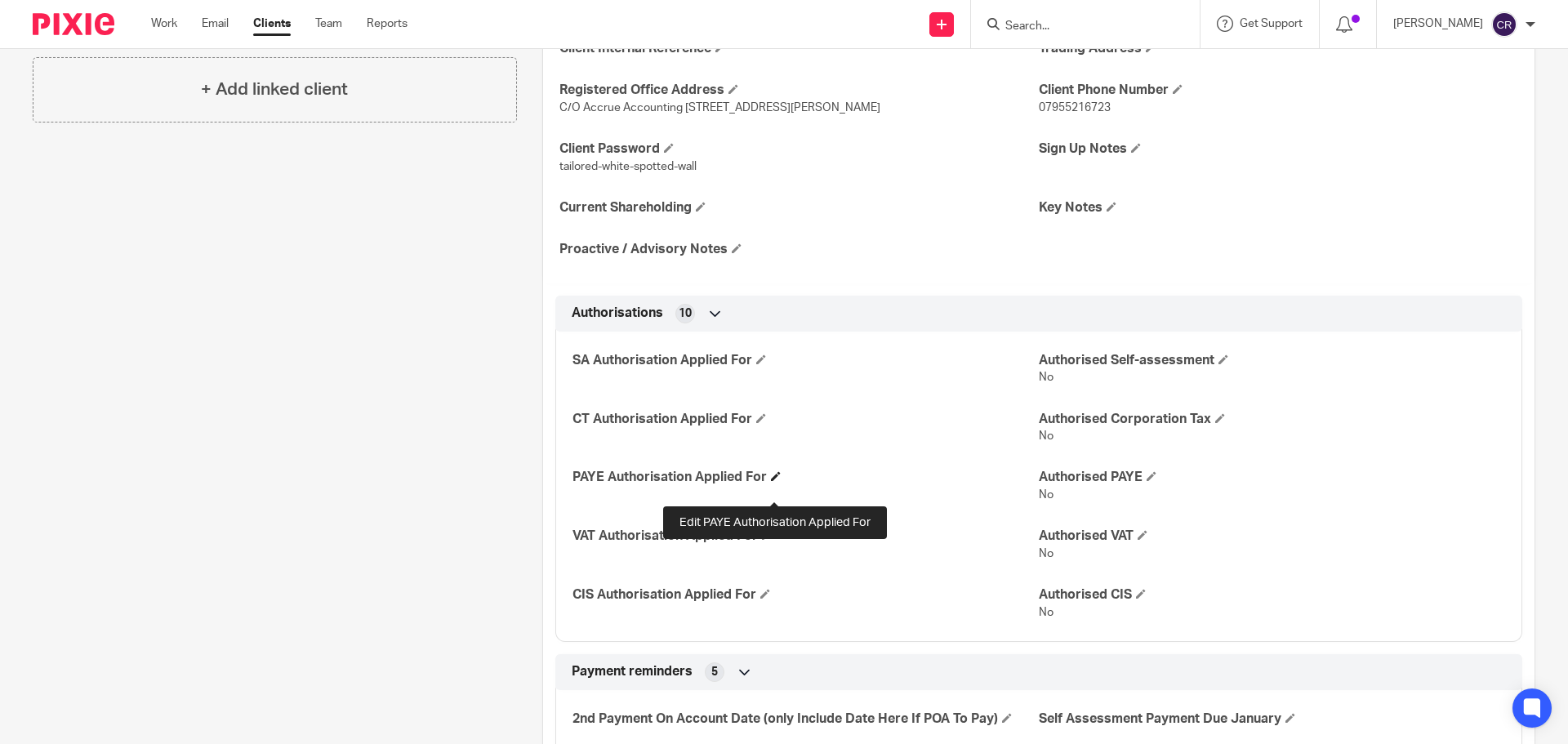
click at [774, 481] on span at bounding box center [775, 476] width 9 height 9
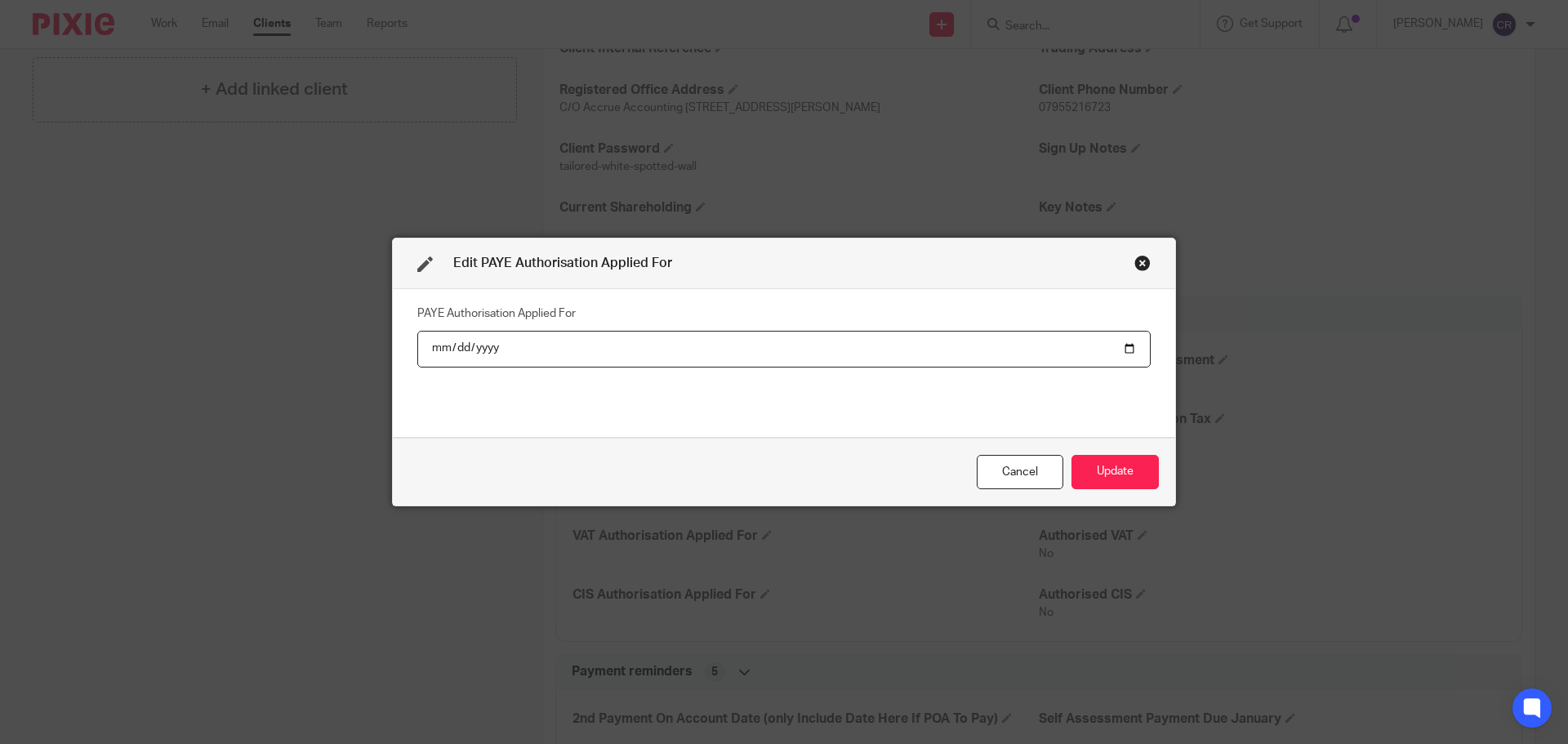
click at [1127, 351] on input "date" at bounding box center [784, 349] width 734 height 37
type input "2025-08-12"
click at [1096, 473] on button "Update" at bounding box center [1115, 473] width 87 height 35
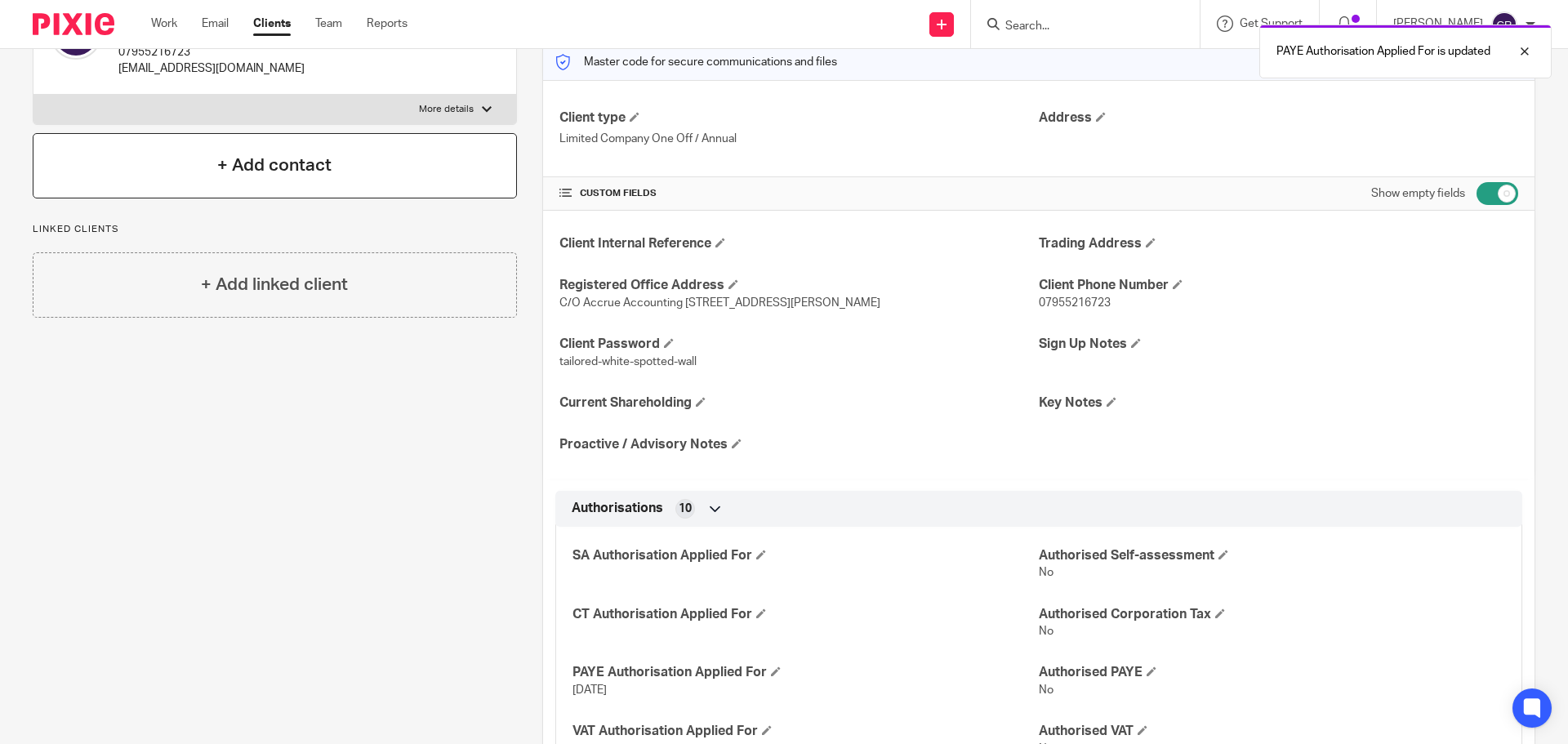
scroll to position [0, 0]
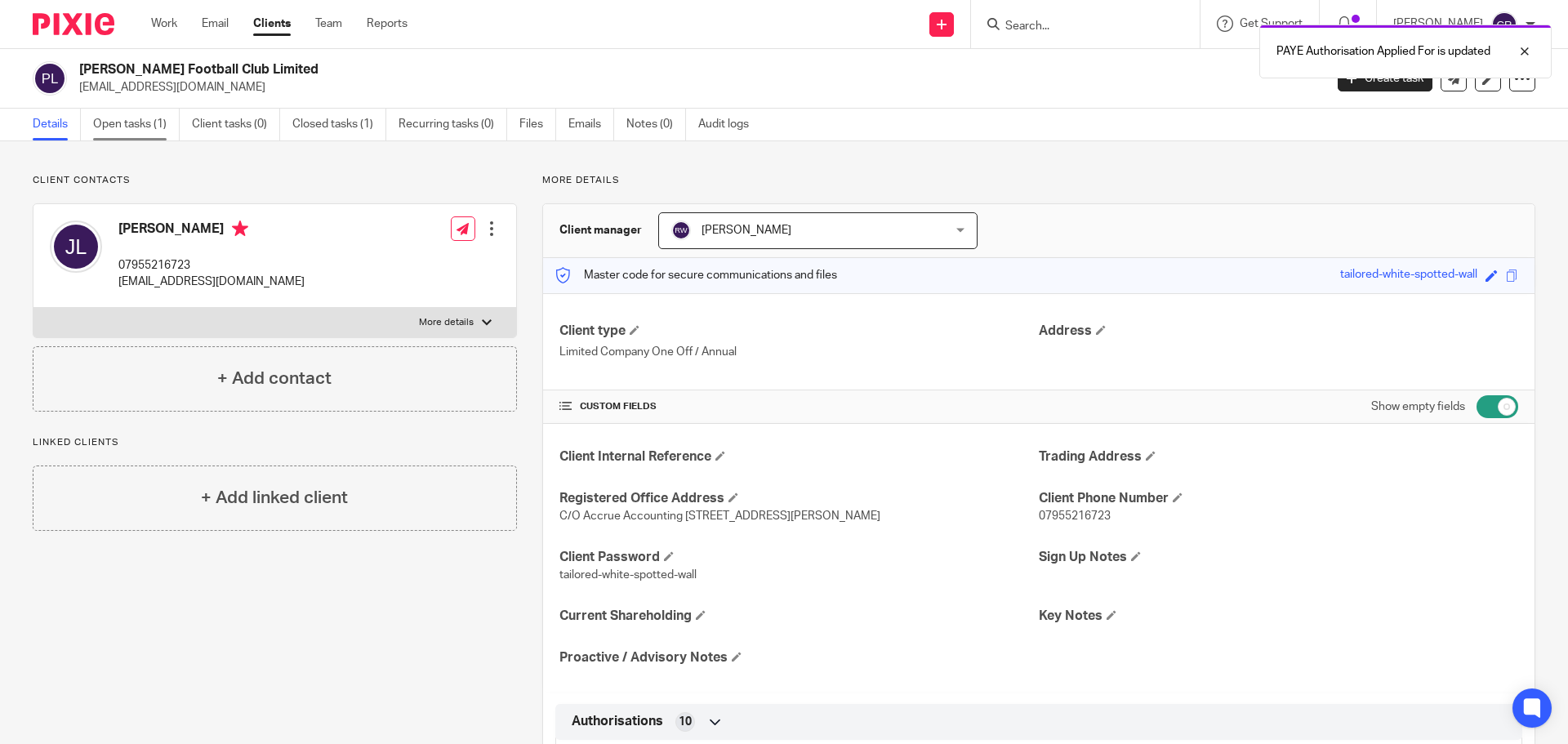
click at [122, 122] on link "Open tasks (1)" at bounding box center [136, 124] width 86 height 32
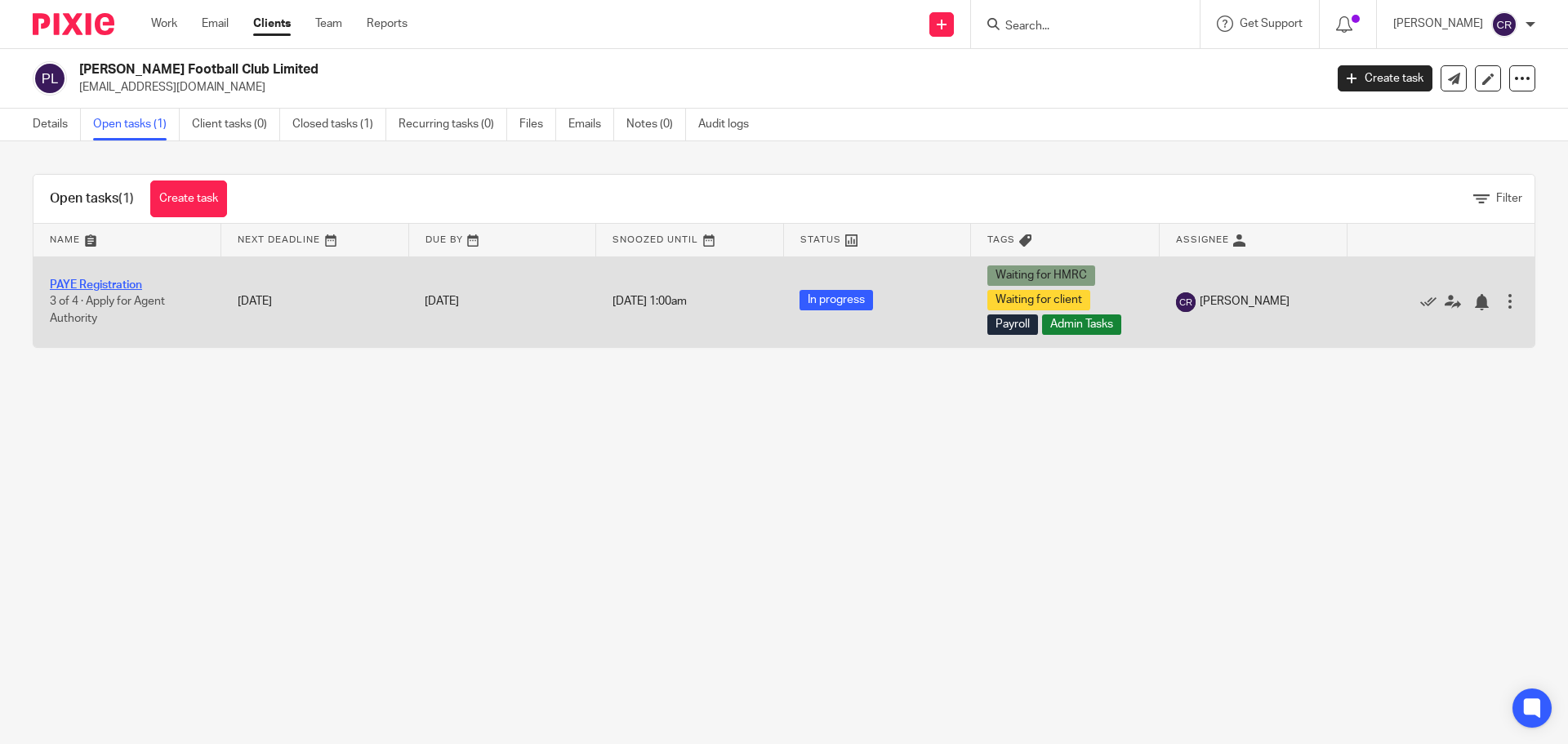
click at [128, 283] on link "PAYE Registration" at bounding box center [96, 284] width 92 height 11
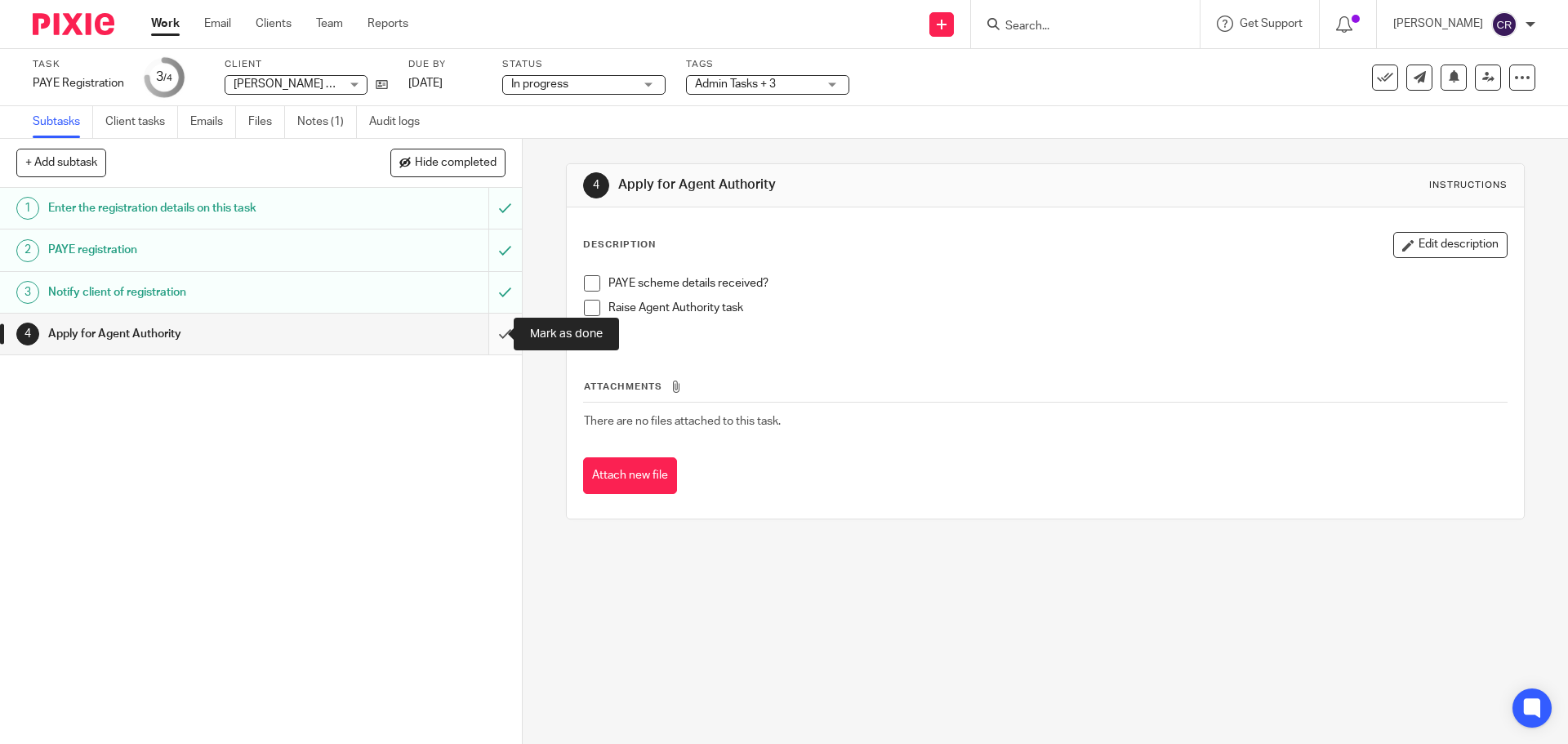
click at [496, 330] on input "submit" at bounding box center [261, 334] width 522 height 41
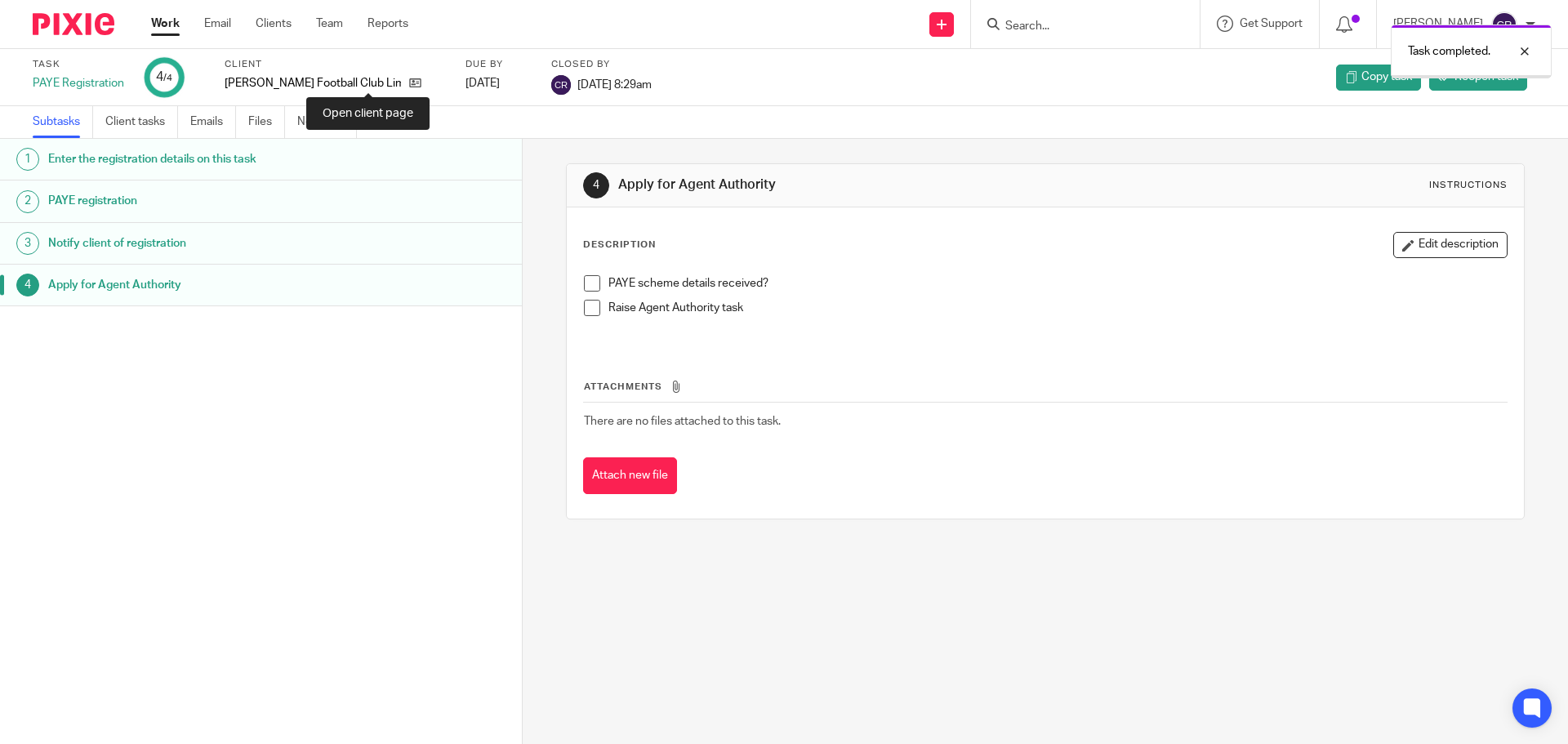
click at [409, 85] on icon at bounding box center [415, 83] width 12 height 12
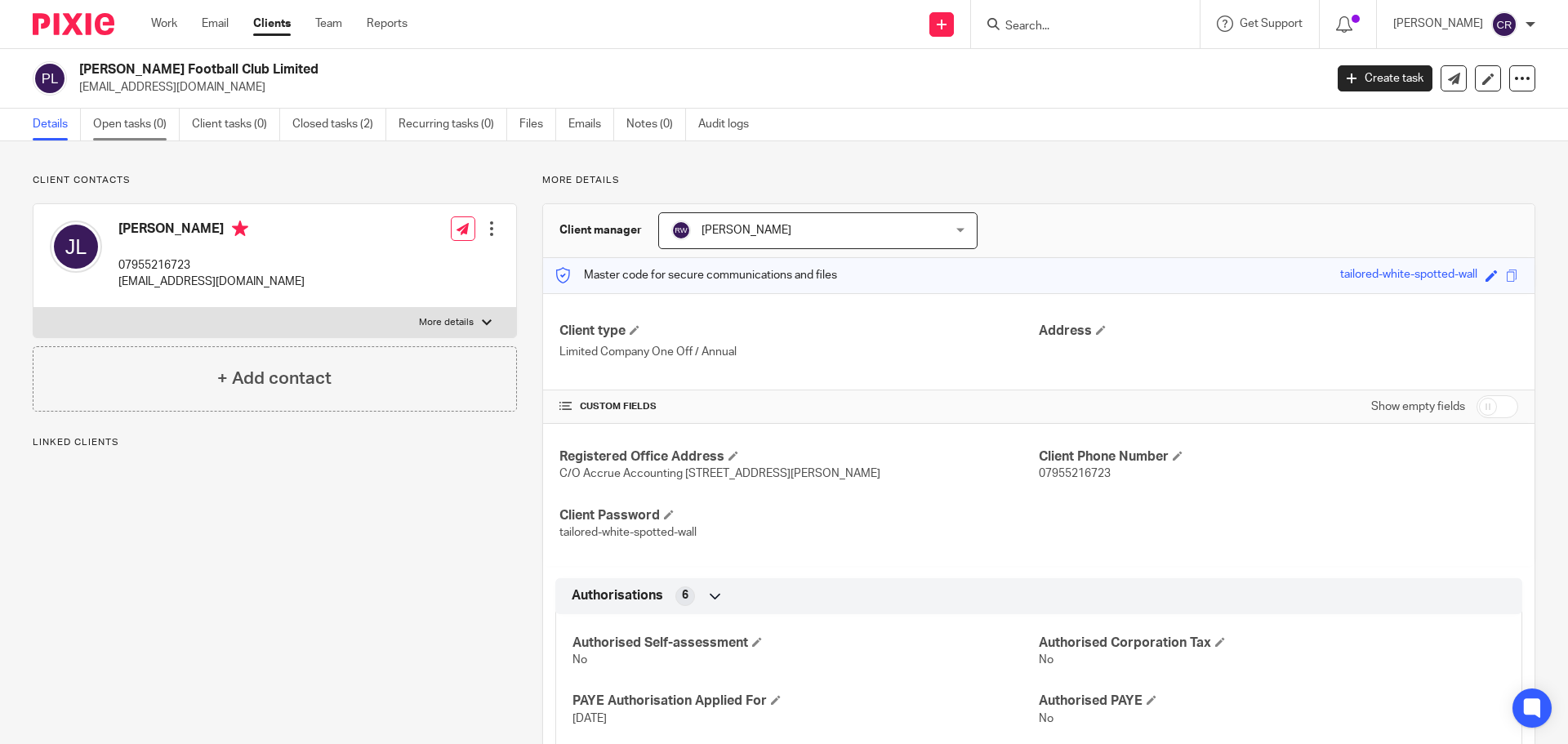
click at [110, 122] on link "Open tasks (0)" at bounding box center [136, 124] width 86 height 32
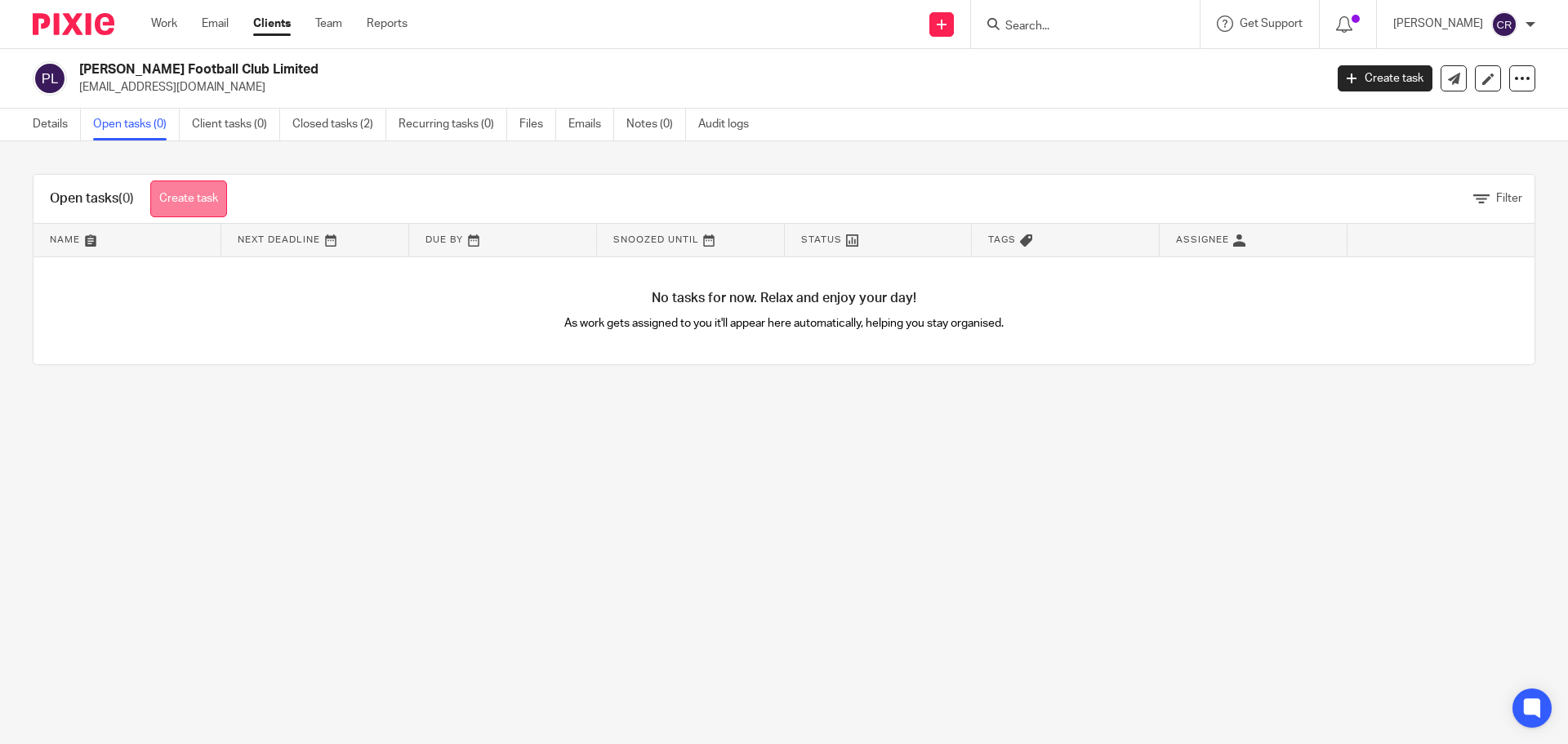
click at [204, 196] on link "Create task" at bounding box center [189, 199] width 77 height 37
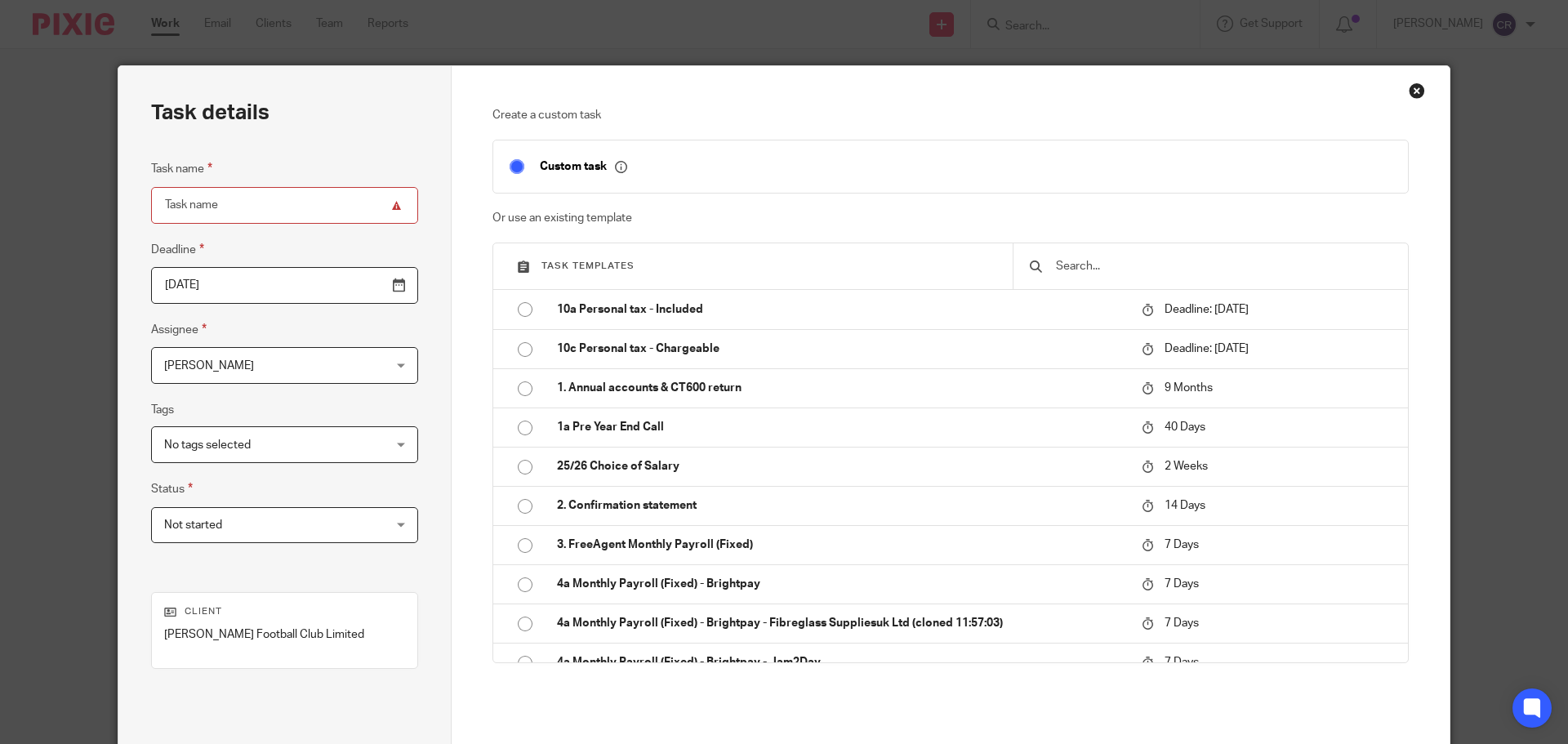
click at [1155, 253] on div at bounding box center [1210, 265] width 395 height 45
click at [1094, 277] on div at bounding box center [1210, 265] width 395 height 45
click at [1092, 277] on div at bounding box center [1210, 265] width 395 height 45
click at [1087, 260] on input "text" at bounding box center [1223, 266] width 337 height 18
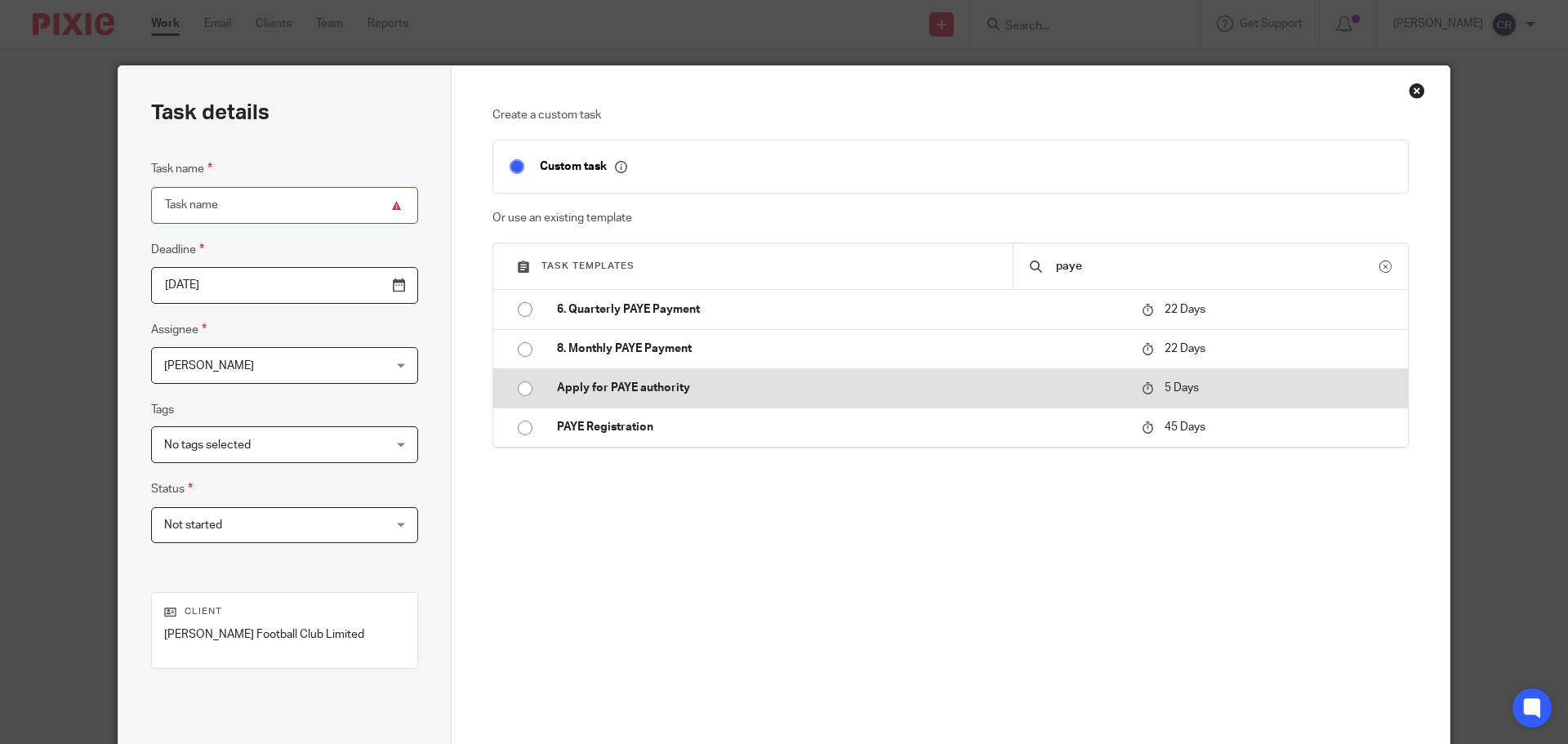
type input "paye"
click at [725, 394] on p "Apply for PAYE authority" at bounding box center [841, 388] width 568 height 16
type input "2025-08-17"
type input "Apply for PAYE authority"
checkbox input "false"
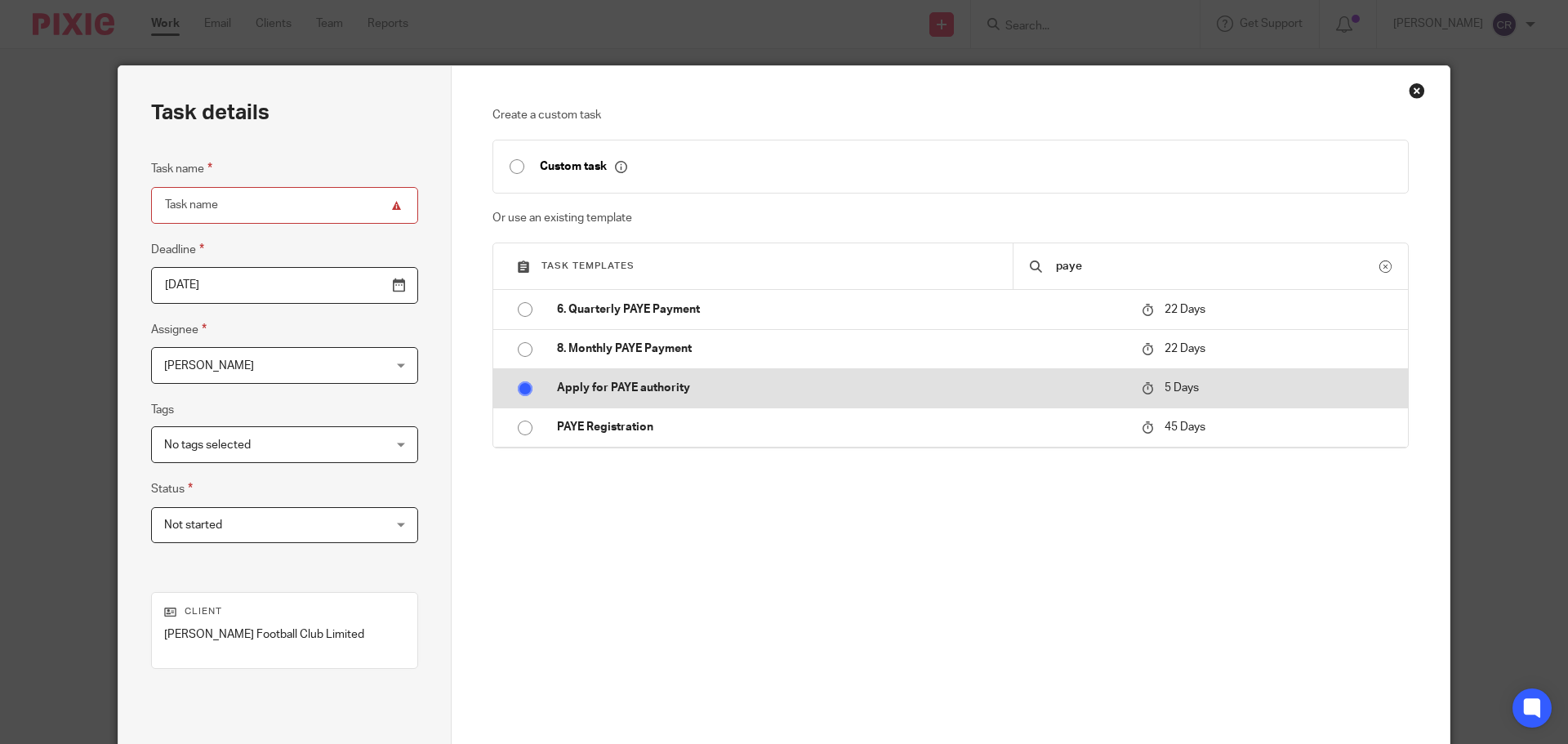
radio input "true"
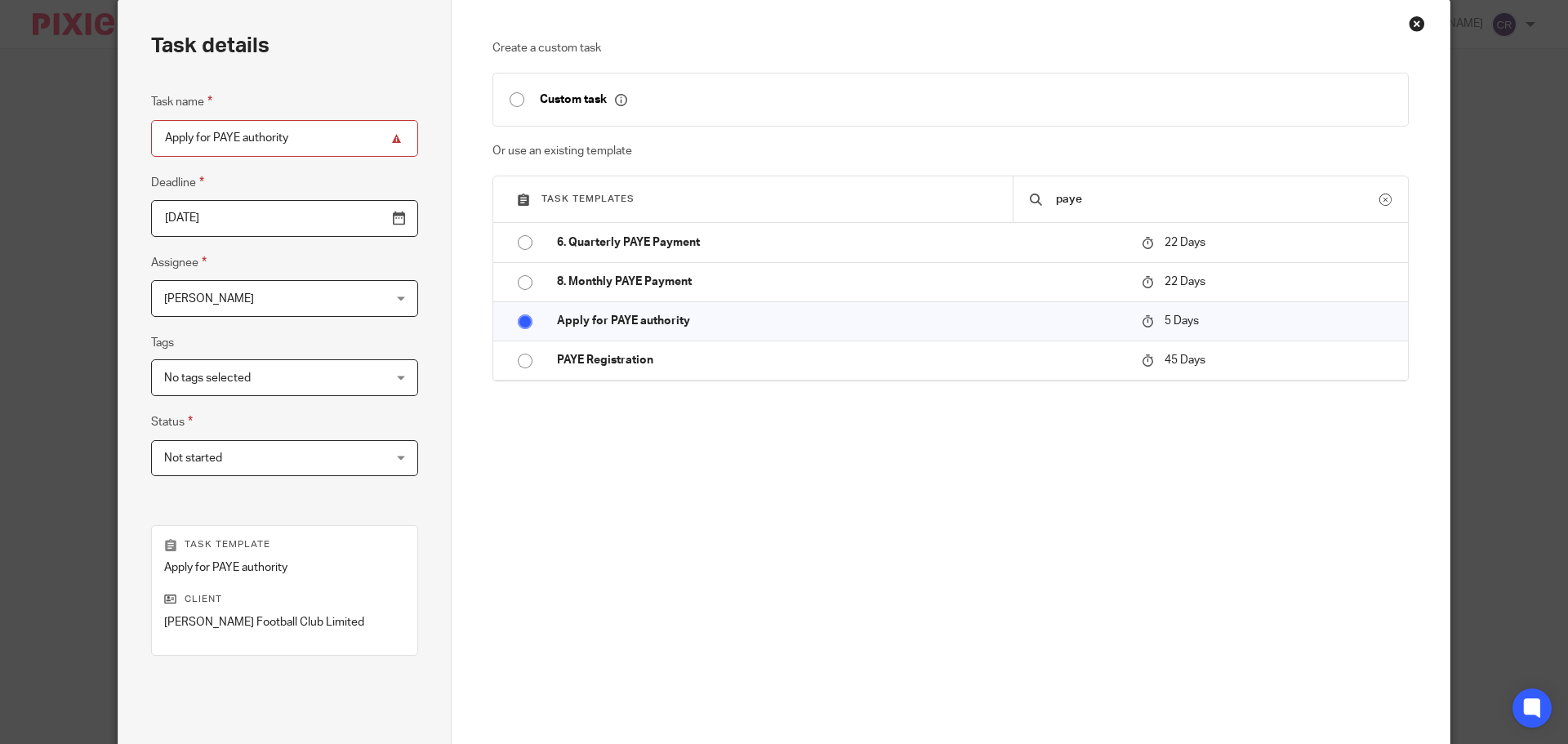
scroll to position [222, 0]
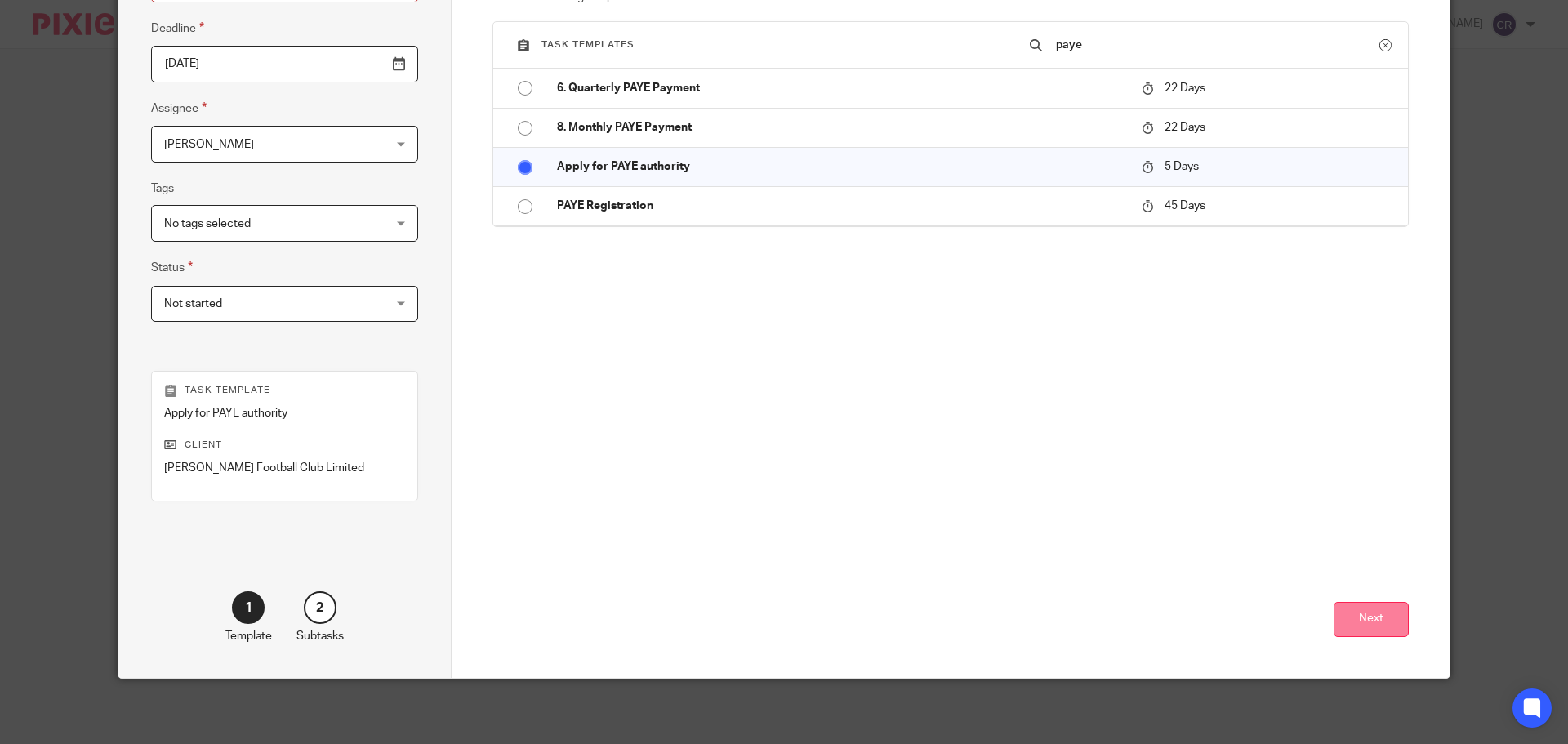
click at [1358, 608] on button "Next" at bounding box center [1372, 619] width 75 height 35
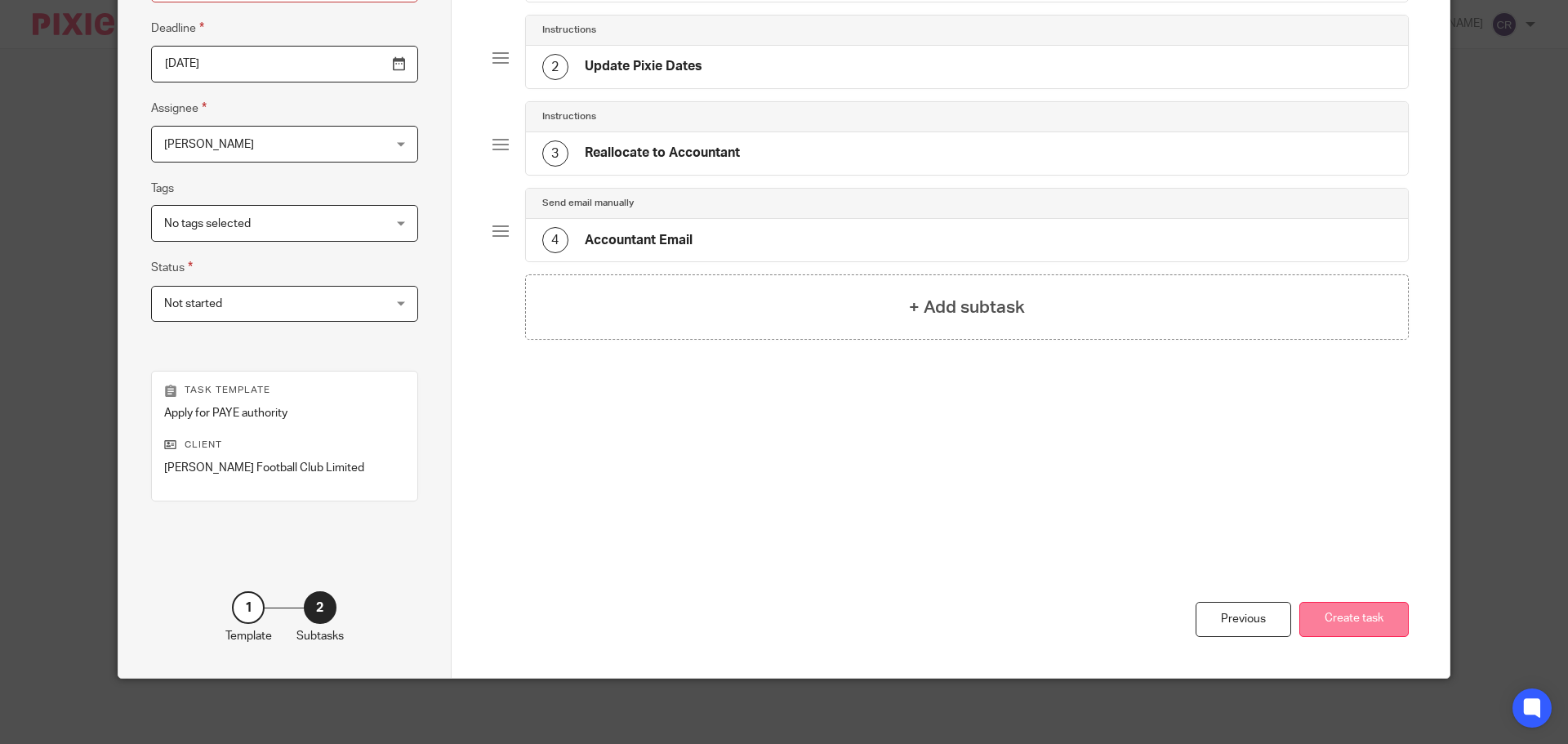
click at [1352, 619] on button "Create task" at bounding box center [1354, 619] width 110 height 35
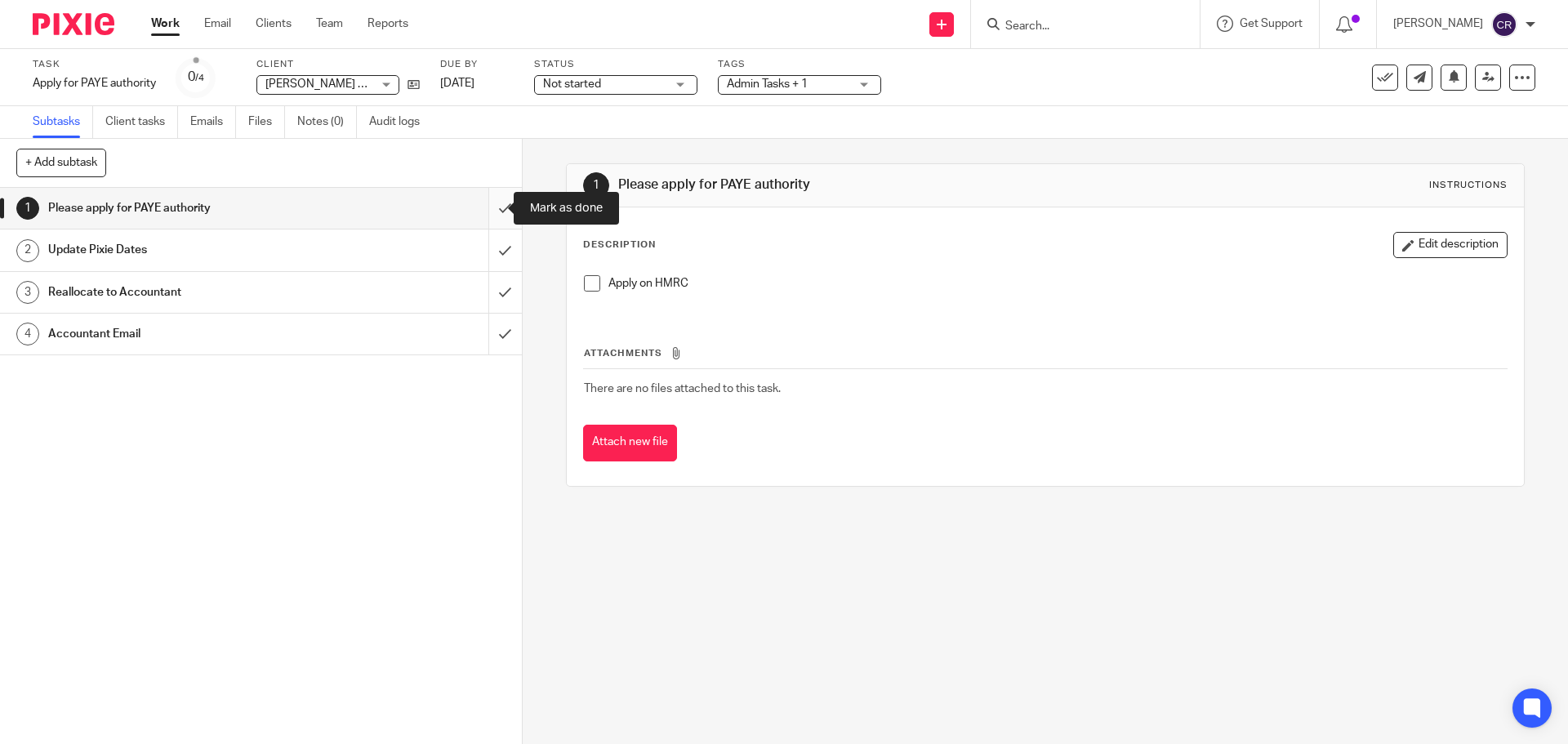
drag, startPoint x: 488, startPoint y: 207, endPoint x: 492, endPoint y: 218, distance: 11.7
click at [488, 207] on input "submit" at bounding box center [261, 209] width 522 height 41
click at [488, 241] on input "submit" at bounding box center [261, 250] width 522 height 41
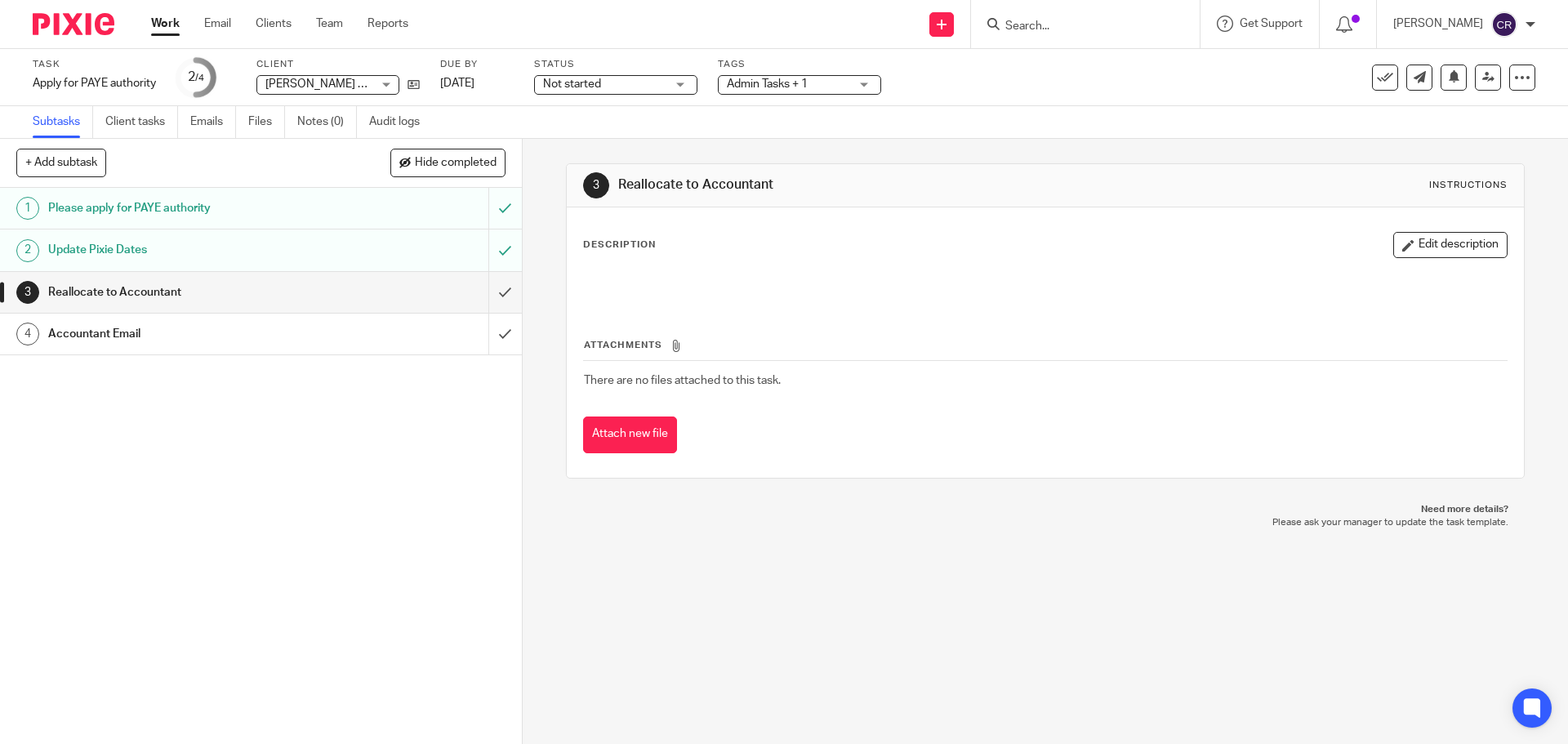
click at [317, 351] on link "4 Accountant Email" at bounding box center [244, 334] width 489 height 41
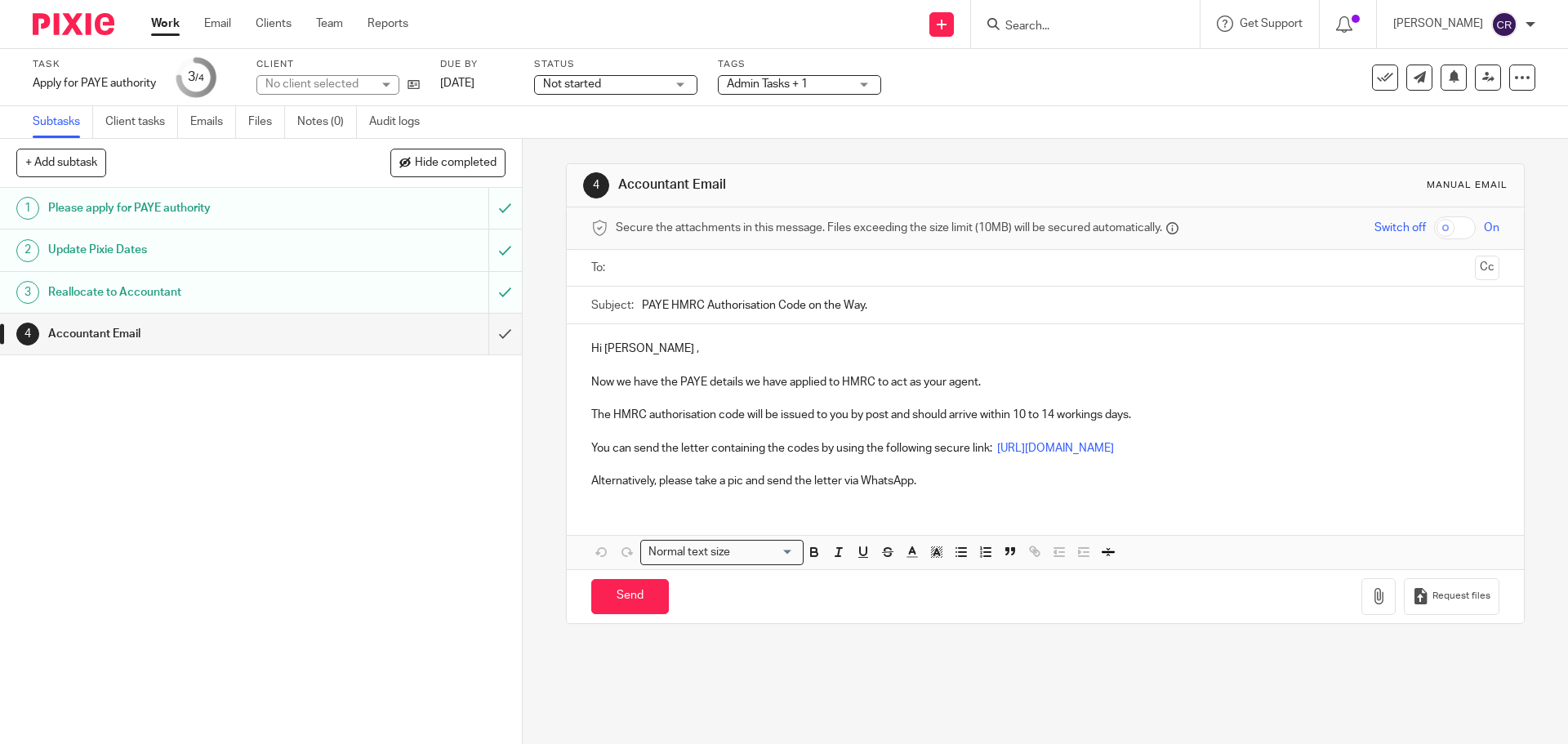
click at [696, 273] on ul at bounding box center [1046, 268] width 857 height 27
click at [701, 271] on input "text" at bounding box center [1044, 269] width 846 height 19
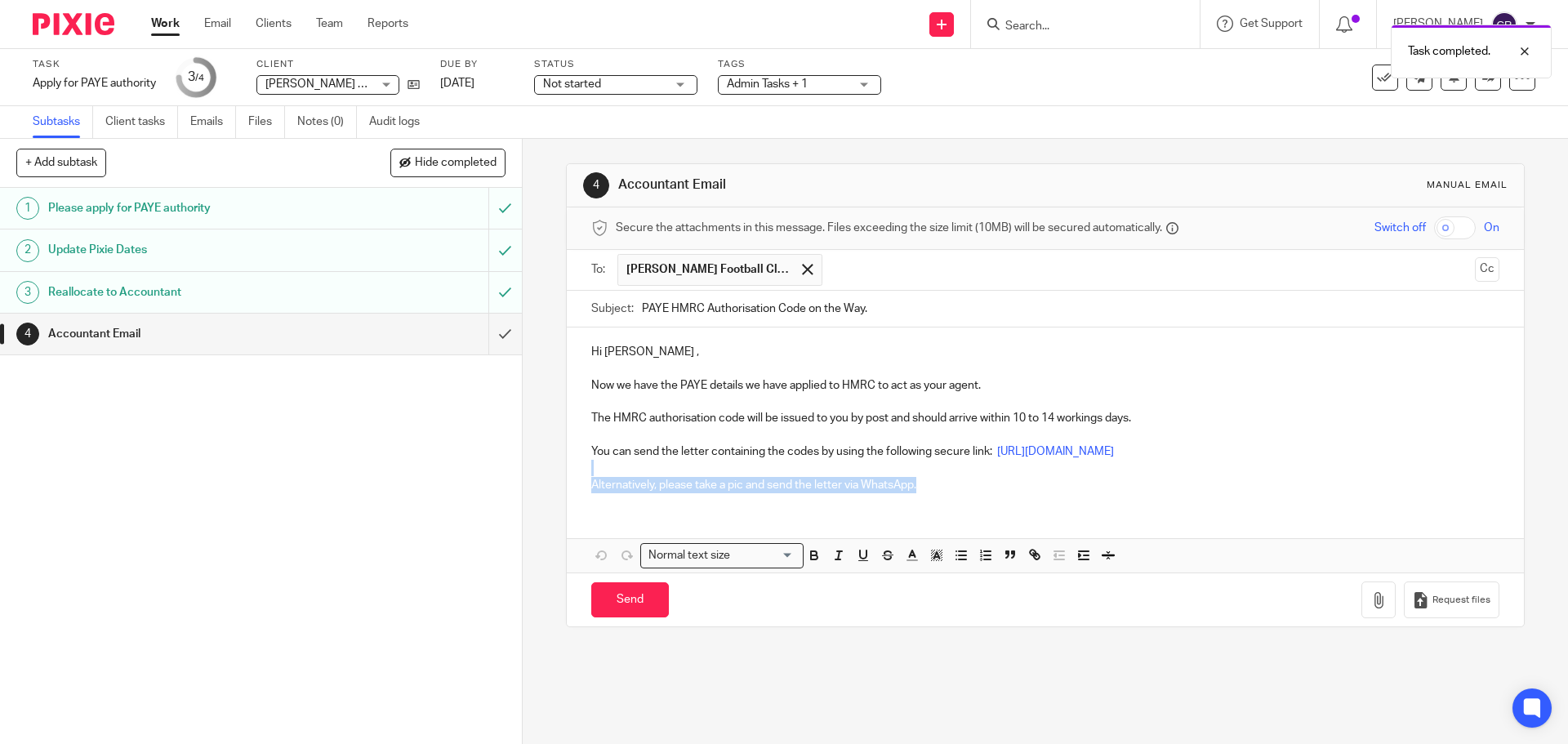
drag, startPoint x: 932, startPoint y: 479, endPoint x: 562, endPoint y: 473, distance: 370.0
click at [567, 473] on div "Hi Jamie , Now we have the PAYE details we have applied to HMRC to act as your …" at bounding box center [1045, 416] width 957 height 177
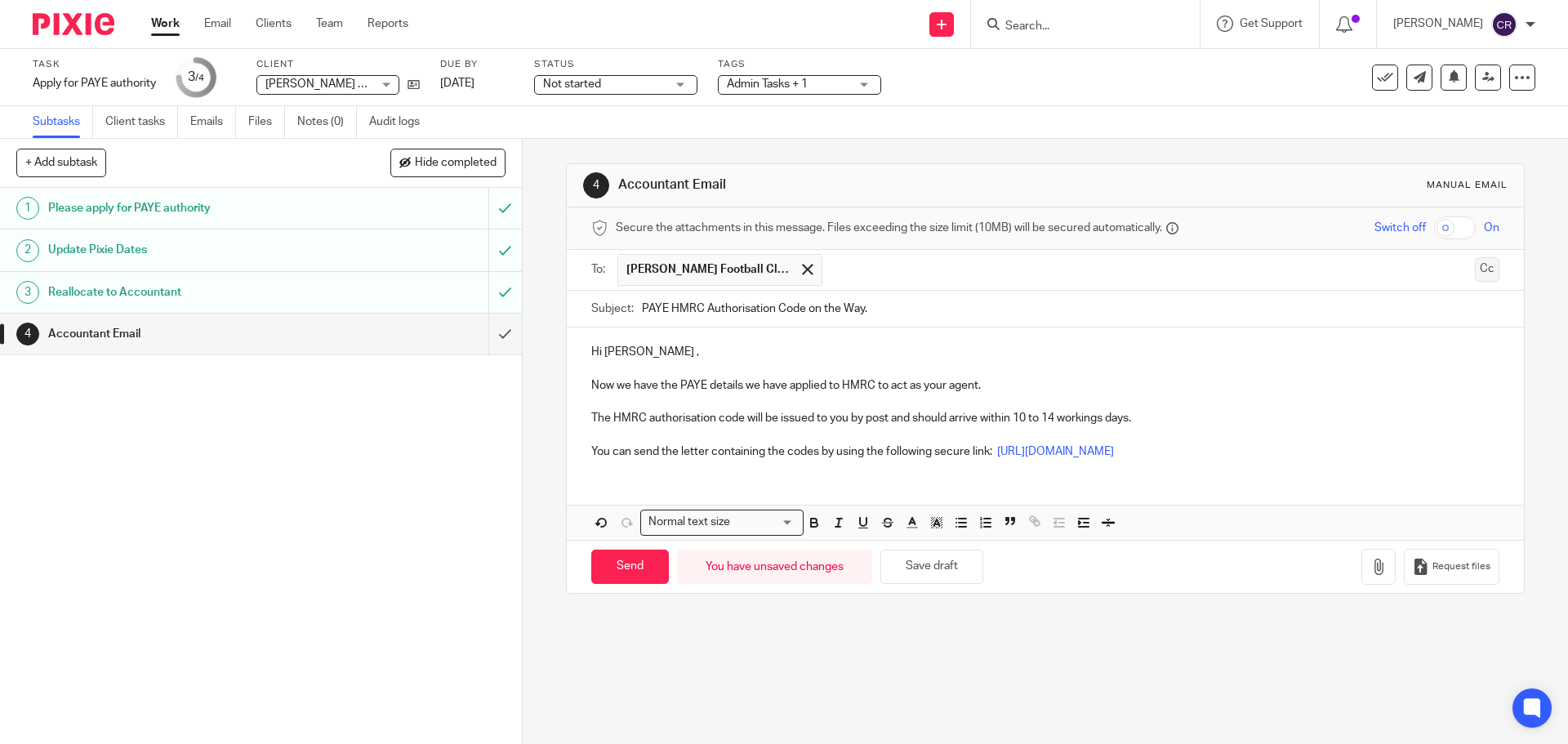
click at [1476, 270] on button "Cc" at bounding box center [1488, 270] width 25 height 25
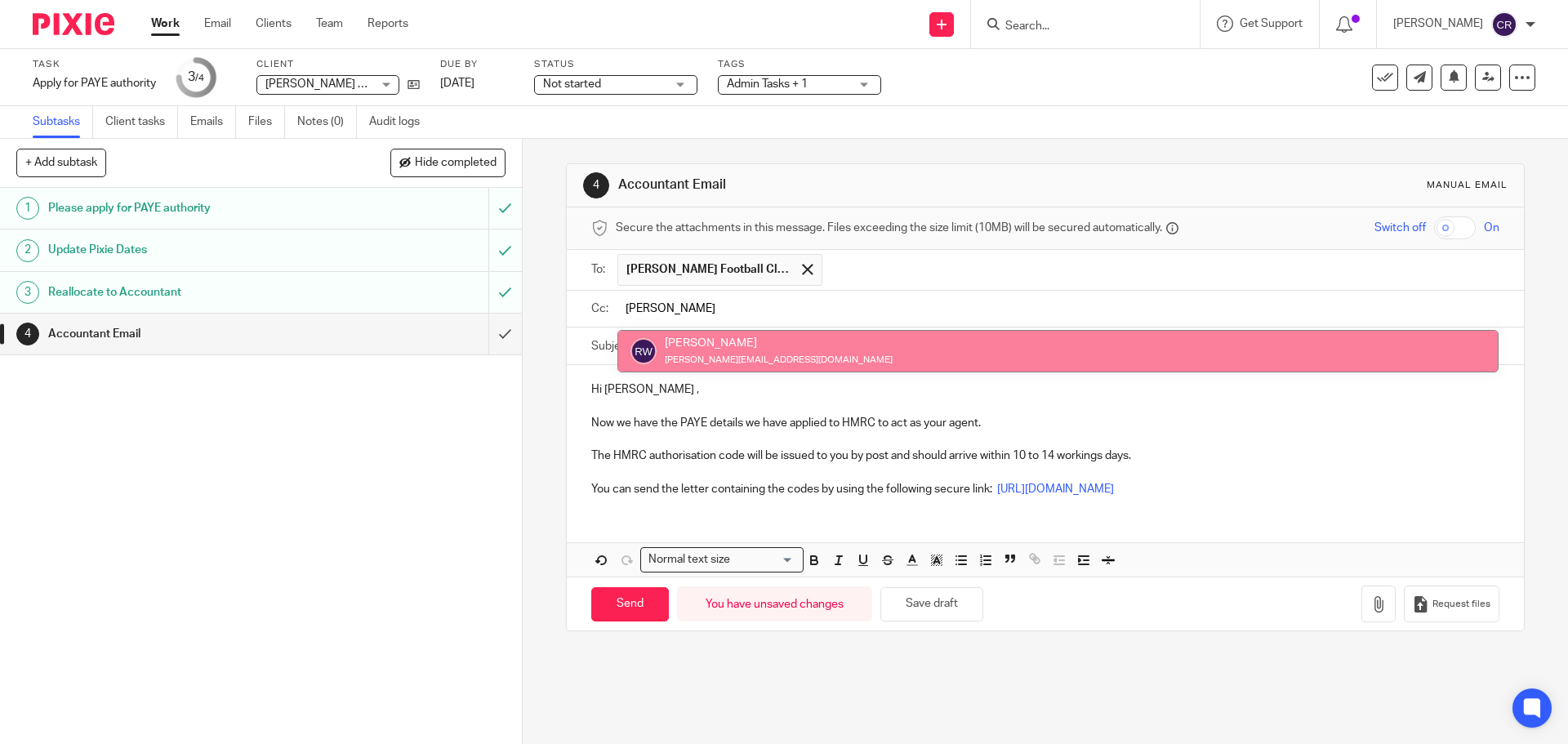
type input "rick"
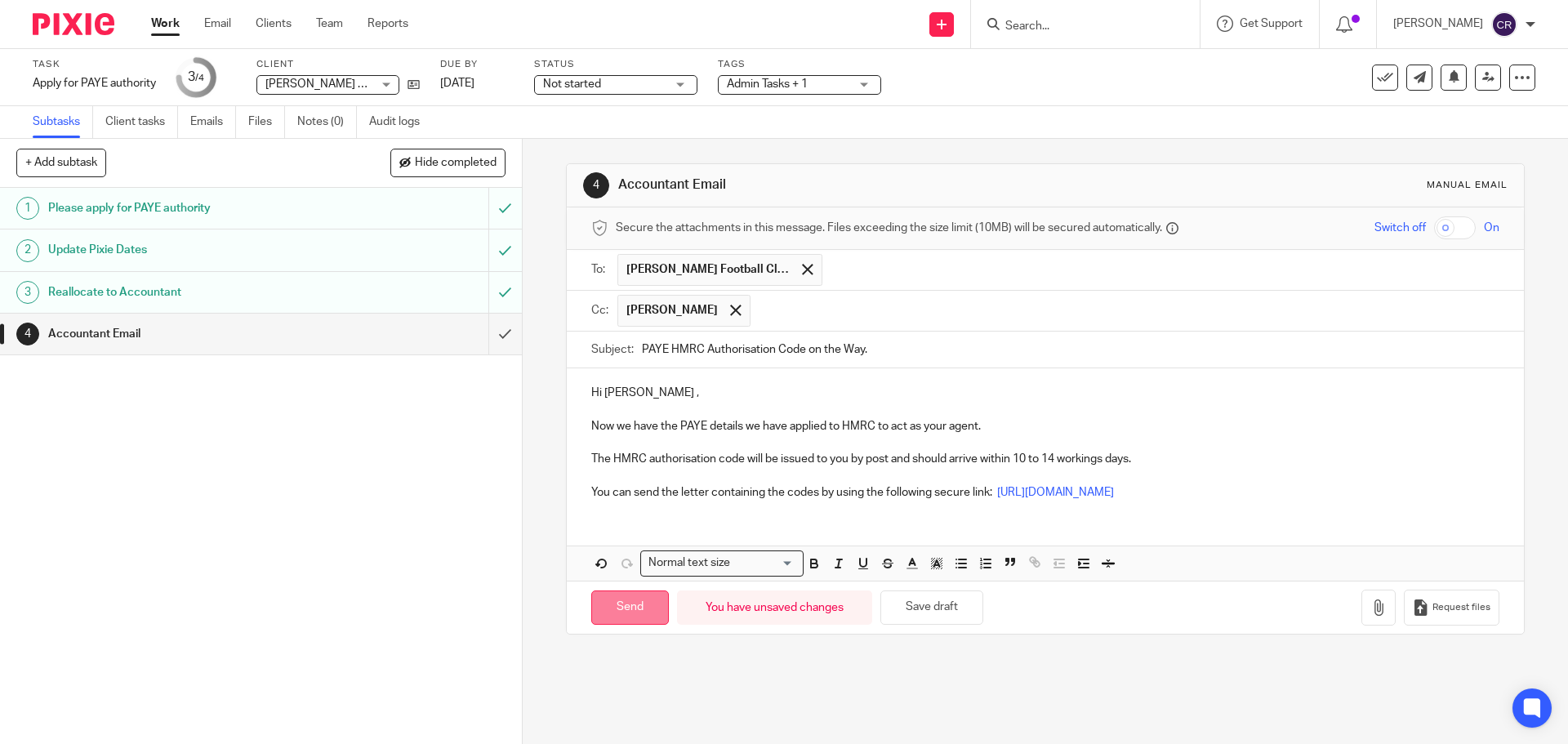
click at [633, 604] on input "Send" at bounding box center [630, 608] width 78 height 35
type input "Sent"
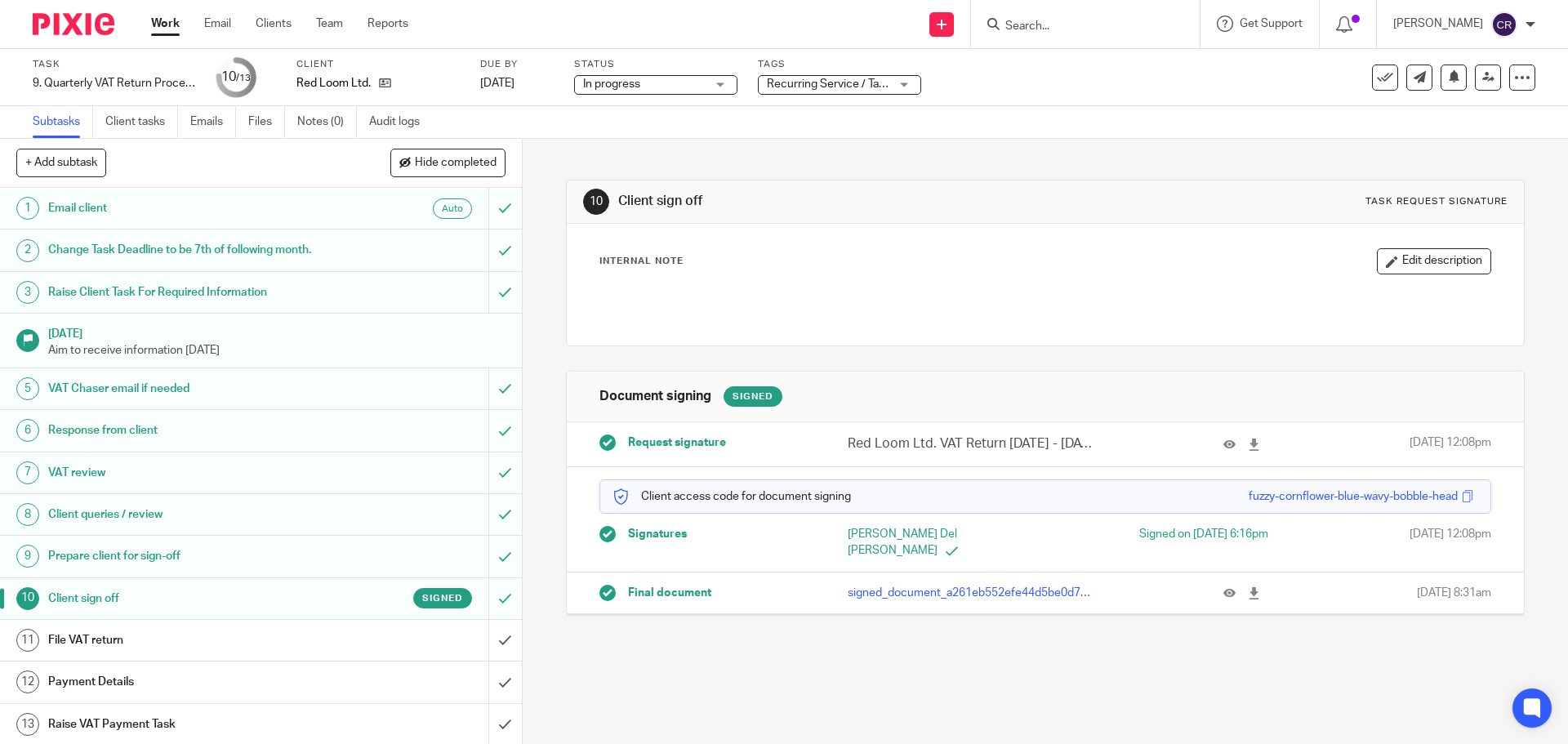
click at [1203, 446] on div at bounding box center [1226, 444] width 86 height 19
click at [1224, 445] on icon at bounding box center [1230, 445] width 12 height 12
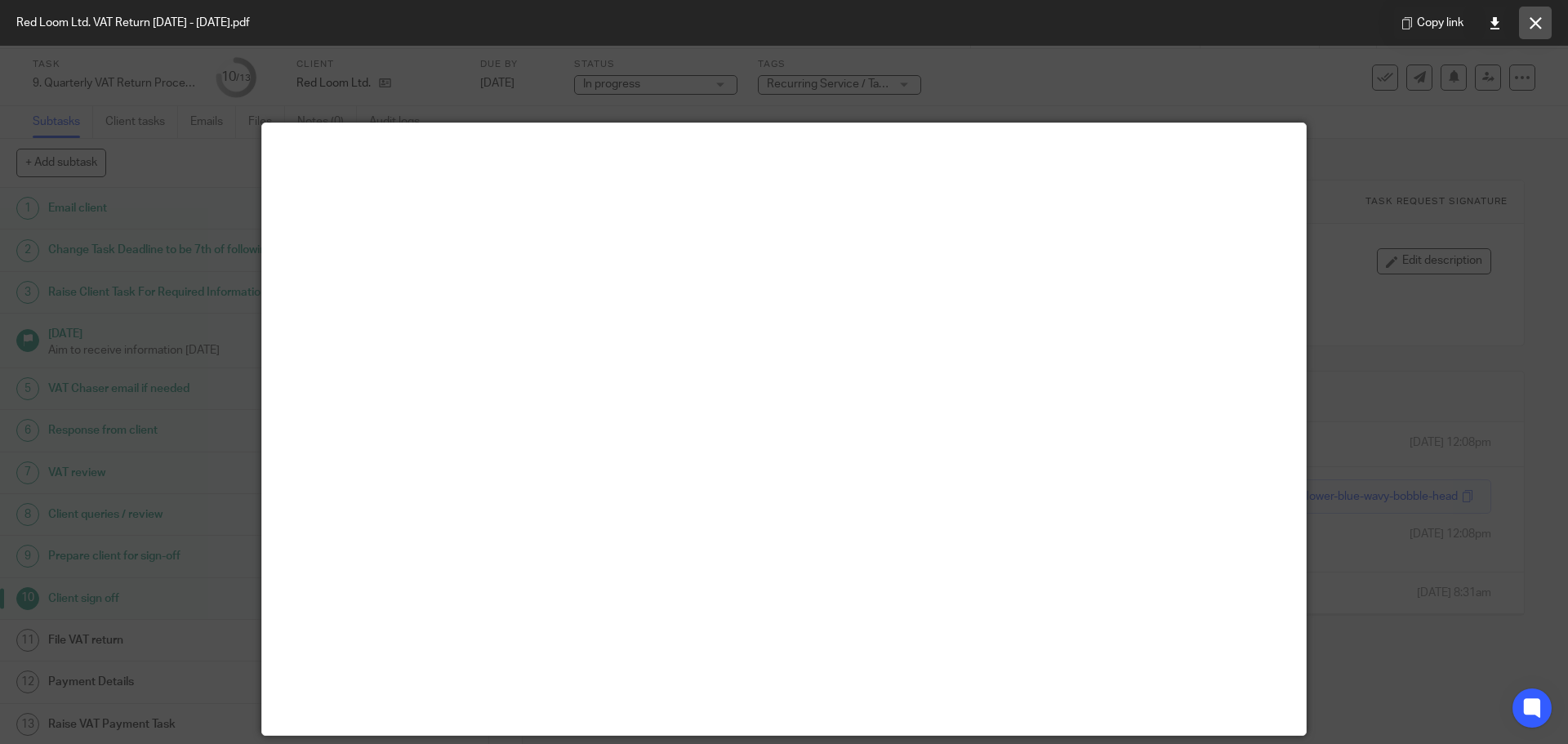
drag, startPoint x: 1549, startPoint y: 13, endPoint x: 1531, endPoint y: 1, distance: 21.6
click at [1549, 11] on button at bounding box center [1535, 23] width 33 height 33
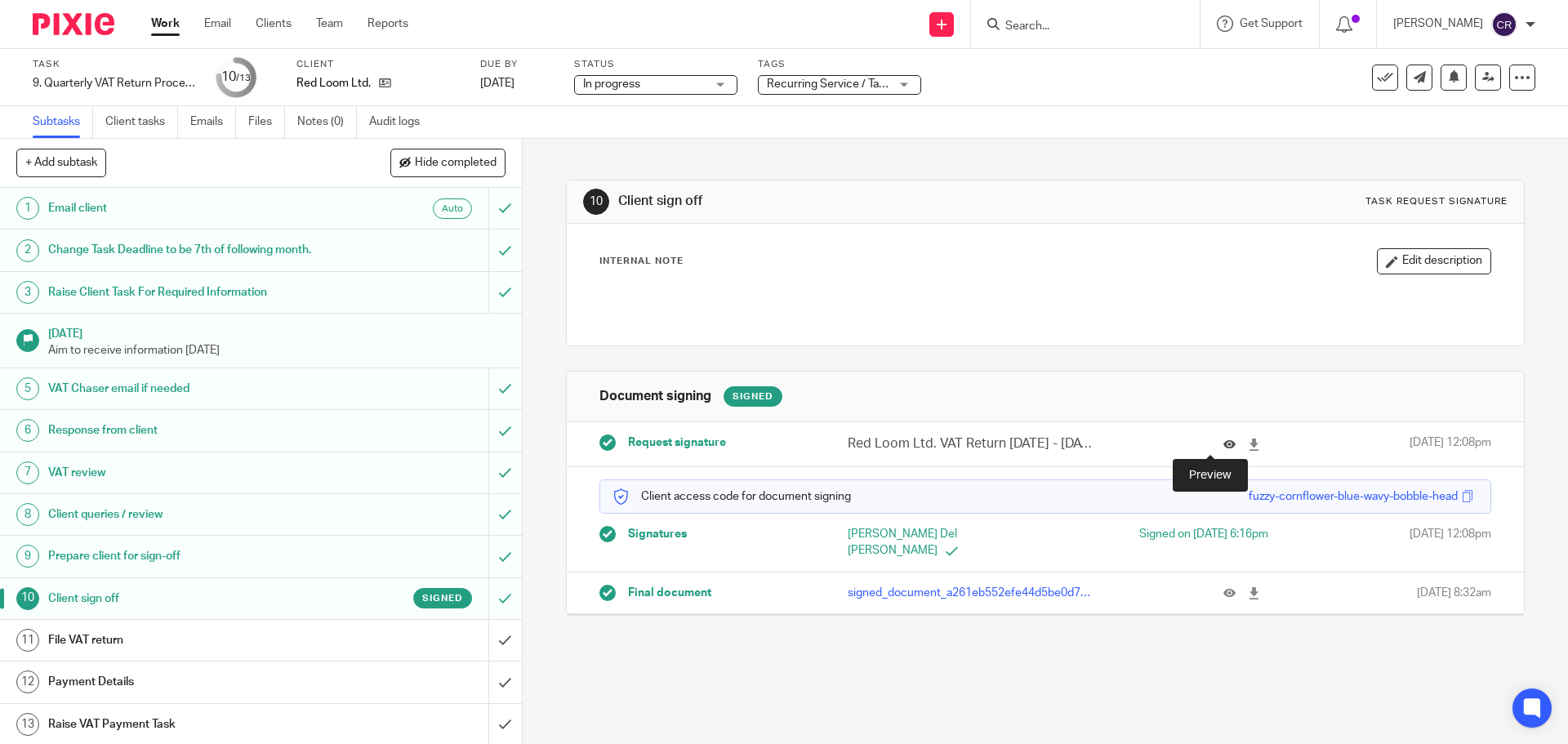
click at [1224, 449] on icon at bounding box center [1230, 445] width 12 height 12
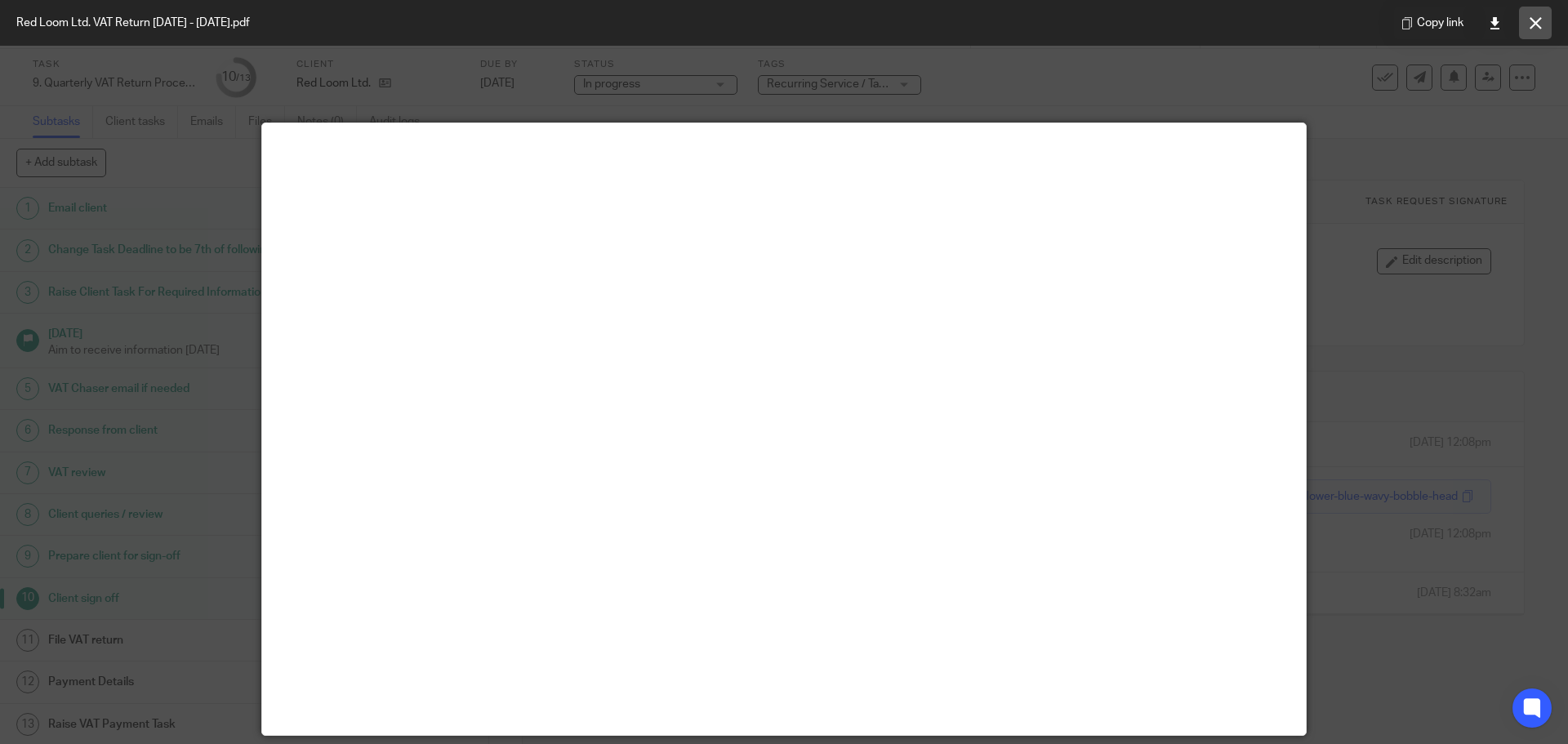
click at [1535, 10] on button at bounding box center [1535, 23] width 33 height 33
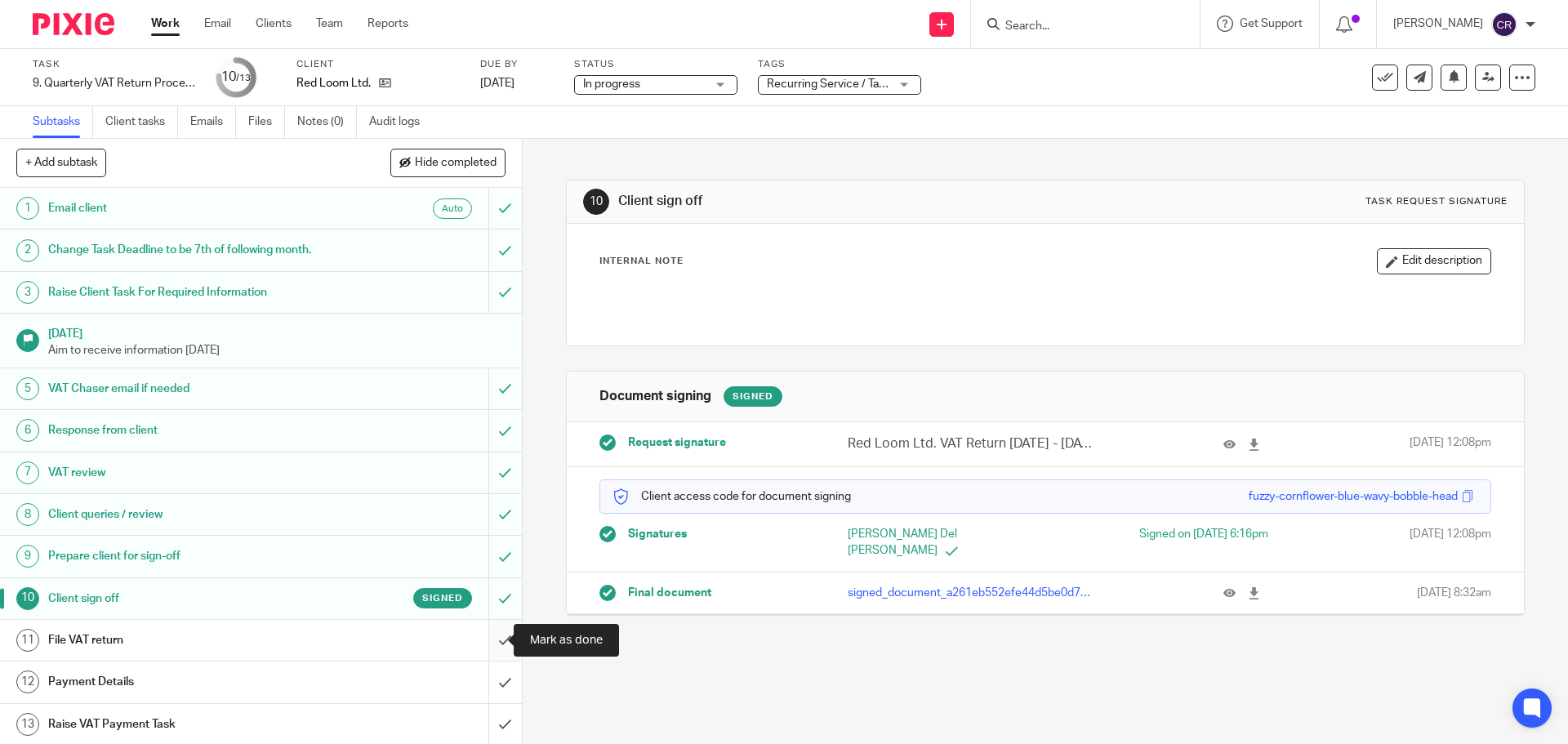
click at [484, 635] on input "submit" at bounding box center [261, 640] width 522 height 41
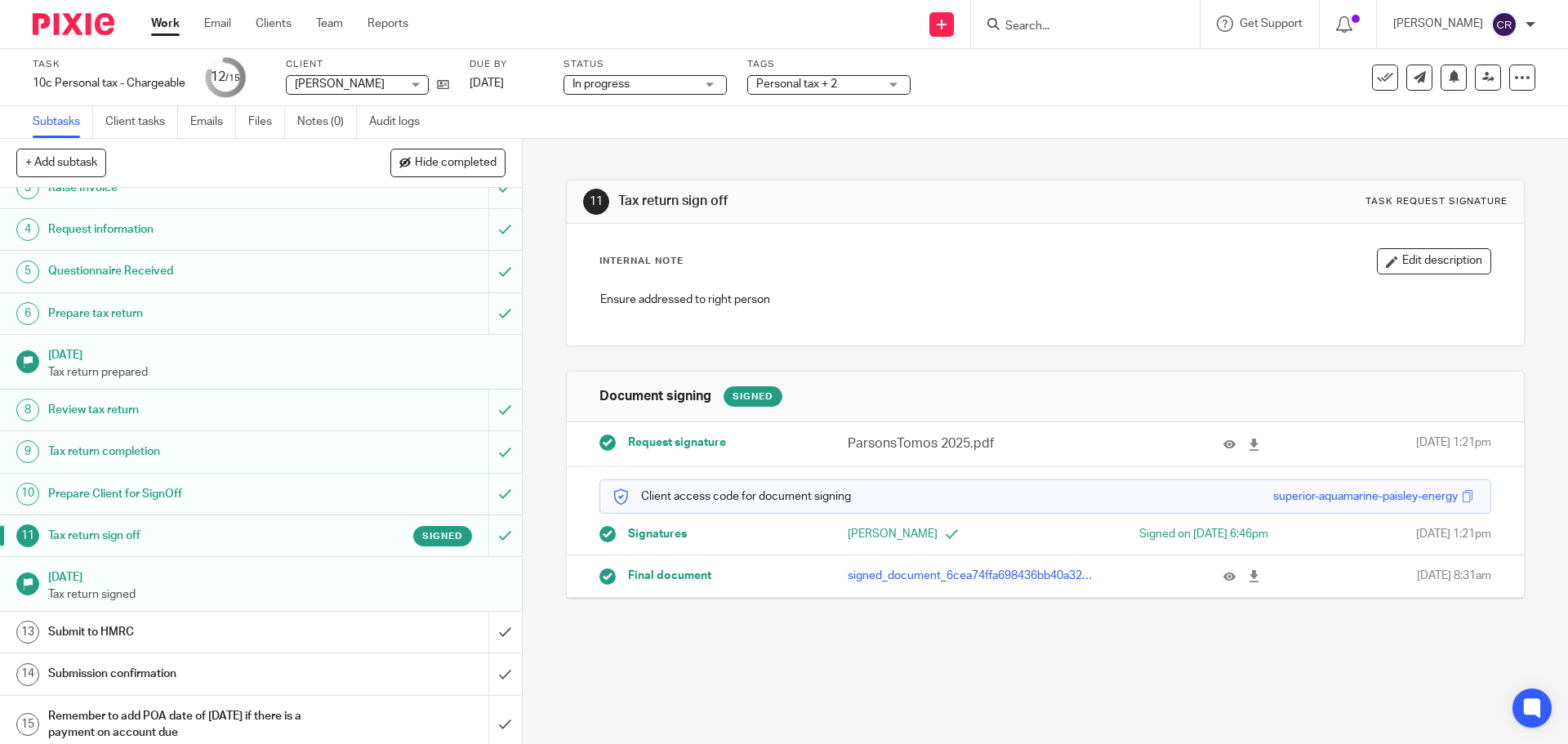
scroll to position [115, 0]
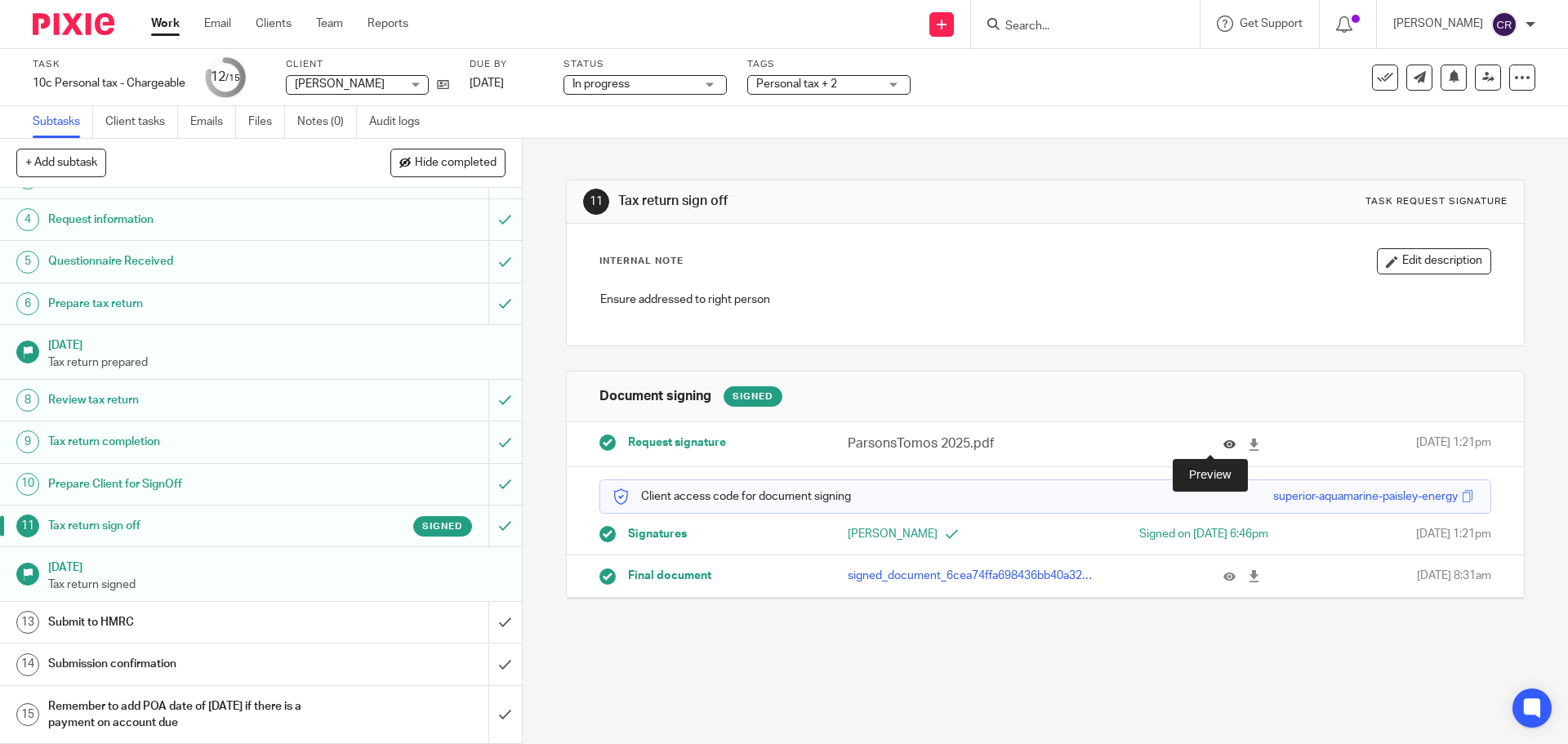
click at [1224, 445] on icon at bounding box center [1230, 445] width 12 height 12
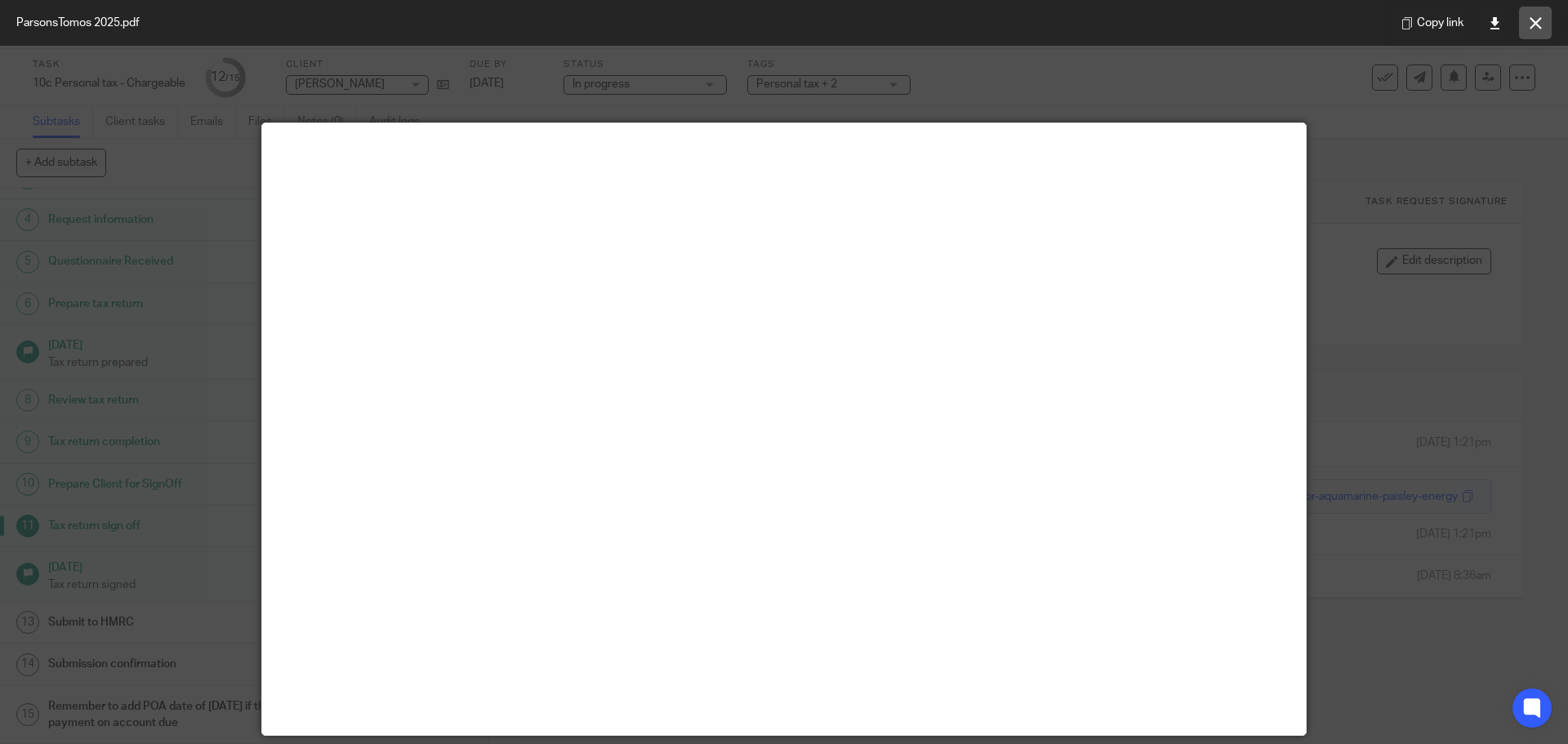
click at [1547, 20] on button at bounding box center [1535, 23] width 33 height 33
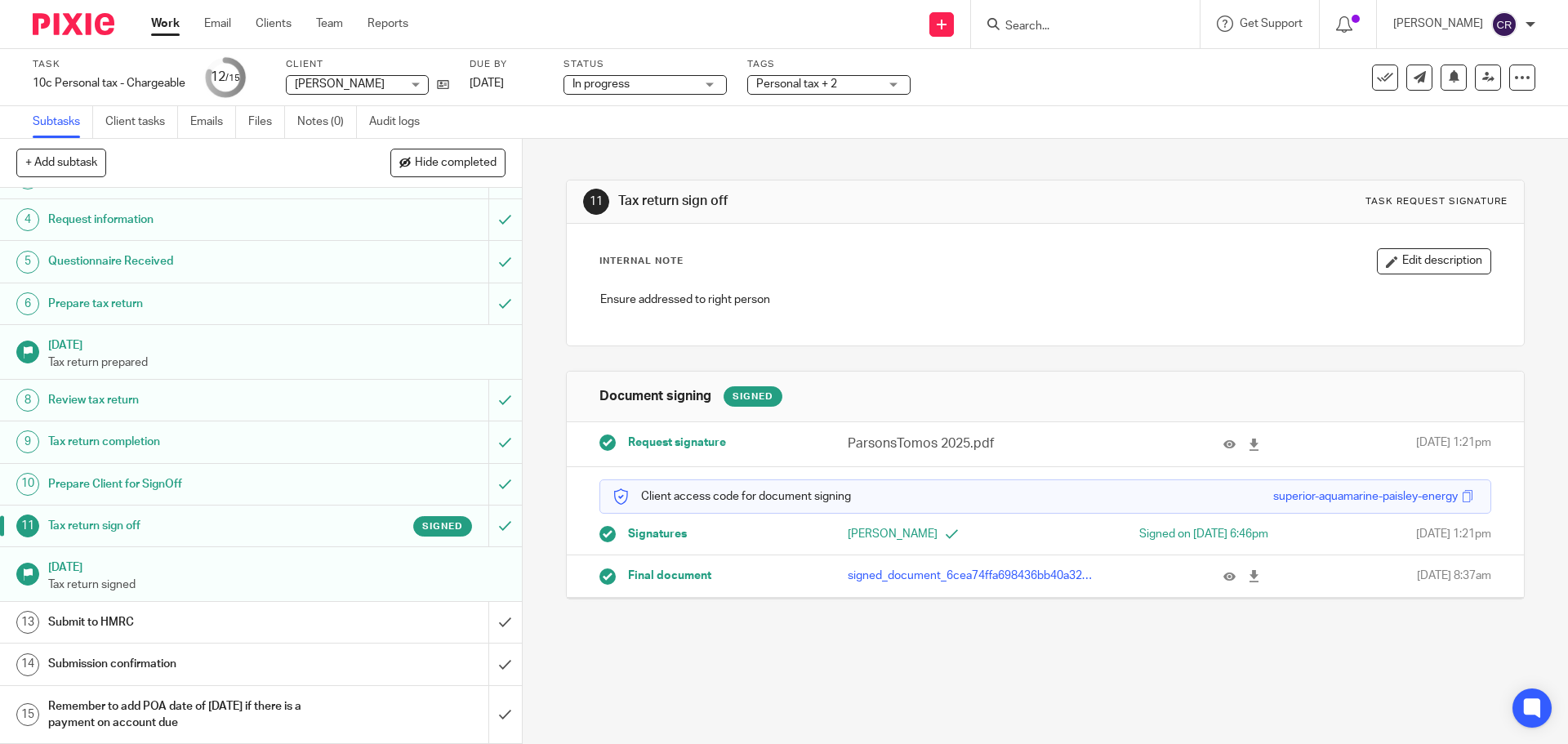
click at [455, 85] on div "Task 10c Personal tax - Chargeable Save 10c Personal tax - Chargeable 12 /15 Cl…" at bounding box center [658, 78] width 1252 height 39
click at [447, 85] on icon at bounding box center [443, 85] width 12 height 12
click at [327, 114] on link "Notes (0)" at bounding box center [327, 122] width 60 height 32
click at [487, 631] on input "submit" at bounding box center [261, 622] width 522 height 41
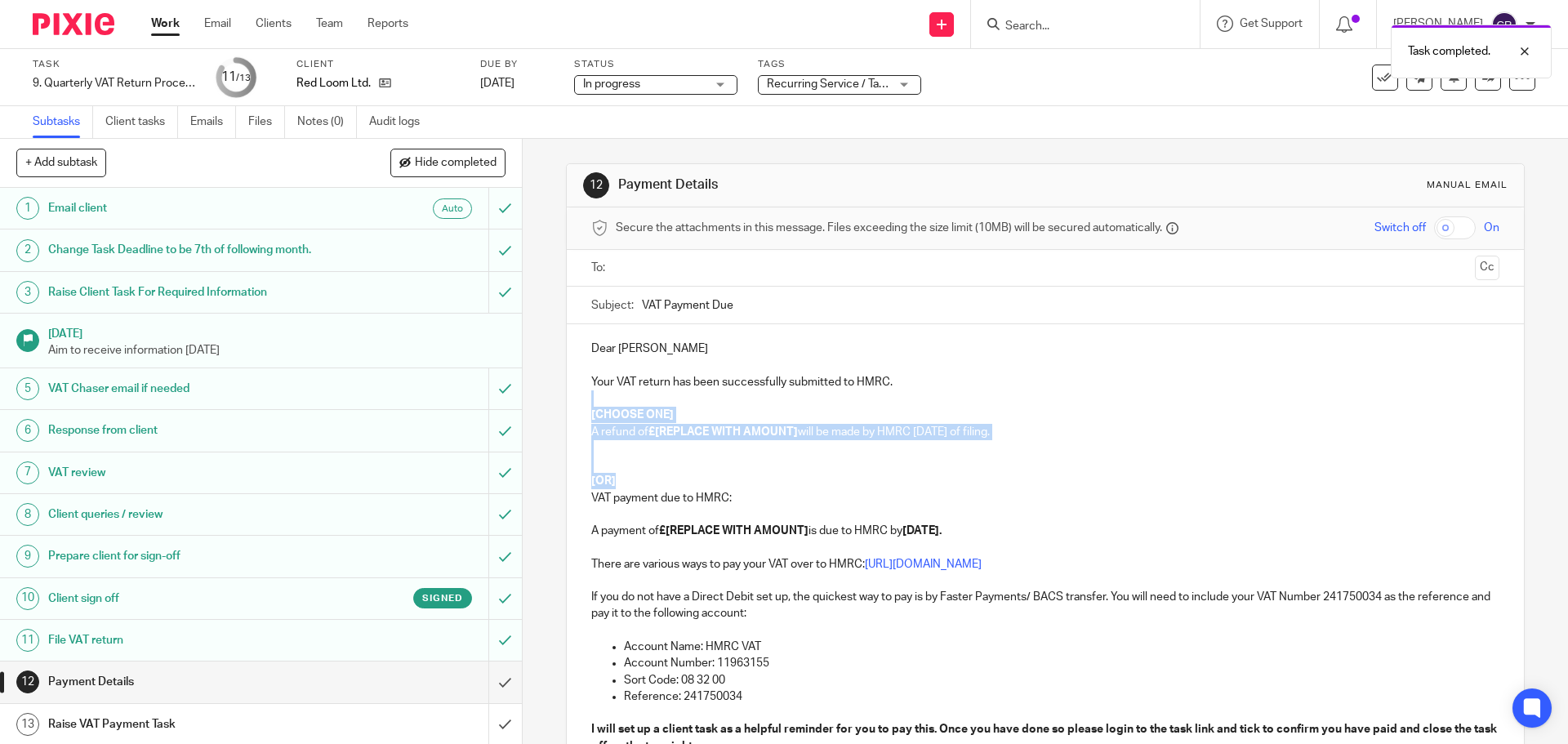
drag, startPoint x: 621, startPoint y: 478, endPoint x: 564, endPoint y: 396, distance: 99.9
click at [567, 396] on div "Dear Karine Your VAT return has been successfully submitted to HMRC. [CHOOSE ON…" at bounding box center [1045, 587] width 957 height 526
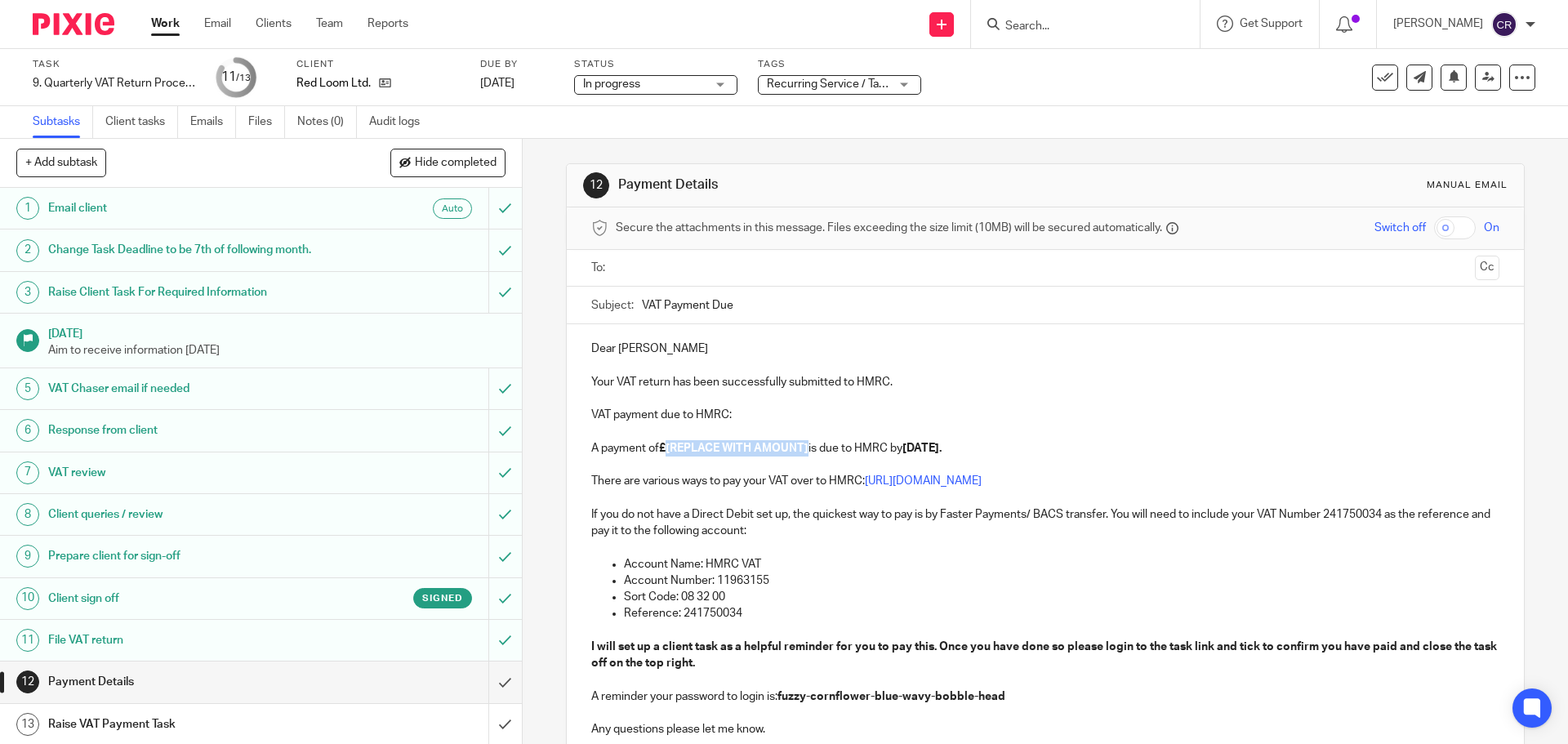
drag, startPoint x: 806, startPoint y: 450, endPoint x: 662, endPoint y: 454, distance: 144.1
click at [662, 454] on strong "£[REPLACE WITH AMOUNT]" at bounding box center [734, 448] width 150 height 11
click at [648, 265] on input "text" at bounding box center [1044, 269] width 846 height 19
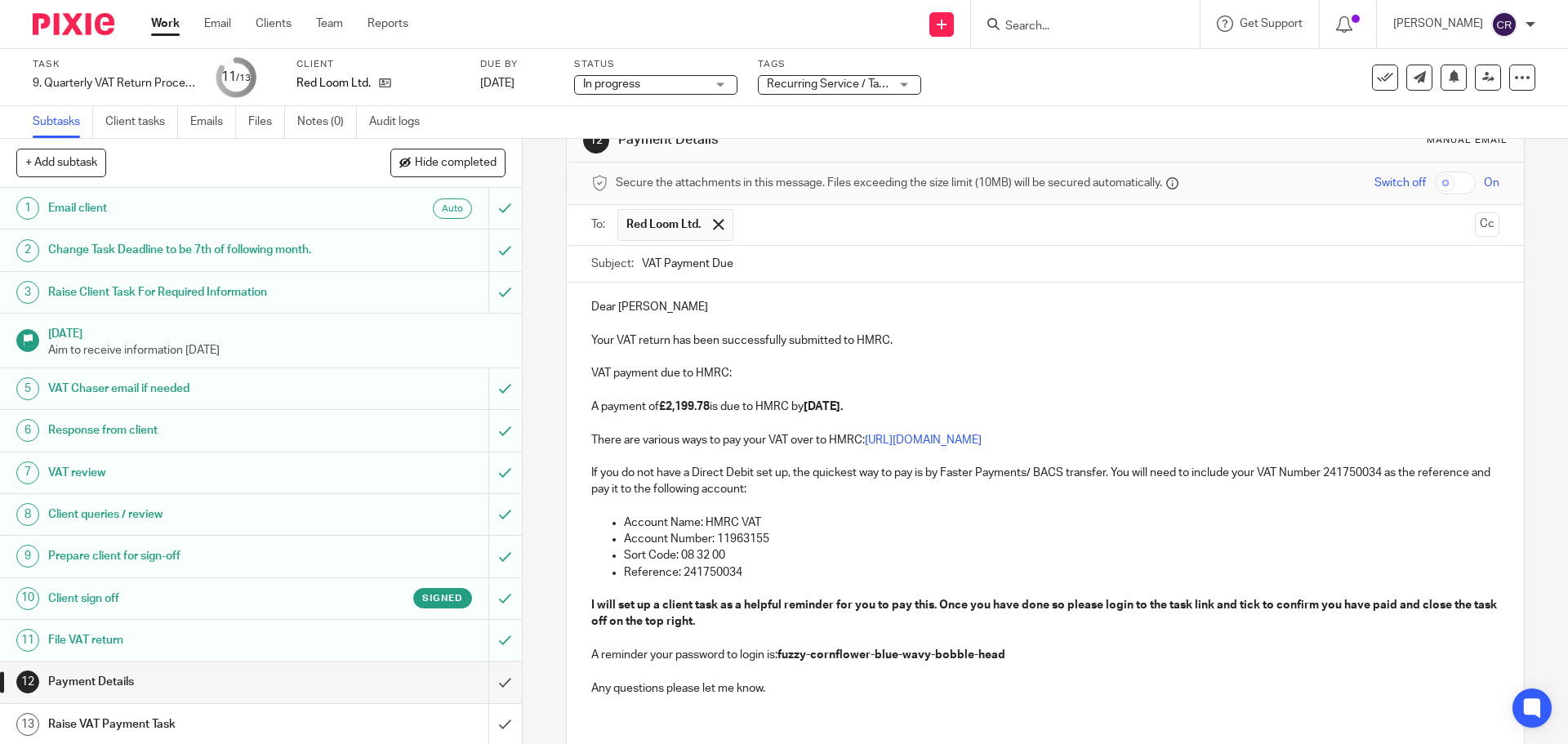
scroll to position [164, 0]
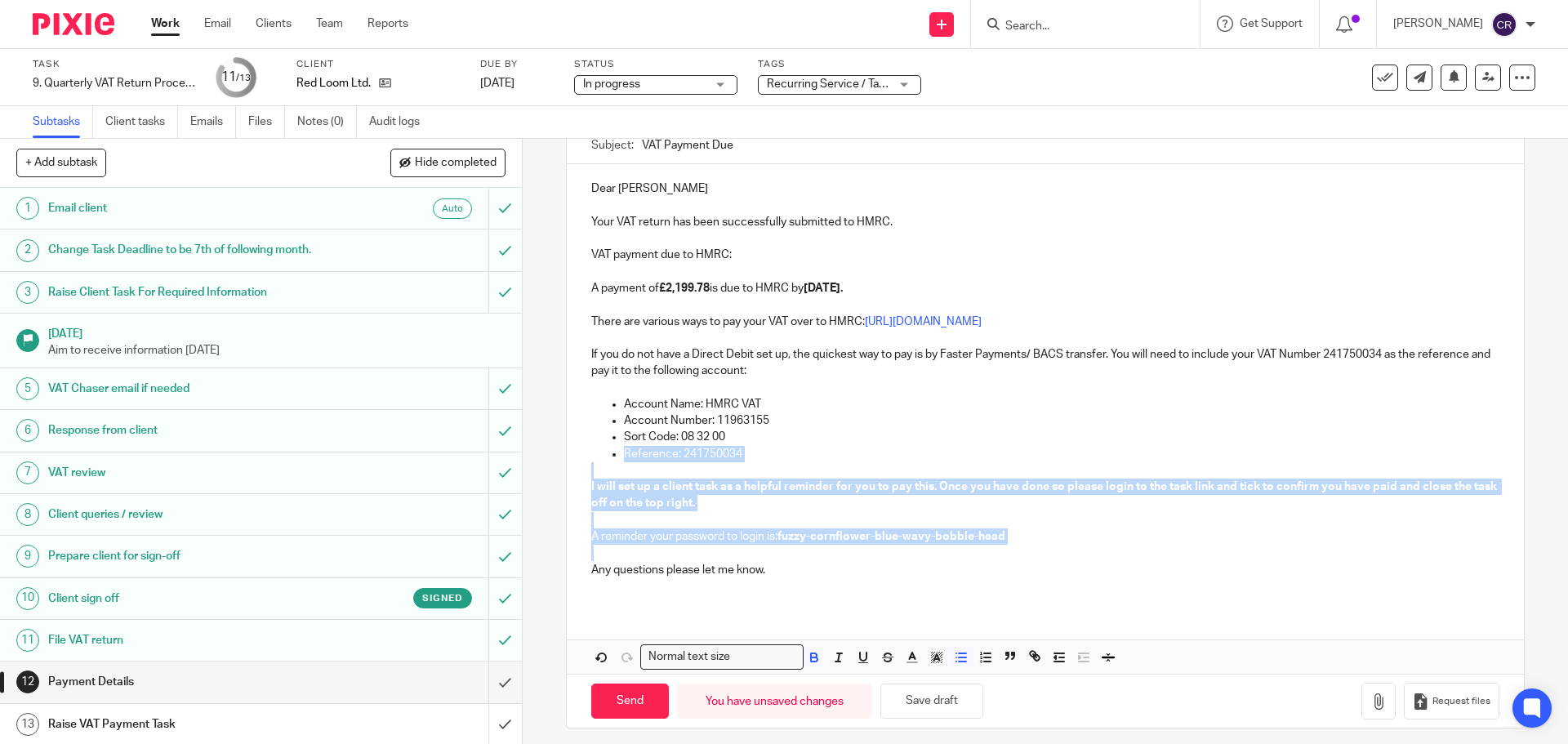
drag, startPoint x: 599, startPoint y: 557, endPoint x: 566, endPoint y: 453, distance: 109.1
click at [567, 453] on div "Dear Karine Your VAT return has been successfully submitted to HMRC. VAT paymen…" at bounding box center [1045, 385] width 957 height 443
click at [665, 557] on p at bounding box center [1045, 553] width 907 height 16
drag, startPoint x: 613, startPoint y: 555, endPoint x: 576, endPoint y: 470, distance: 92.7
click at [576, 470] on div "Dear Karine Your VAT return has been successfully submitted to HMRC. VAT paymen…" at bounding box center [1045, 385] width 957 height 443
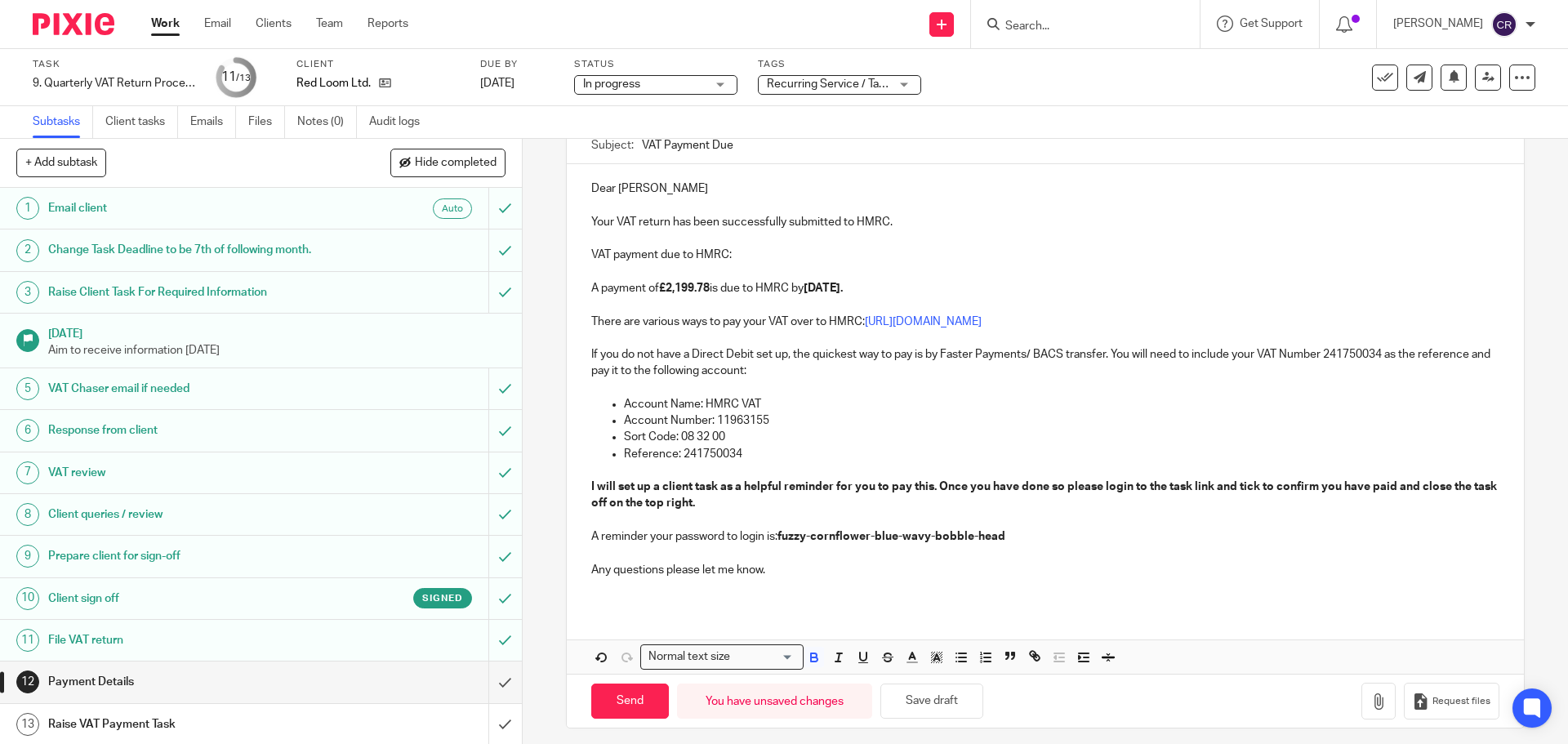
scroll to position [90, 0]
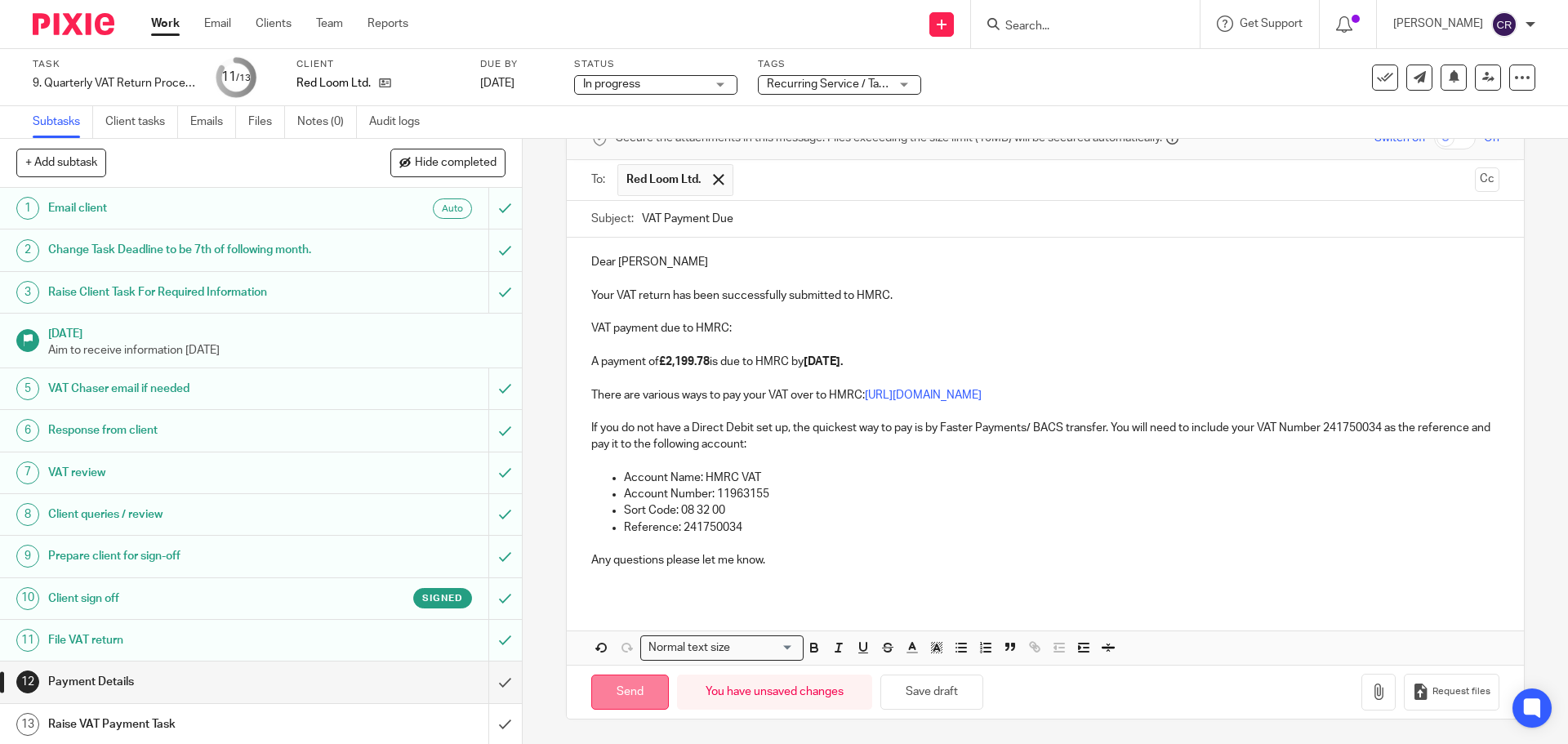
click at [624, 696] on input "Send" at bounding box center [630, 692] width 78 height 35
type input "Sent"
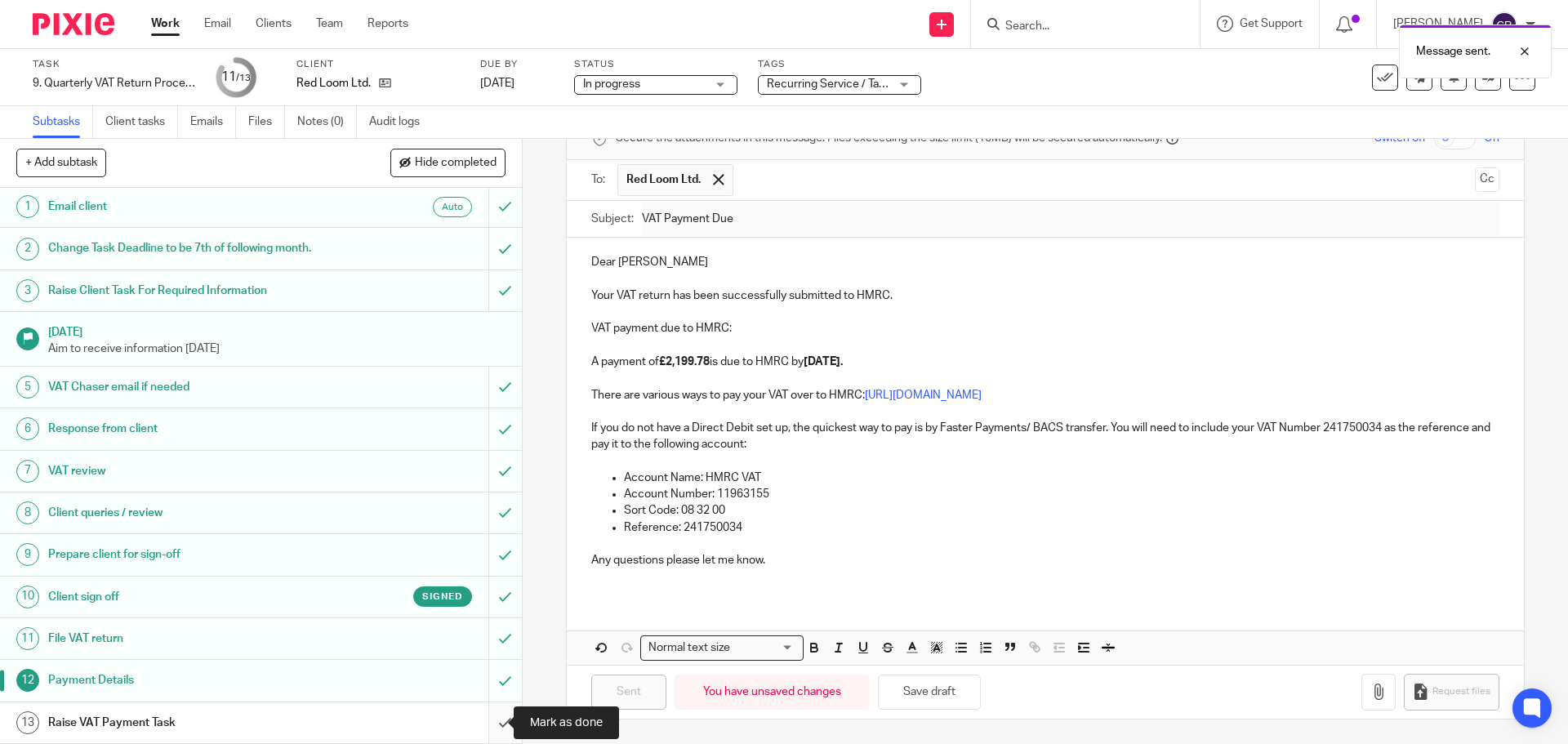
click at [480, 726] on input "submit" at bounding box center [261, 723] width 522 height 41
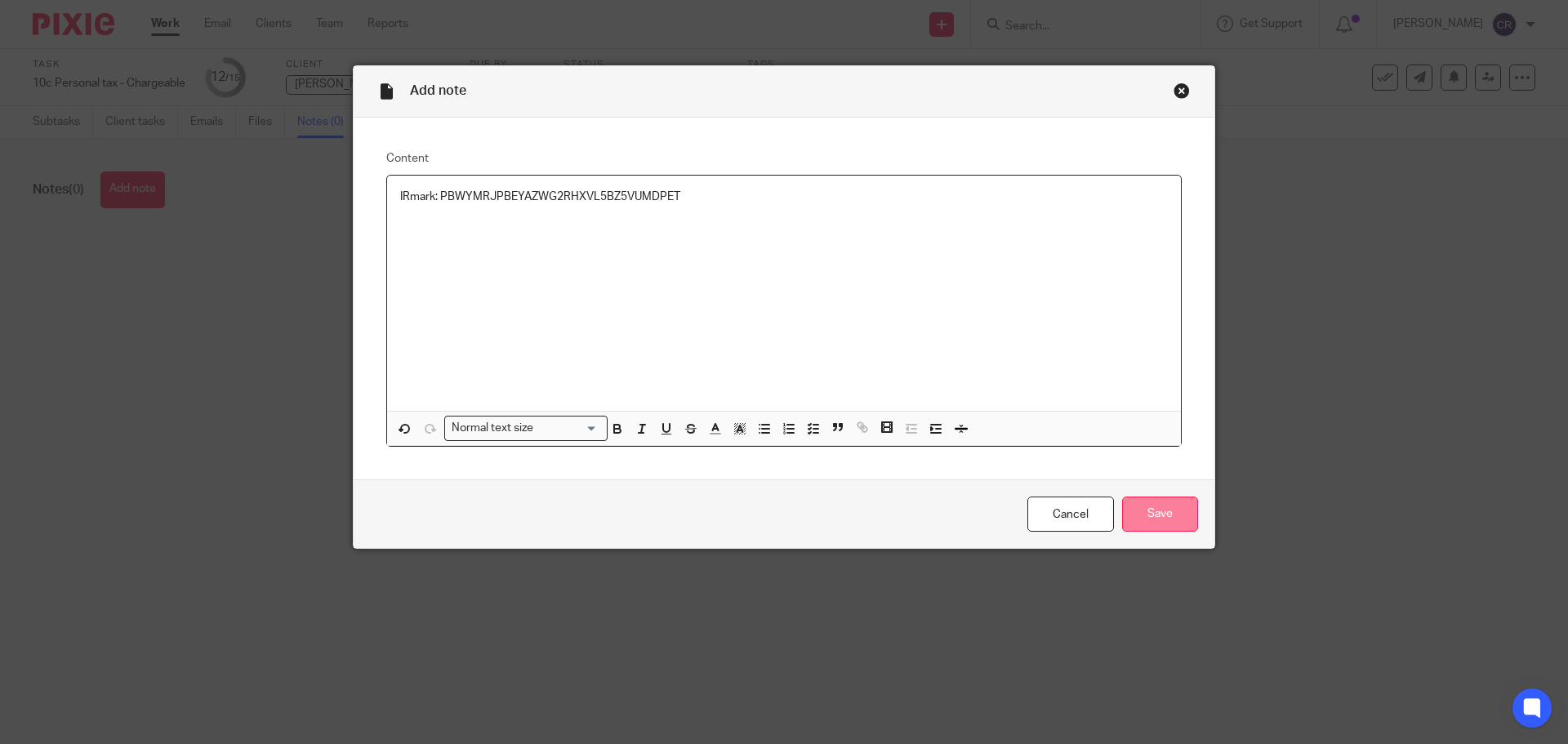
click at [1165, 518] on input "Save" at bounding box center [1160, 514] width 76 height 35
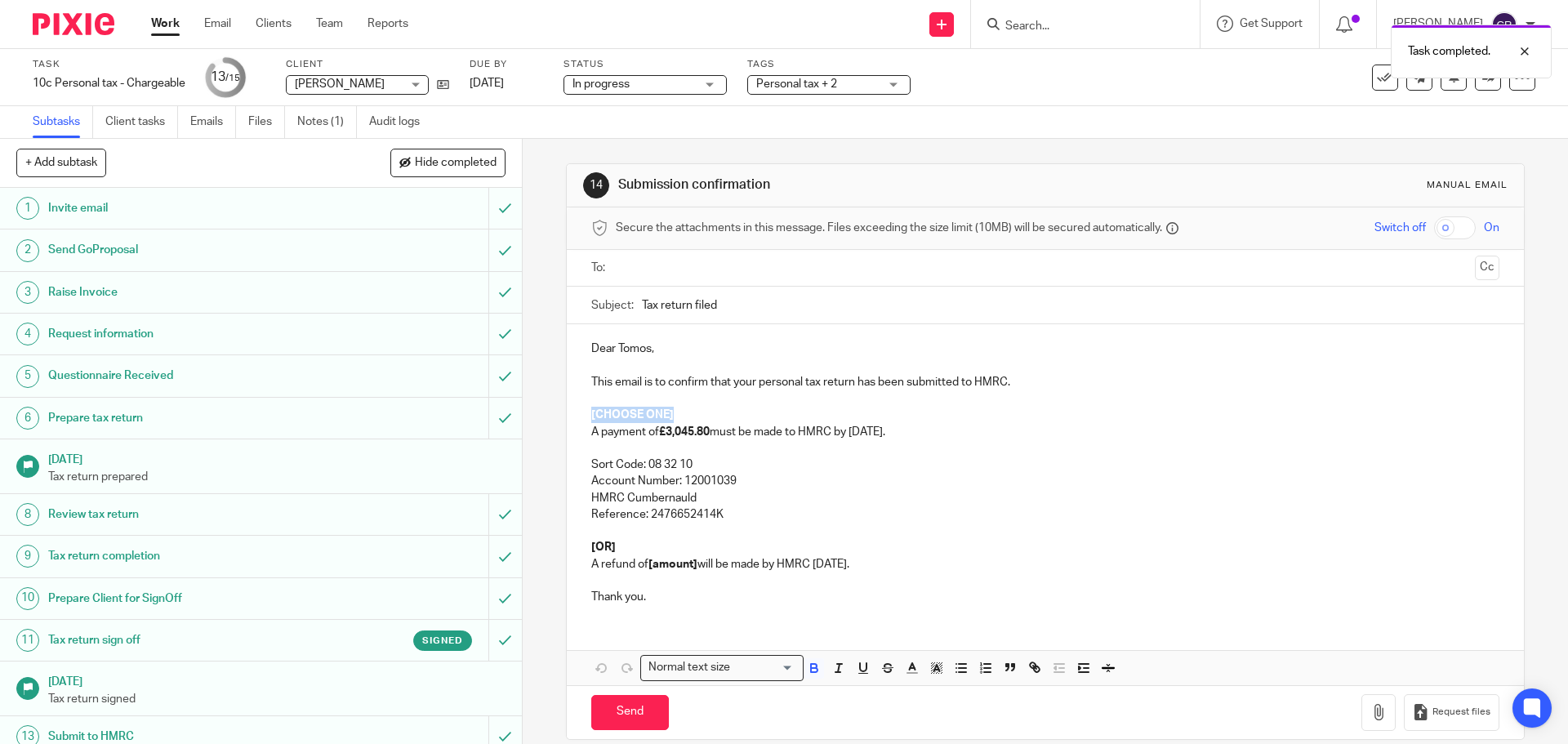
drag, startPoint x: 674, startPoint y: 413, endPoint x: 579, endPoint y: 420, distance: 95.3
click at [579, 420] on div "Dear [PERSON_NAME], This email is to confirm that your personal tax return has …" at bounding box center [1045, 471] width 957 height 294
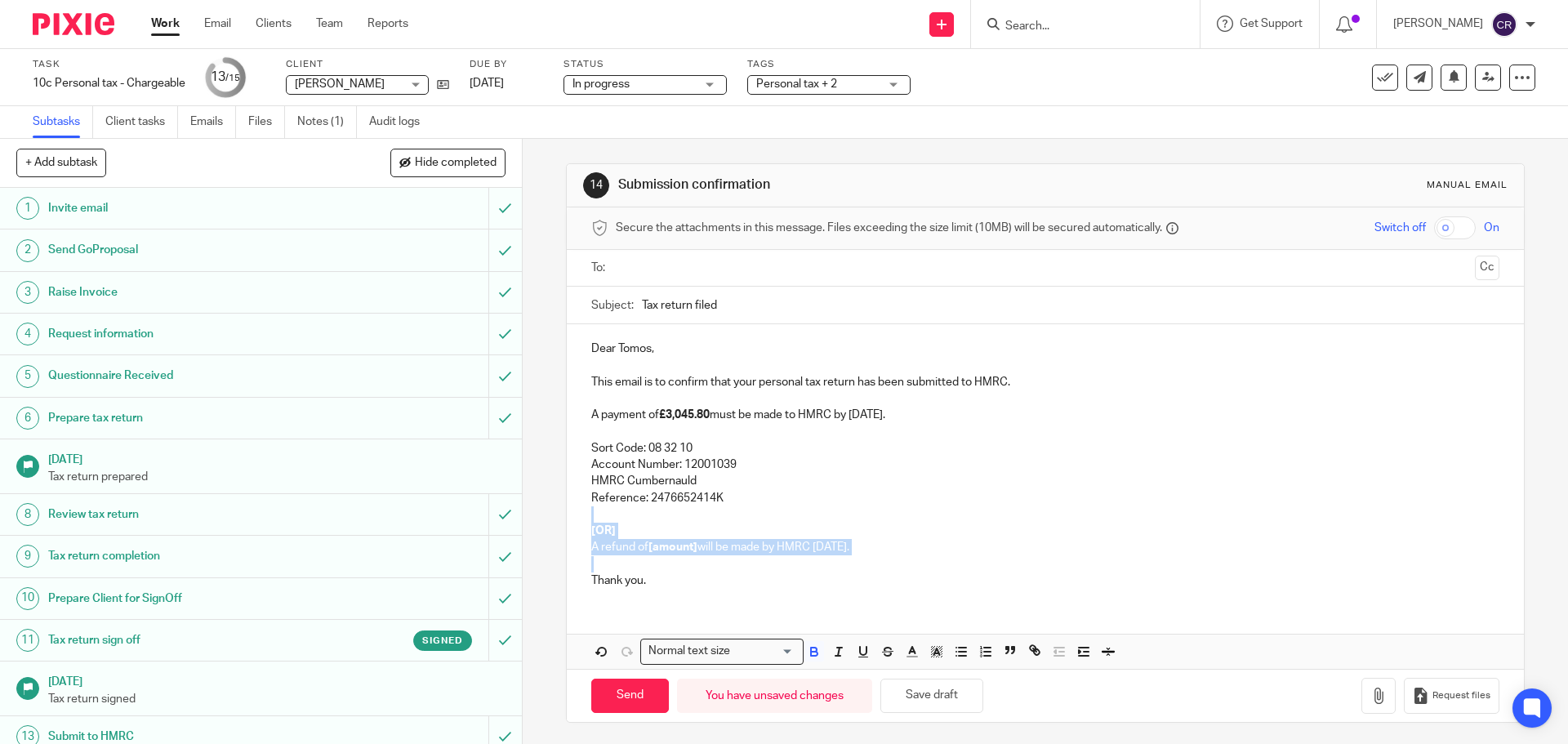
drag, startPoint x: 592, startPoint y: 566, endPoint x: 577, endPoint y: 516, distance: 52.2
click at [577, 516] on div "Dear [PERSON_NAME], This email is to confirm that your personal tax return has …" at bounding box center [1045, 463] width 957 height 277
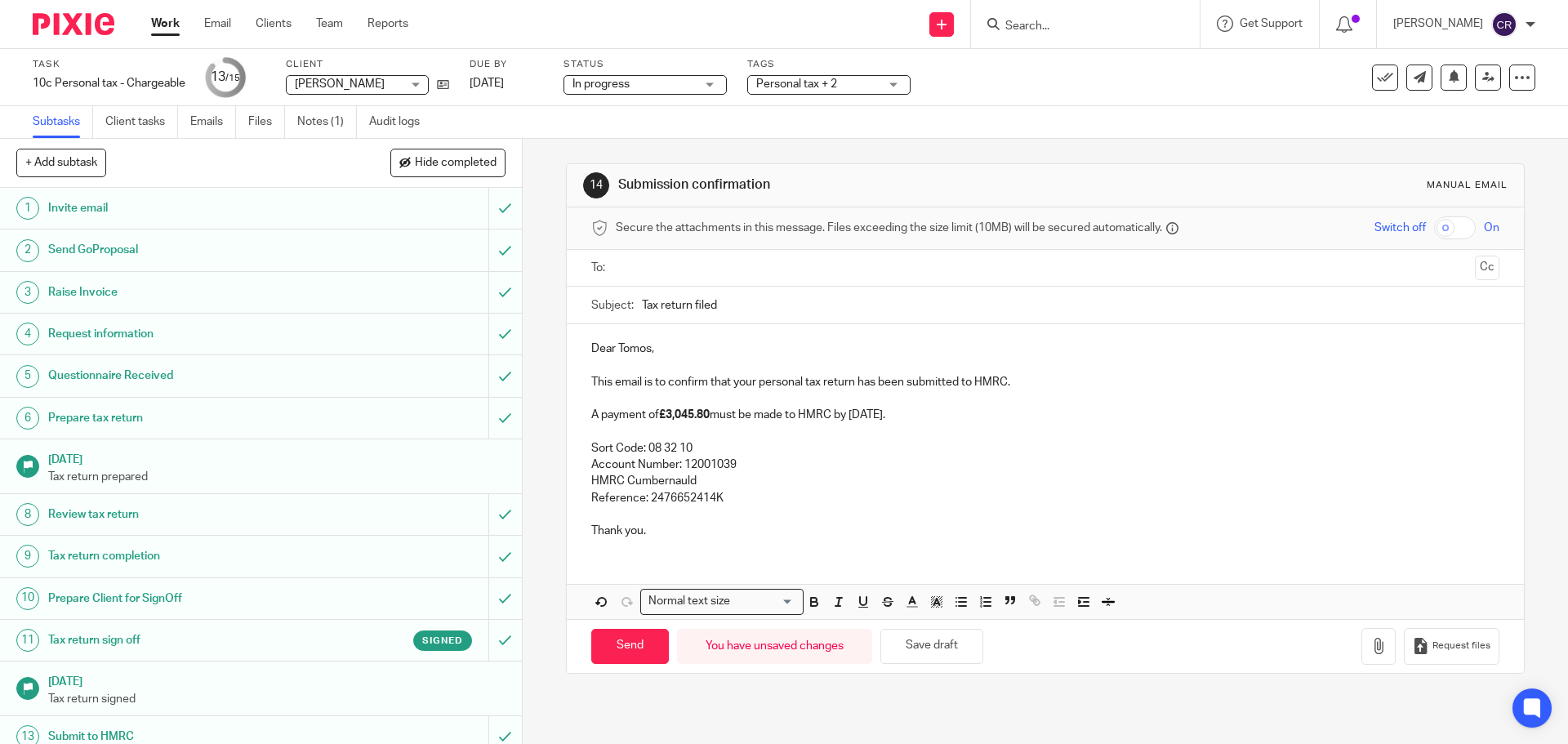
click at [643, 268] on input "text" at bounding box center [1044, 269] width 846 height 19
drag, startPoint x: 1452, startPoint y: 272, endPoint x: 1452, endPoint y: 282, distance: 10.0
click at [1476, 272] on button "Cc" at bounding box center [1488, 270] width 25 height 25
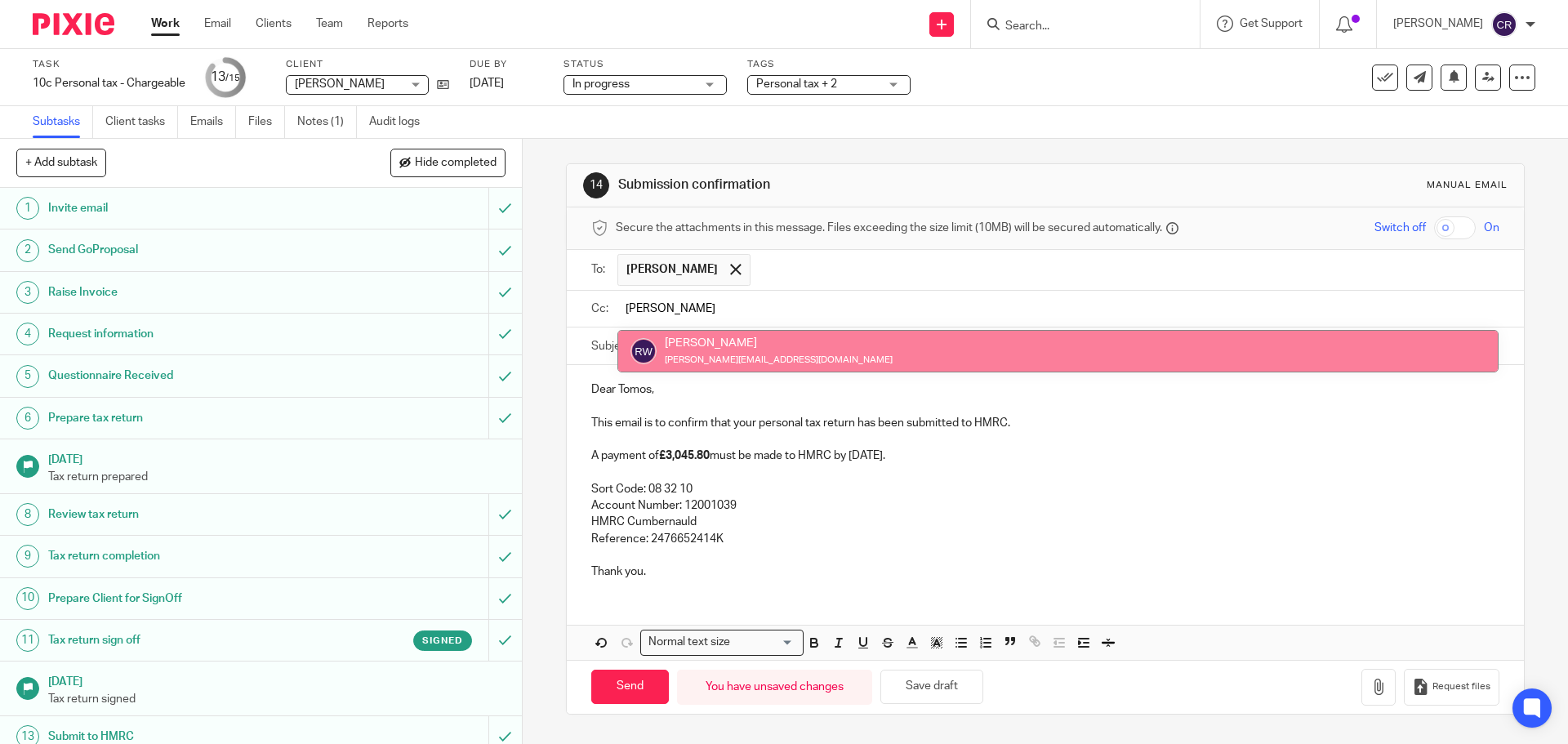
type input "[PERSON_NAME]"
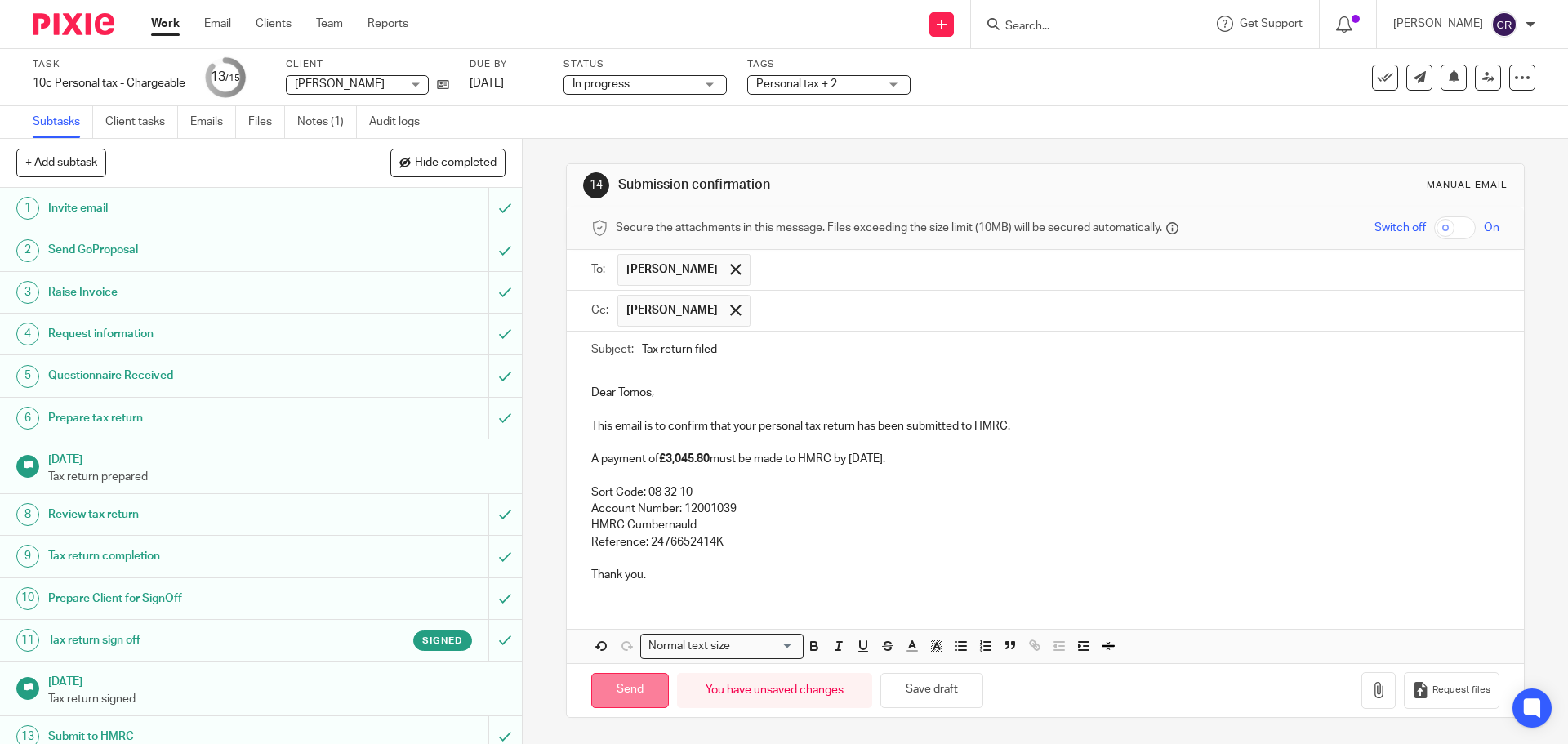
click at [612, 685] on input "Send" at bounding box center [630, 690] width 78 height 35
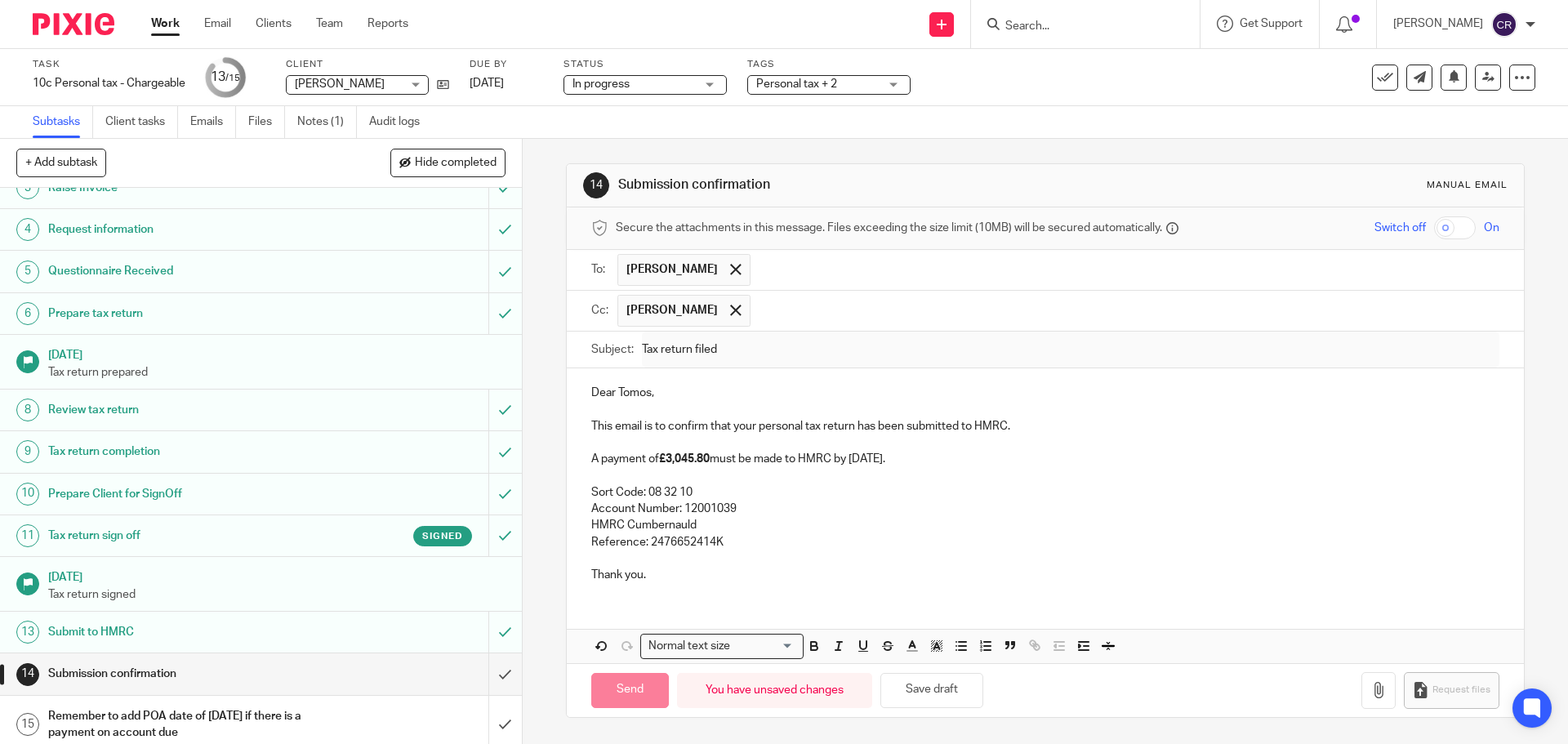
scroll to position [115, 0]
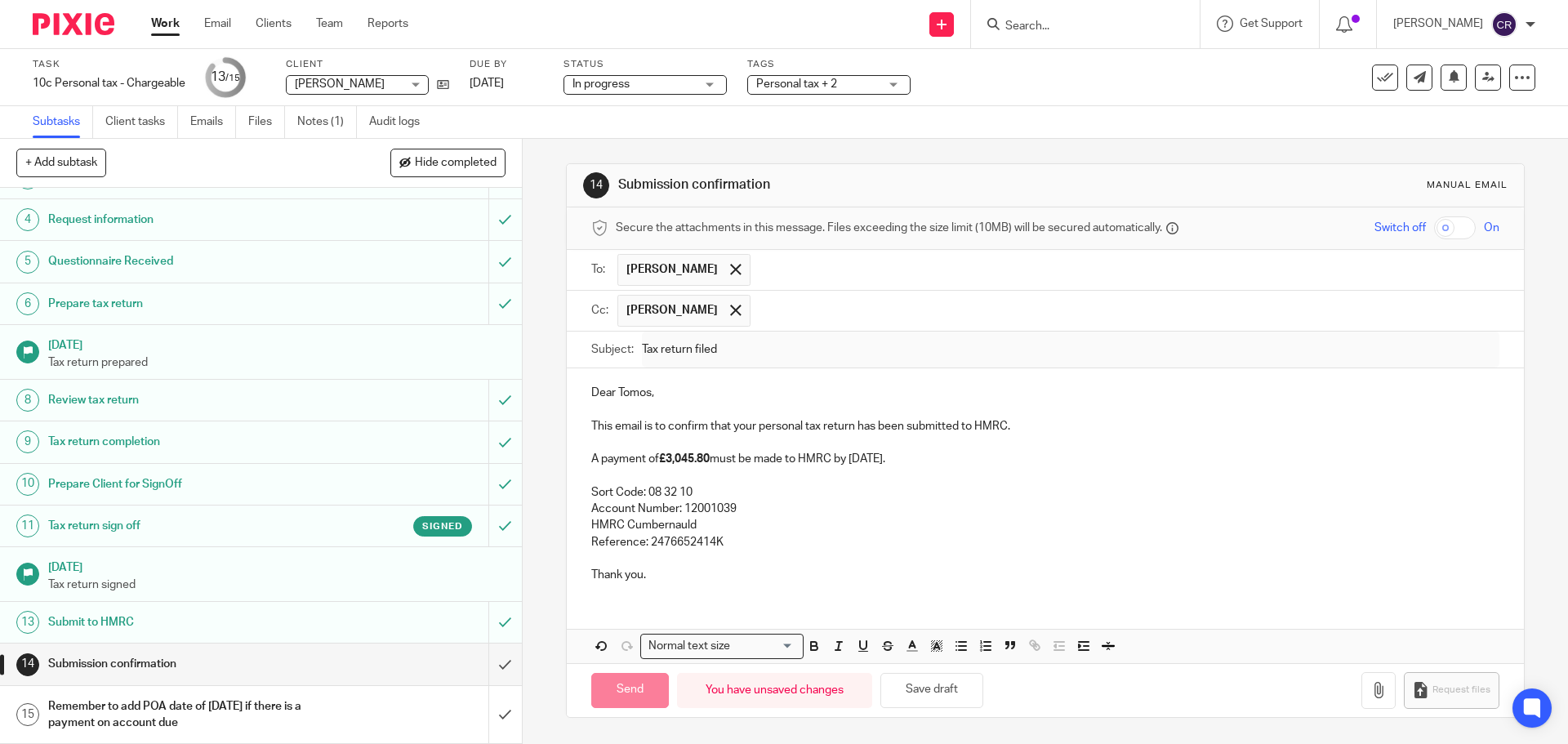
type input "Sent"
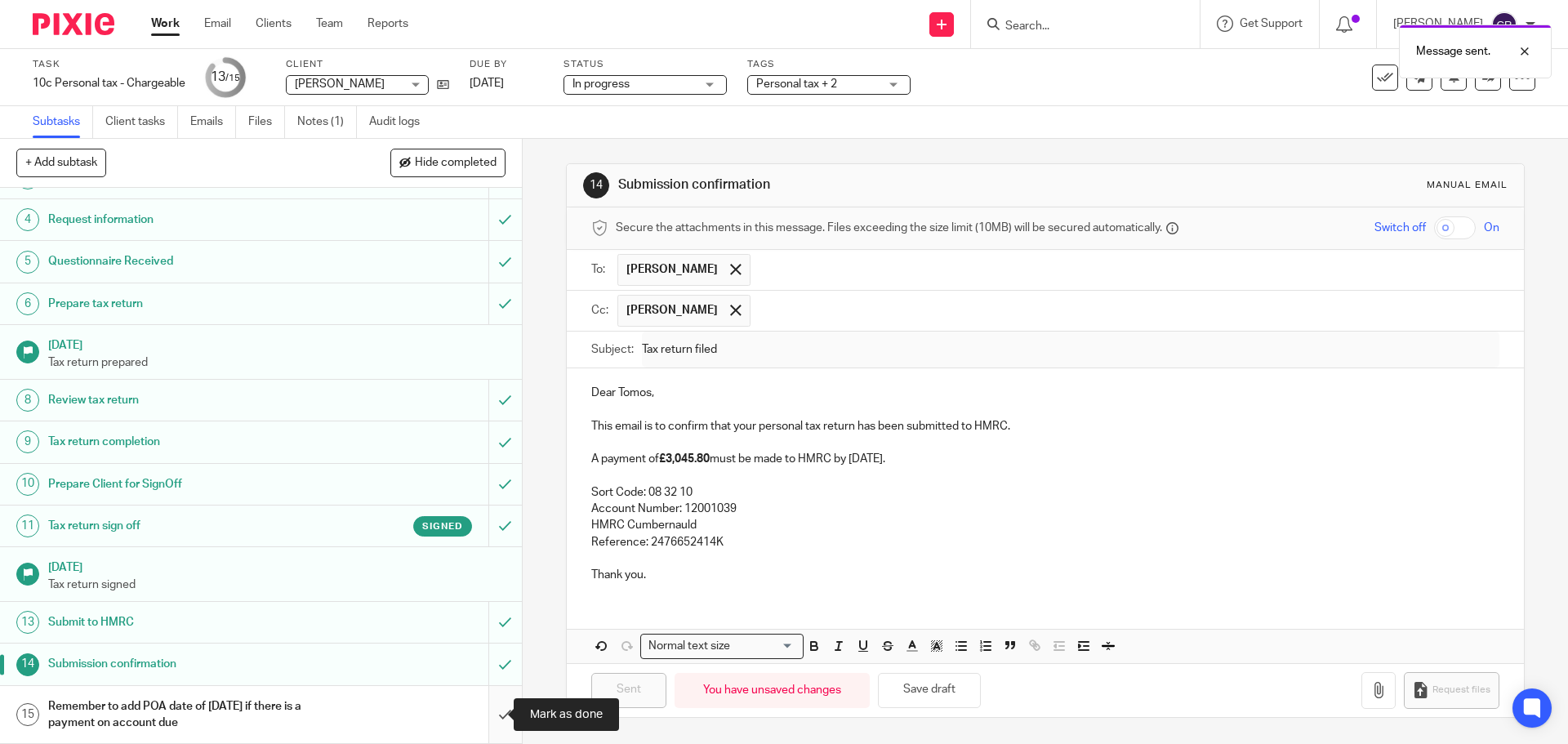
click at [478, 726] on input "submit" at bounding box center [261, 716] width 522 height 58
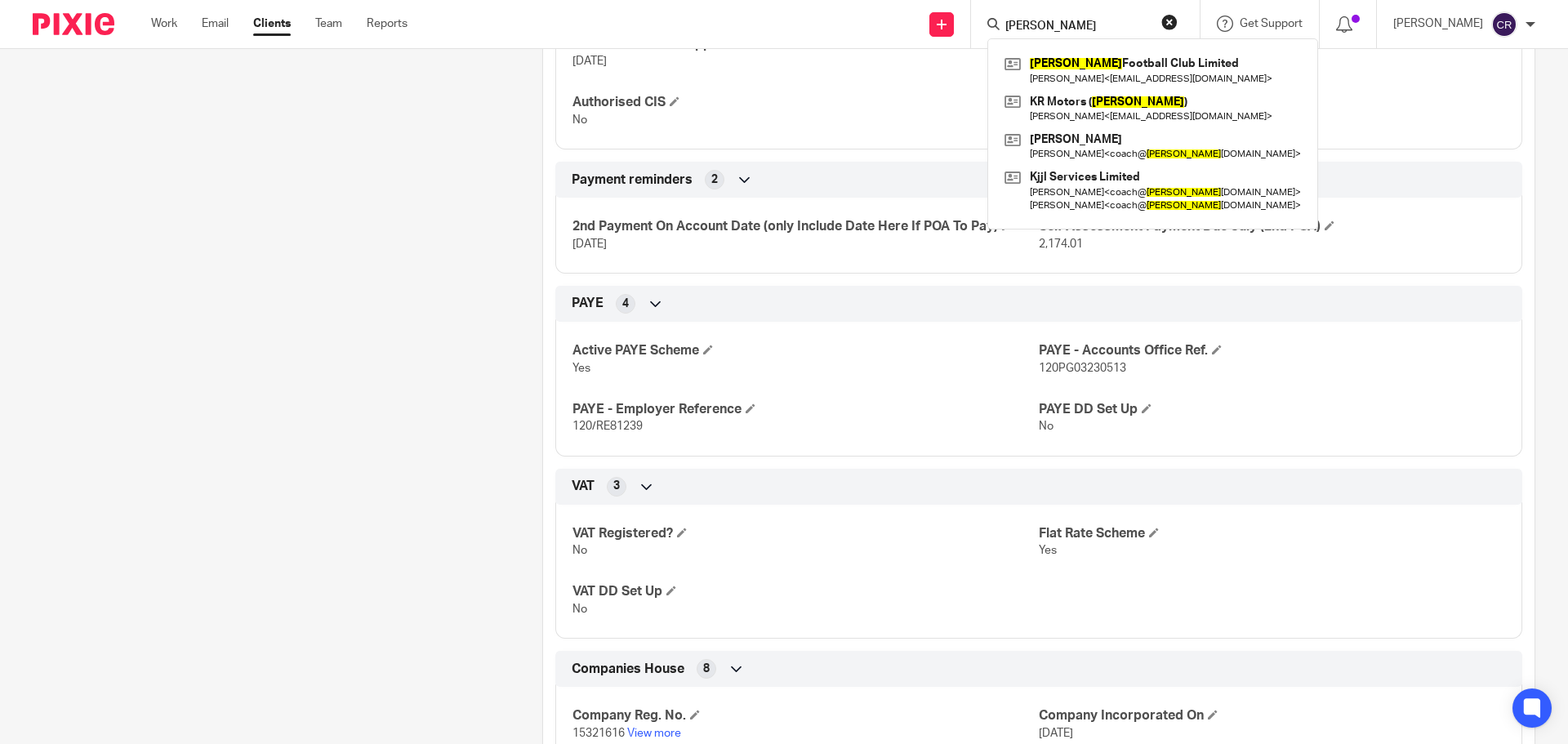
scroll to position [899, 0]
